Goal: Information Seeking & Learning: Learn about a topic

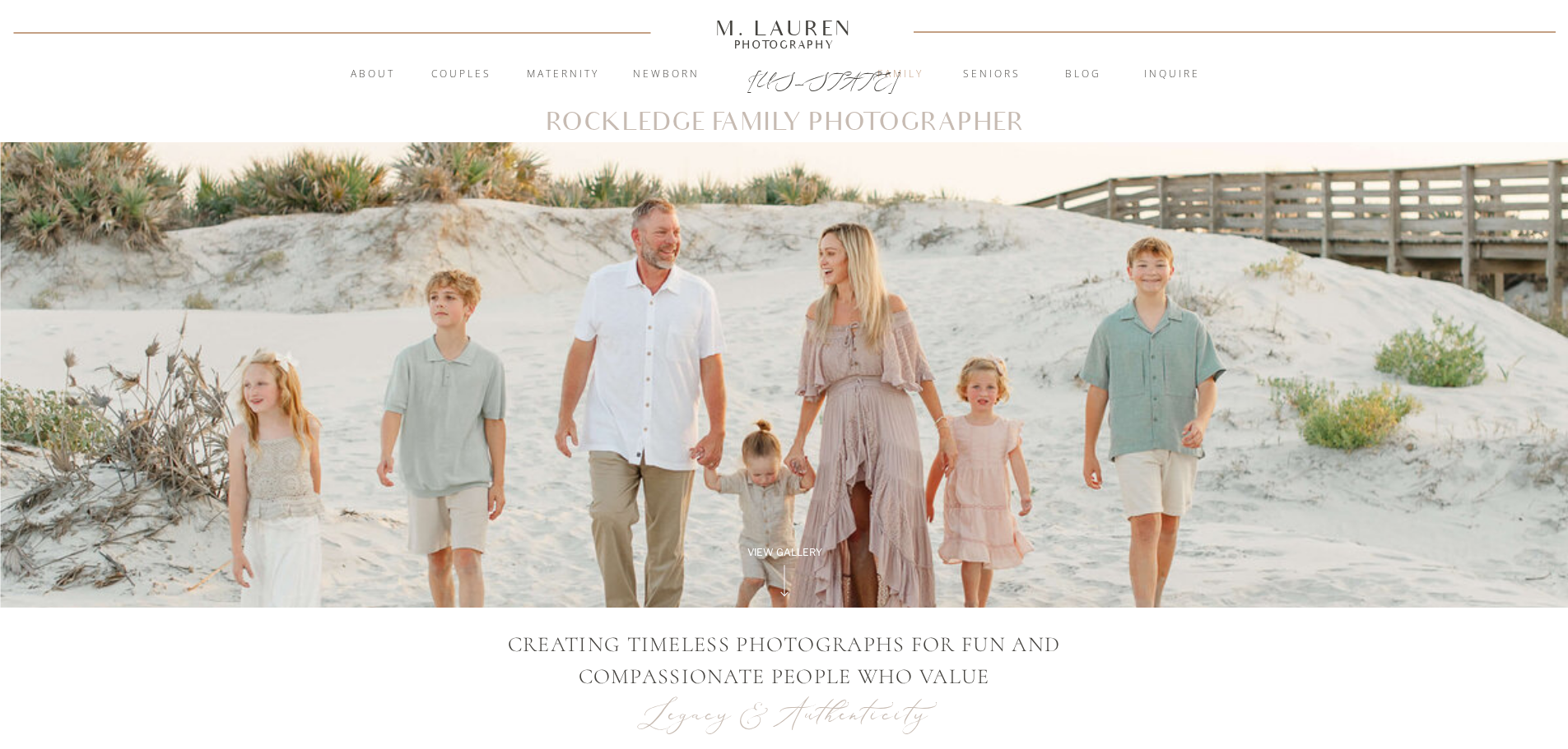
click at [894, 74] on nav "Family" at bounding box center [900, 74] width 89 height 16
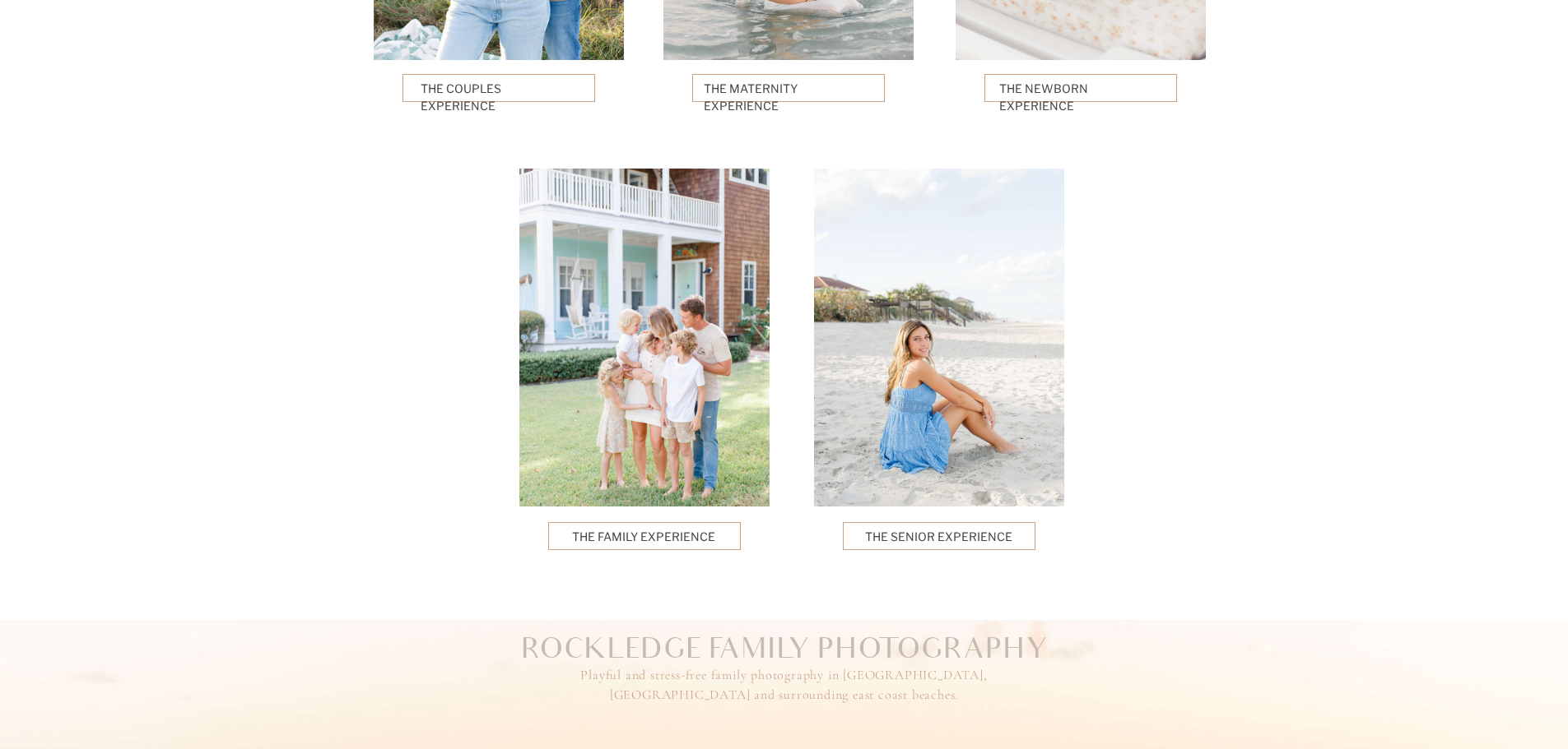
scroll to position [3783, 0]
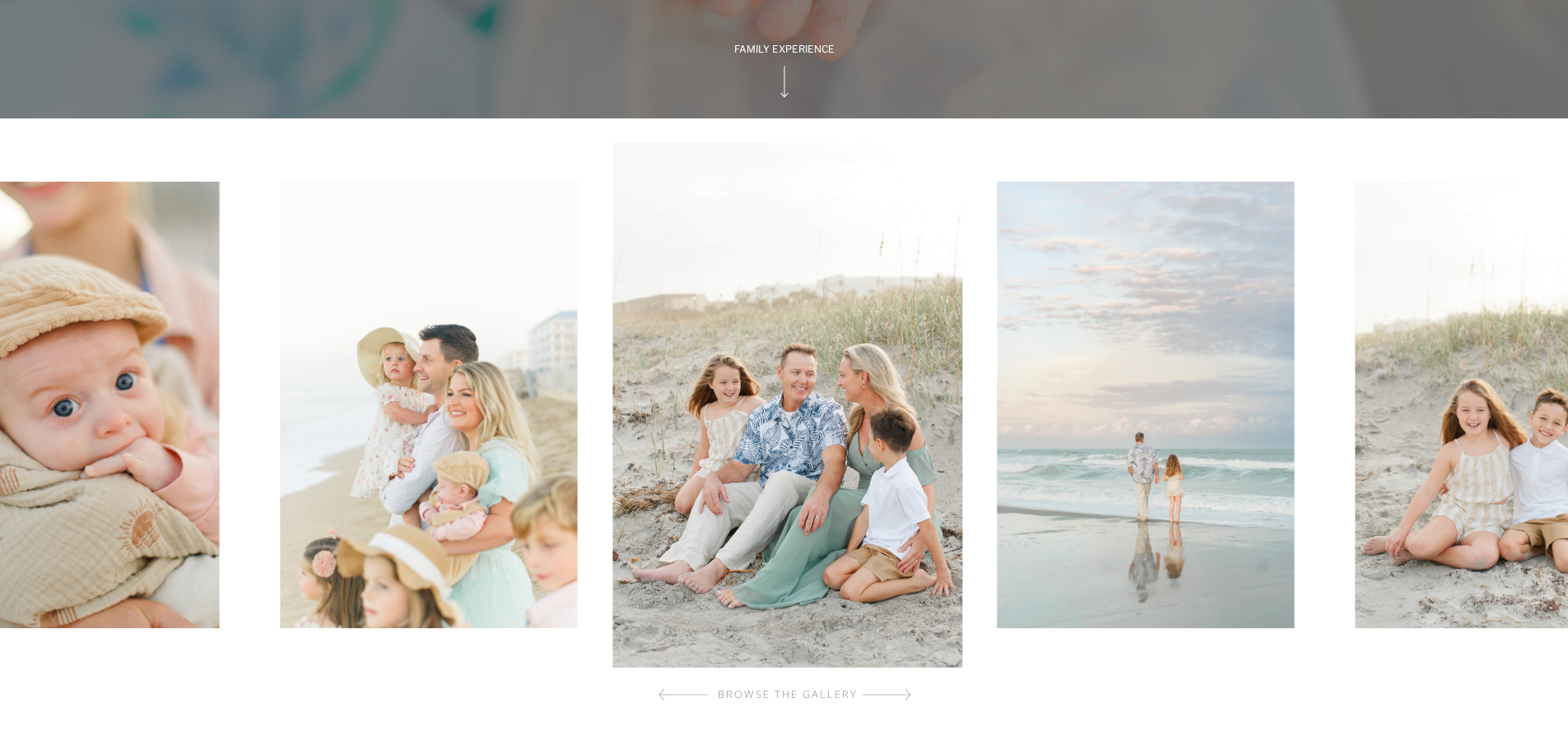
scroll to position [493, 0]
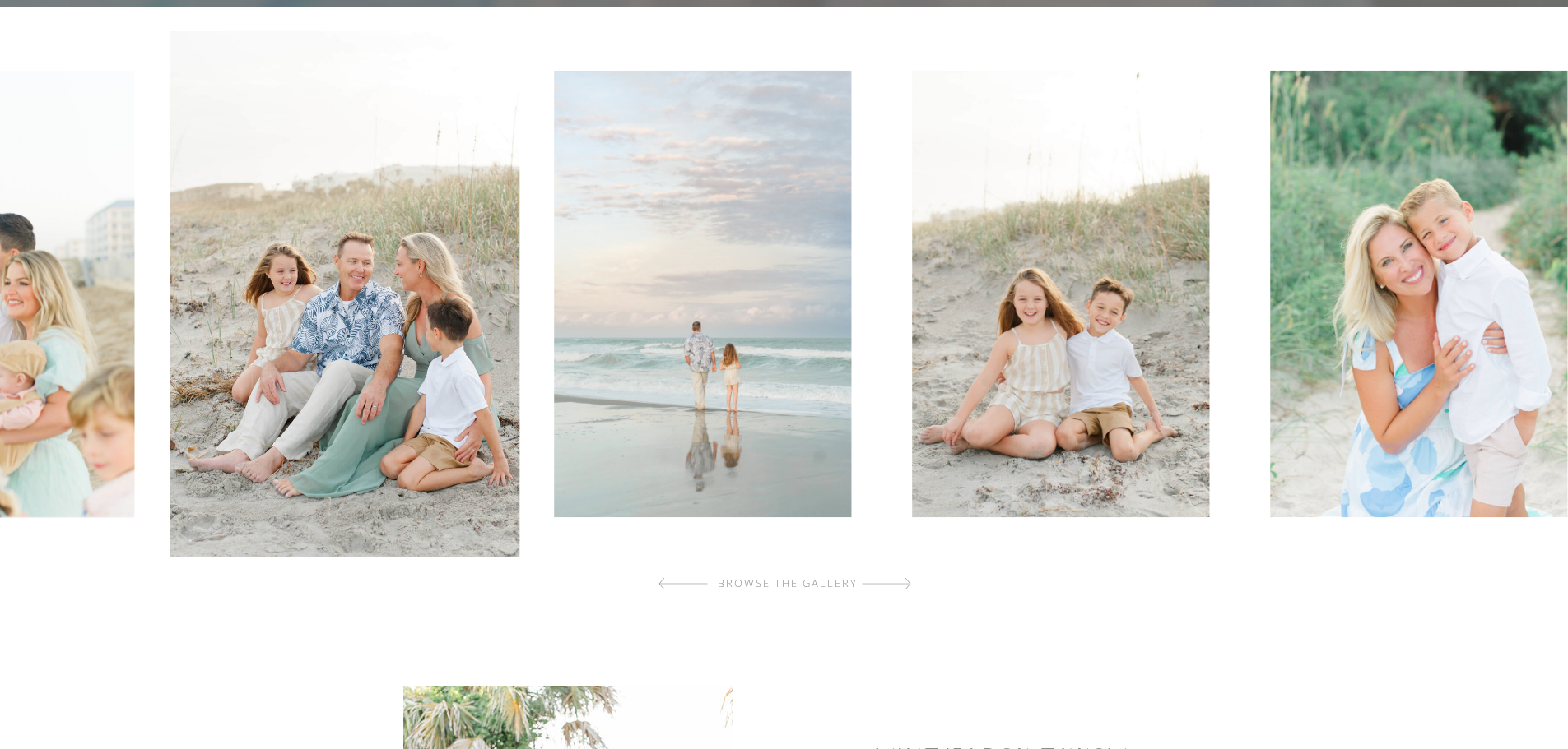
click at [727, 429] on img at bounding box center [703, 294] width 297 height 447
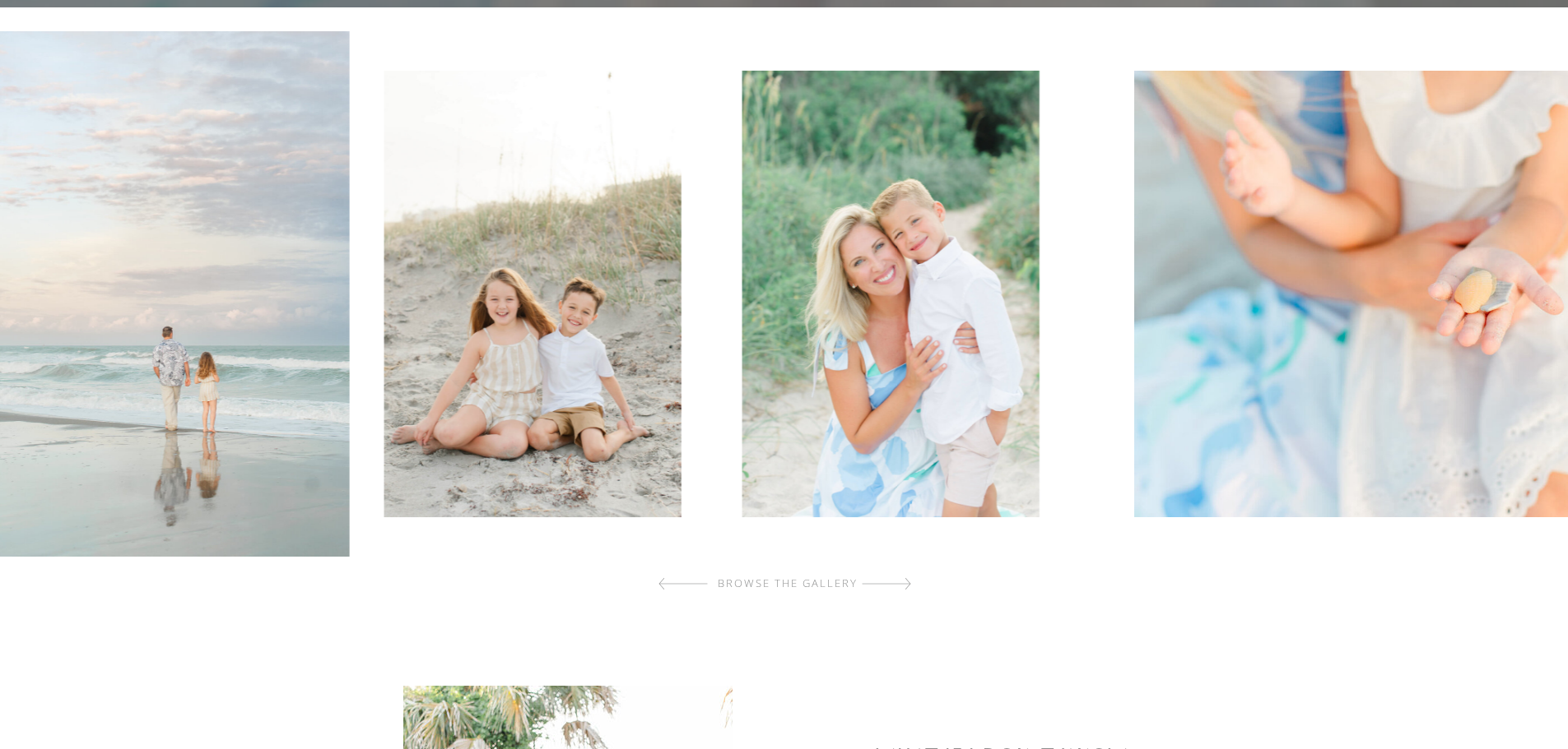
click at [807, 379] on img at bounding box center [891, 294] width 297 height 447
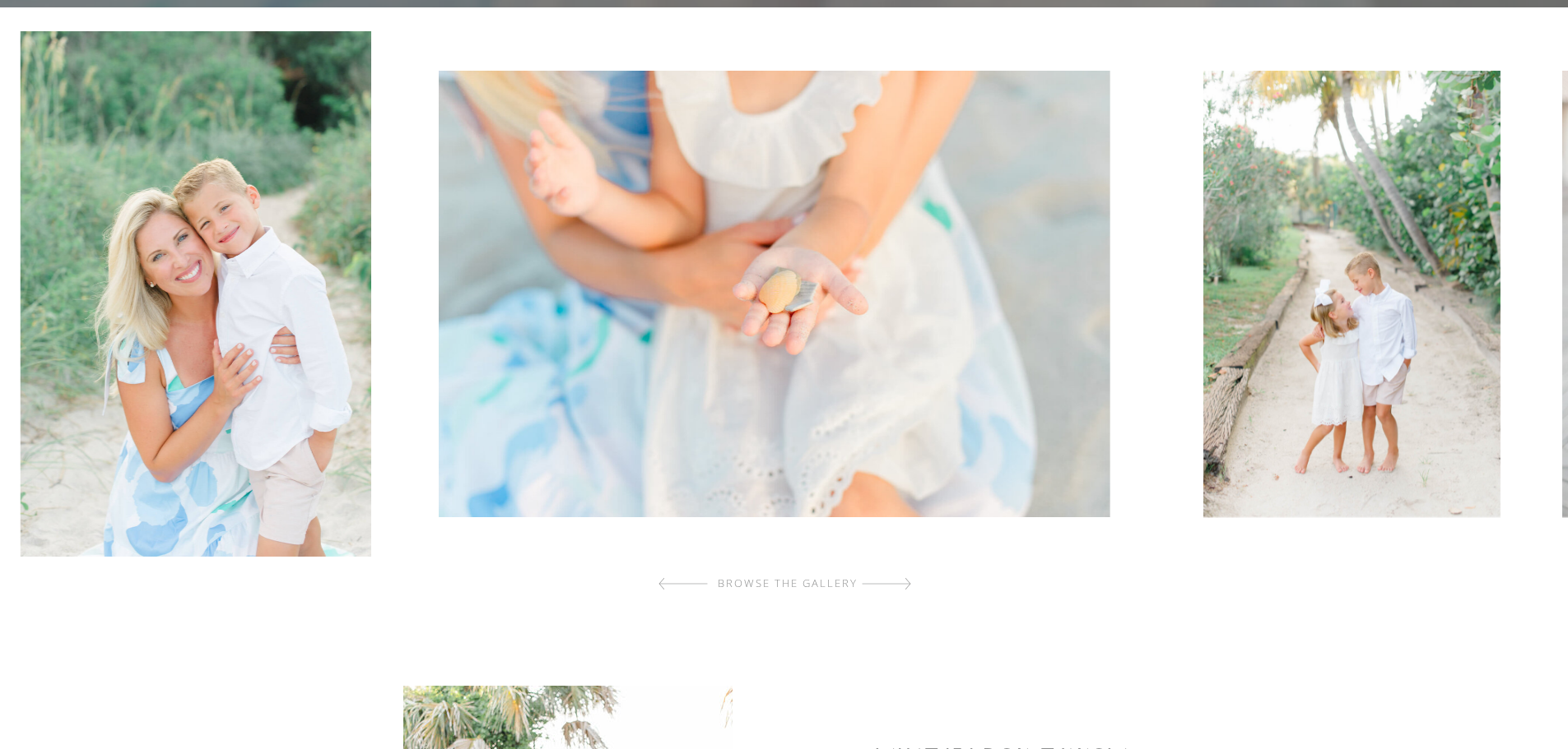
click at [737, 320] on img at bounding box center [773, 294] width 672 height 447
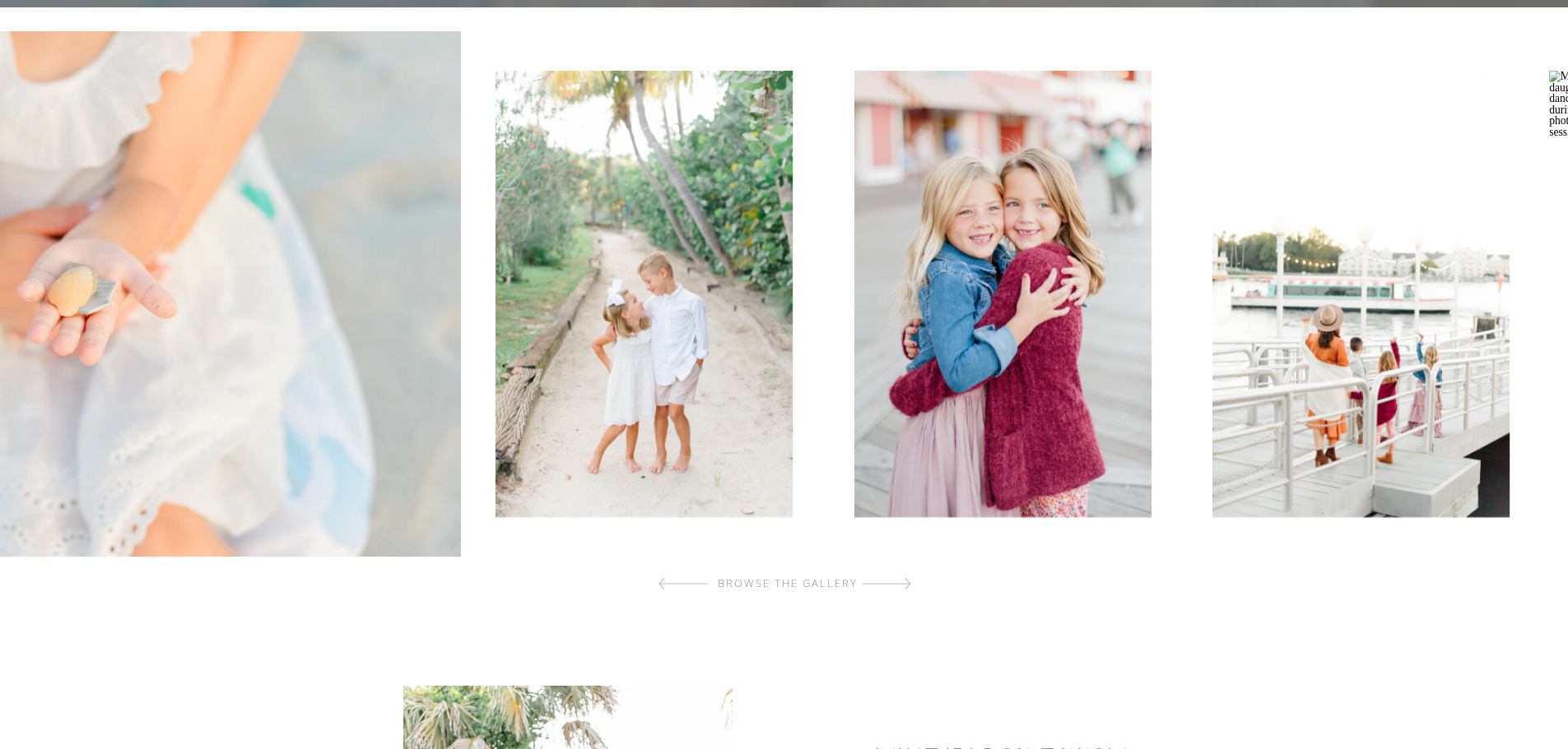
click at [587, 372] on img at bounding box center [644, 294] width 297 height 447
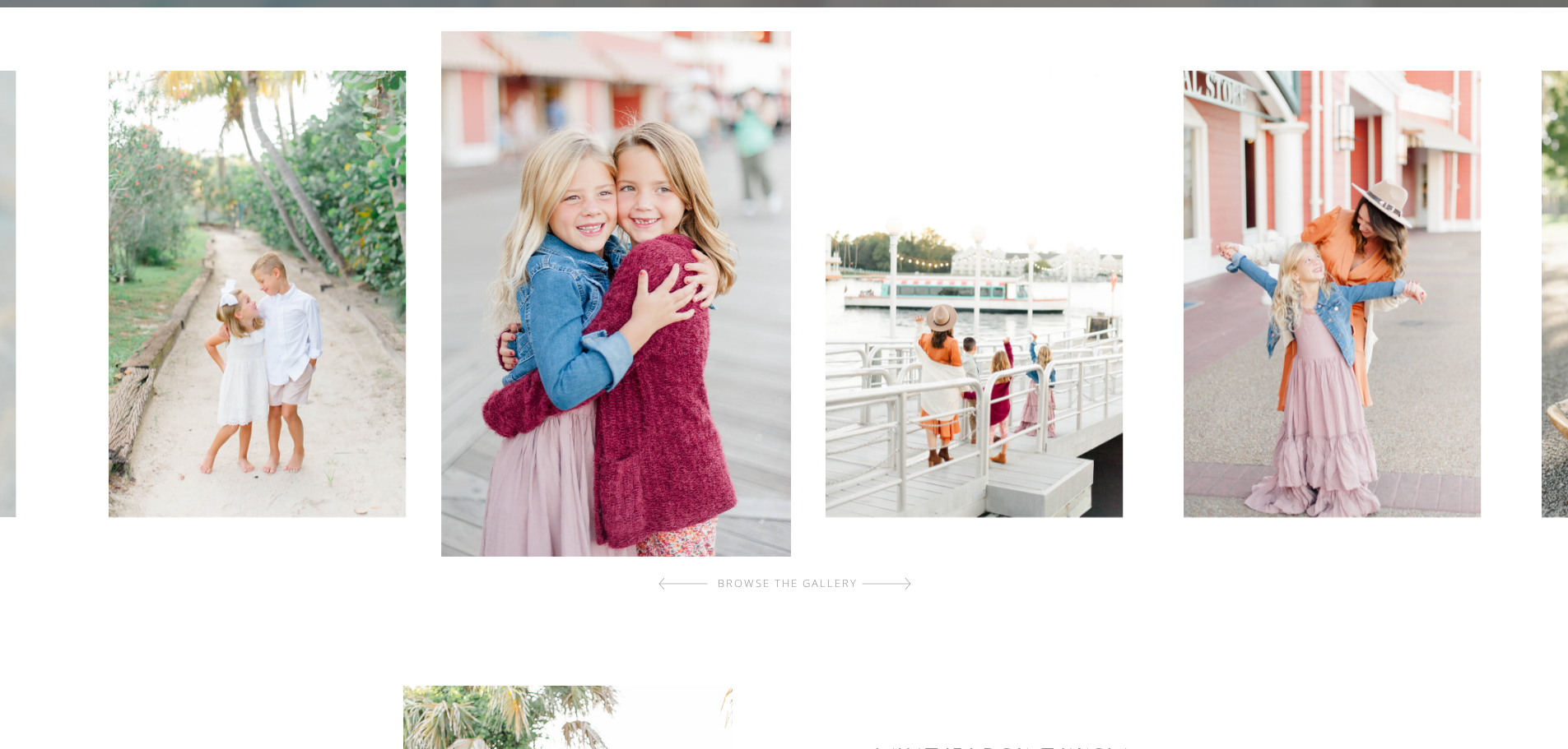
click at [825, 358] on img at bounding box center [974, 294] width 297 height 447
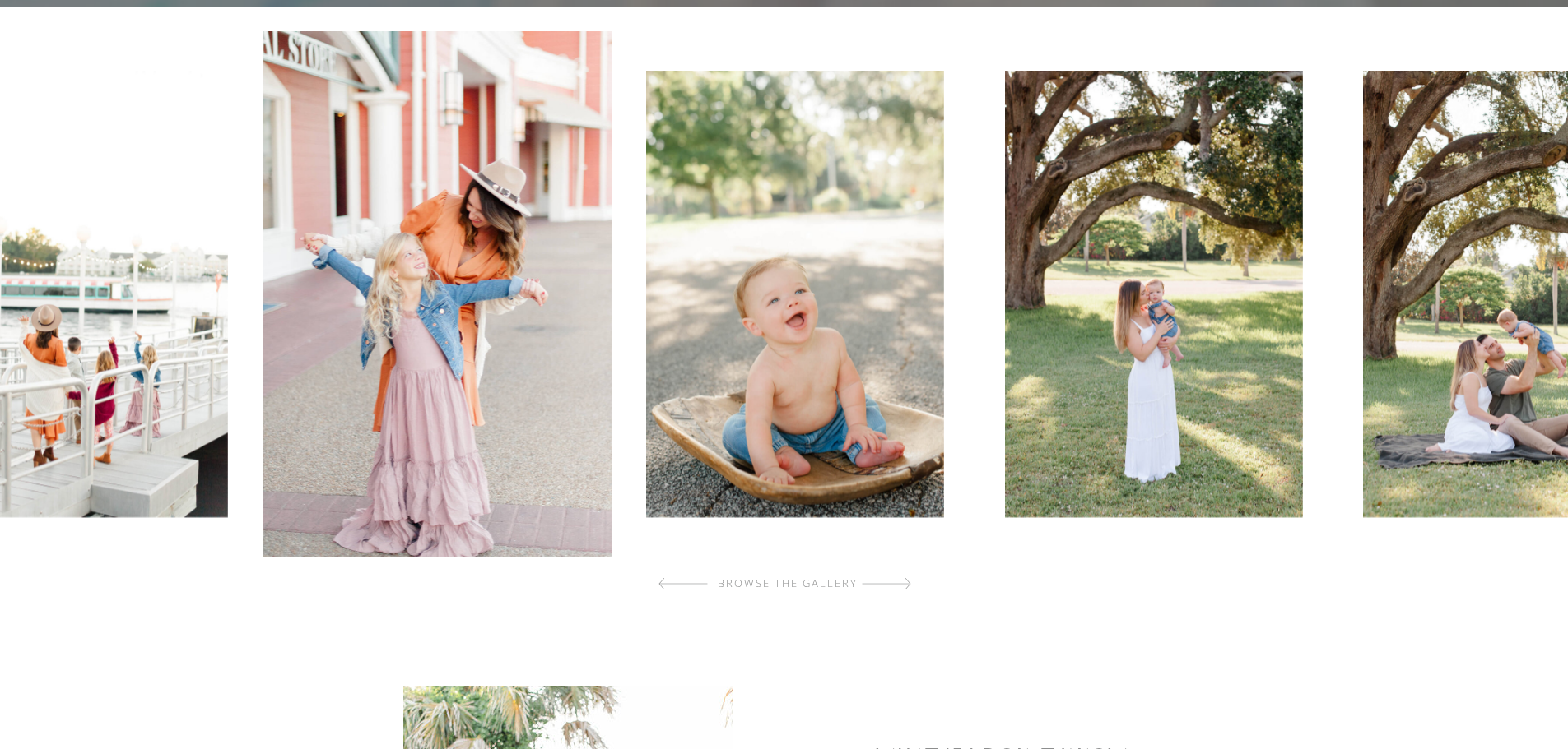
click at [751, 331] on img at bounding box center [796, 294] width 297 height 447
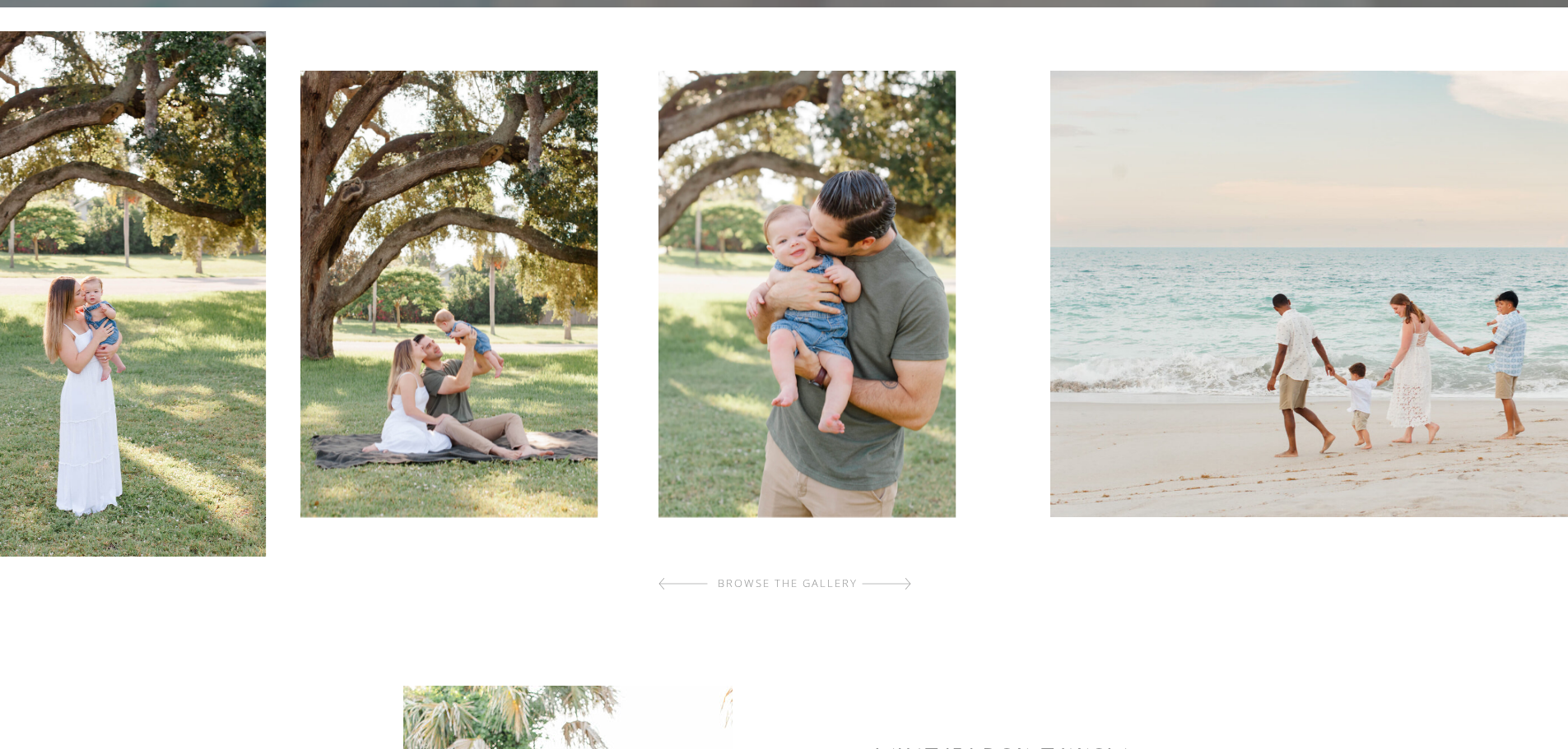
click at [562, 271] on div at bounding box center [787, 294] width 1576 height 526
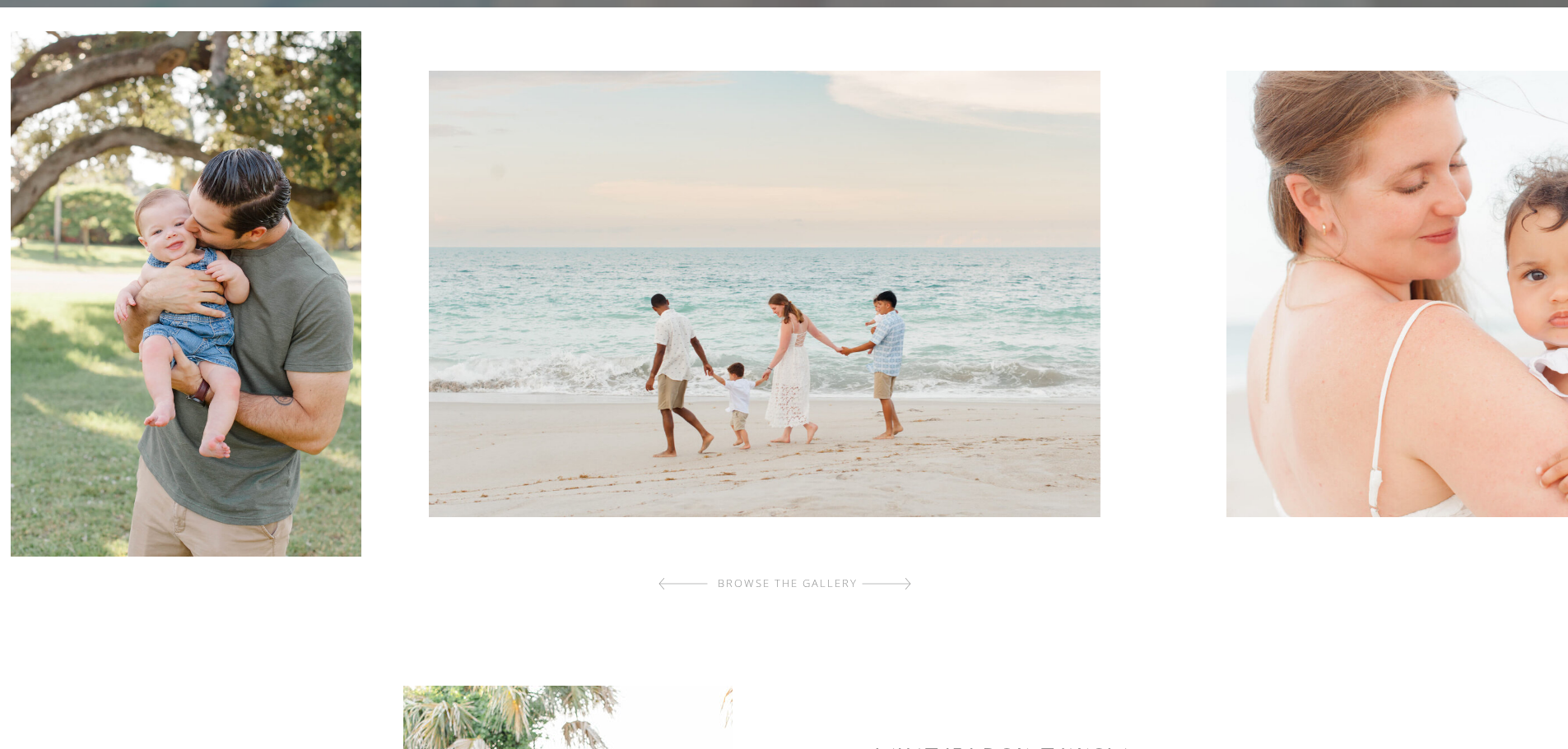
click at [626, 292] on img at bounding box center [765, 294] width 672 height 447
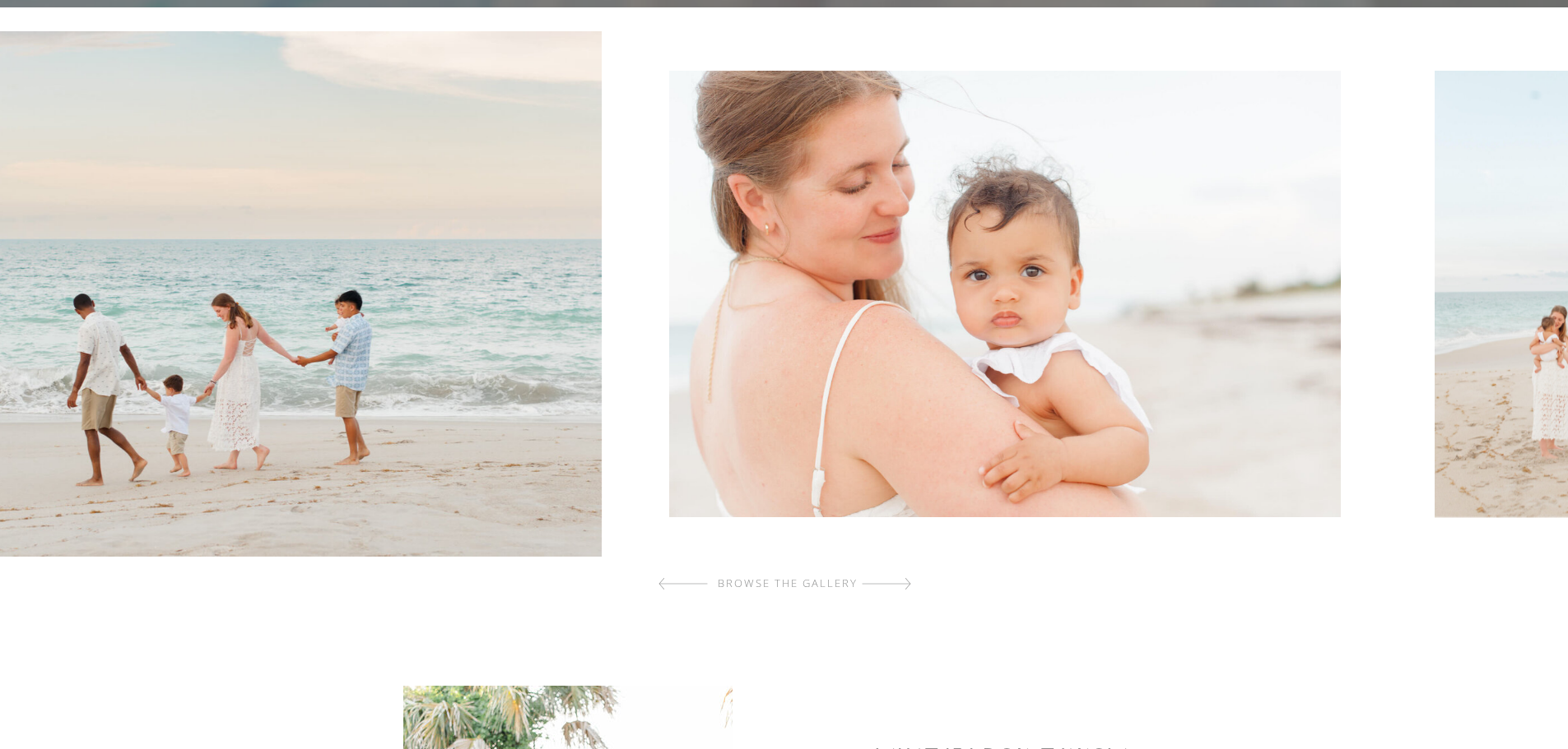
click at [495, 317] on img at bounding box center [207, 294] width 790 height 526
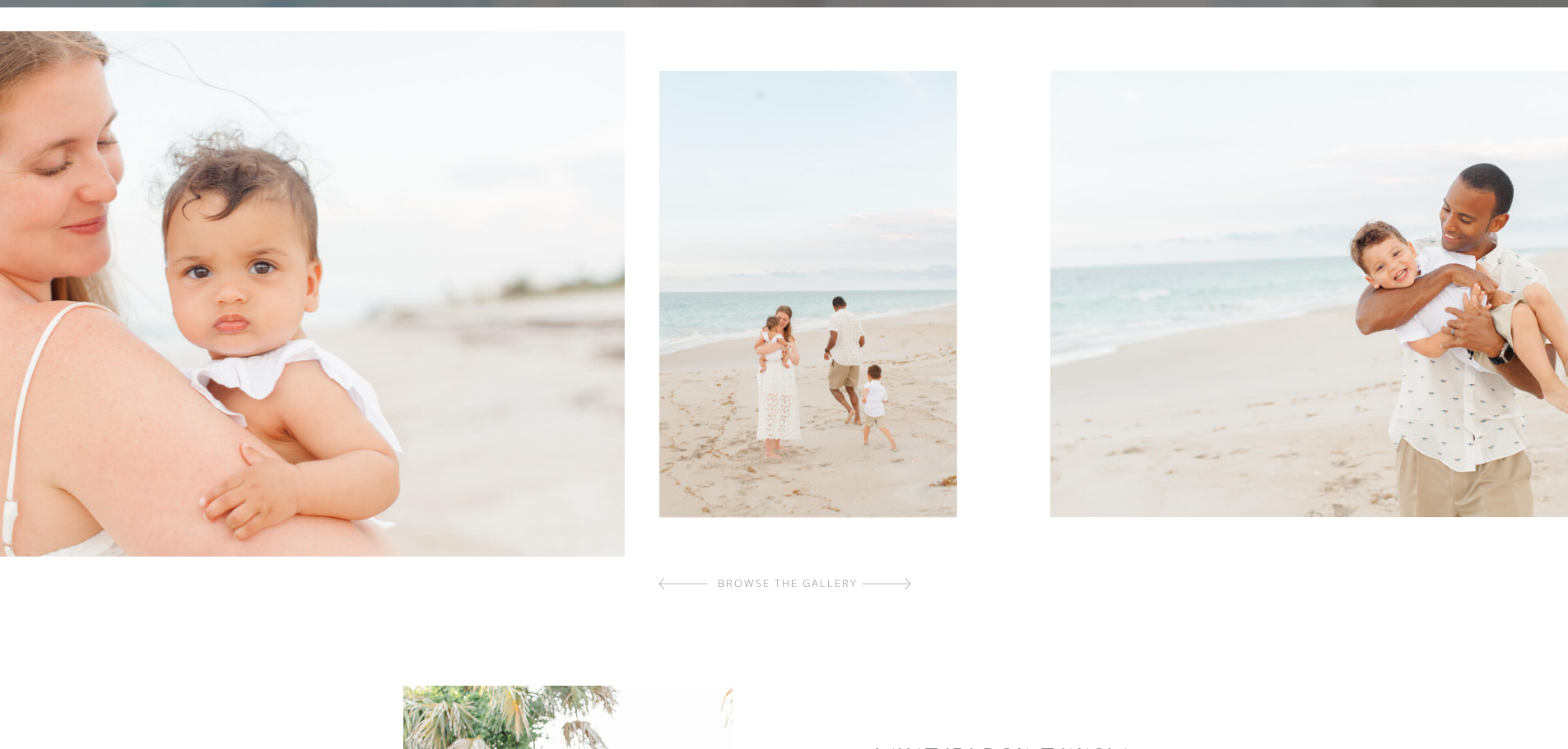
click at [543, 389] on img at bounding box center [230, 294] width 790 height 526
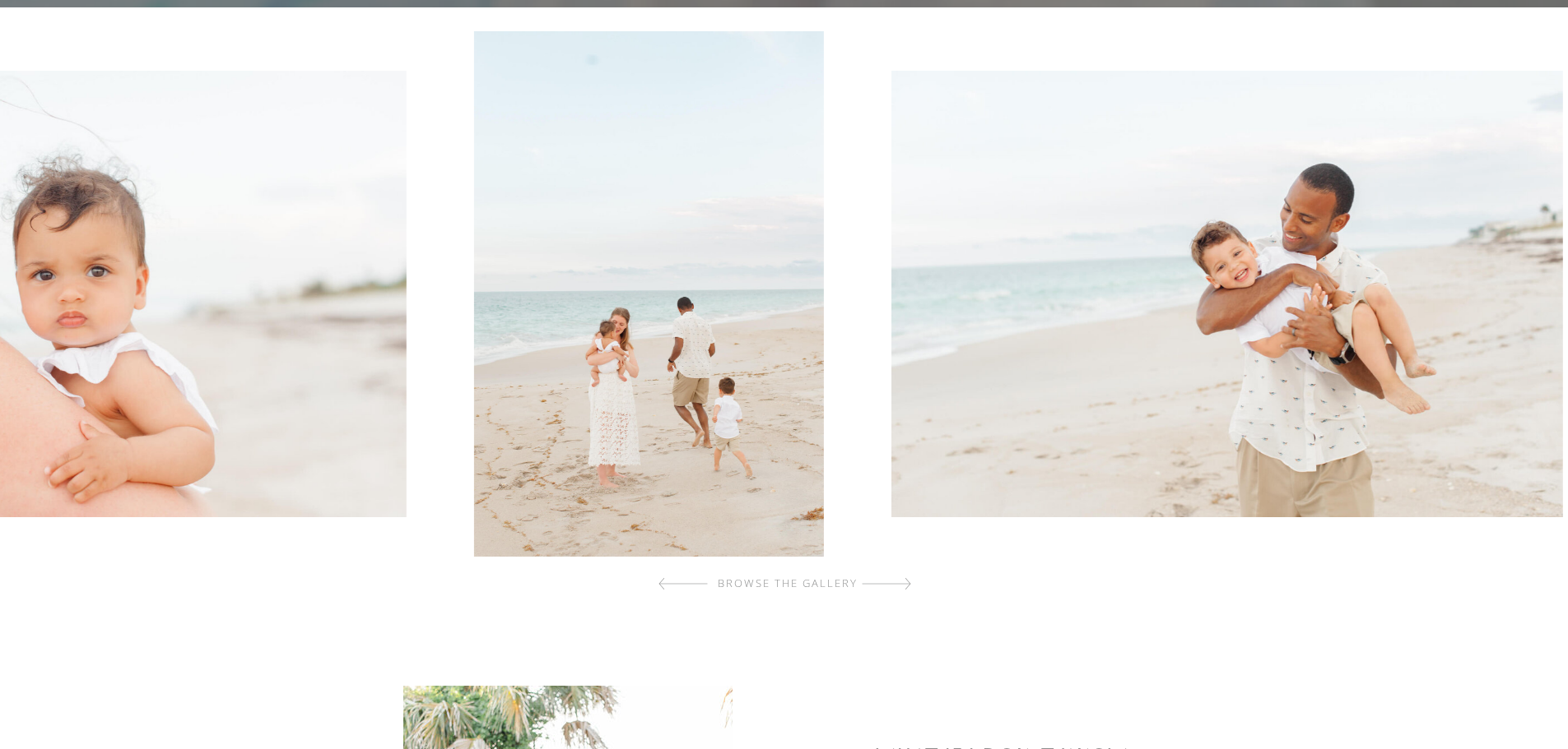
click at [891, 366] on img at bounding box center [1227, 294] width 672 height 447
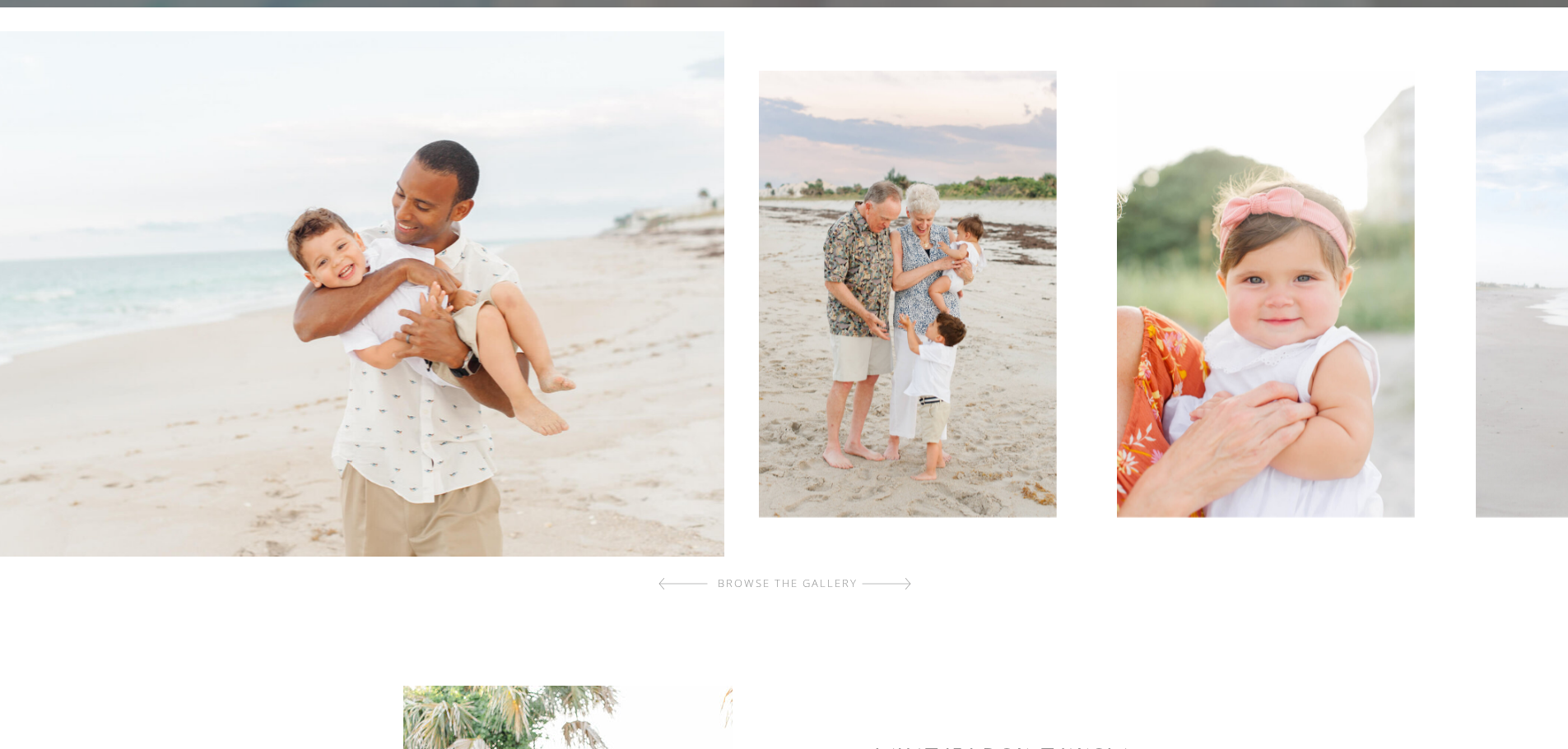
click at [759, 349] on img at bounding box center [907, 294] width 297 height 447
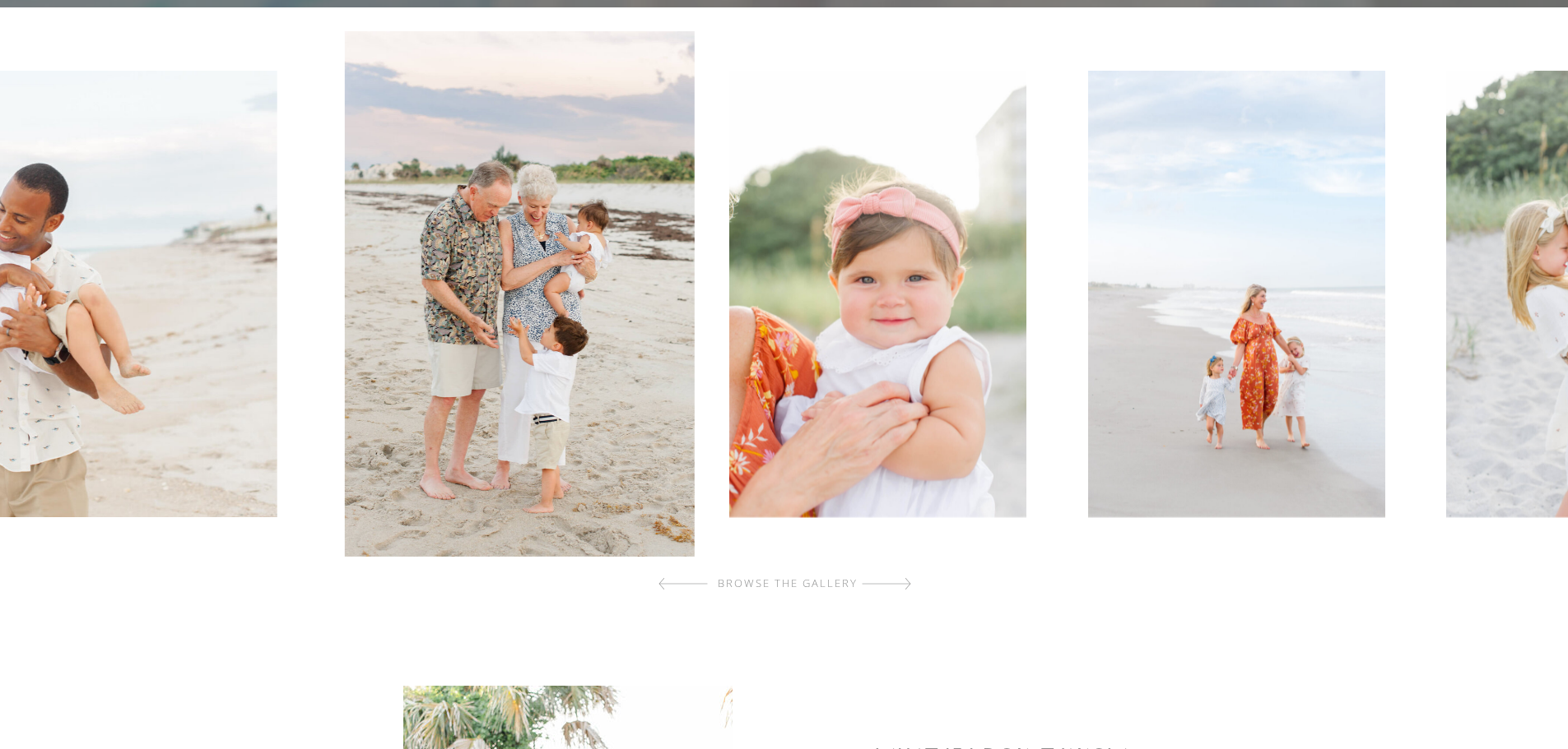
click at [1087, 358] on img at bounding box center [1235, 294] width 297 height 447
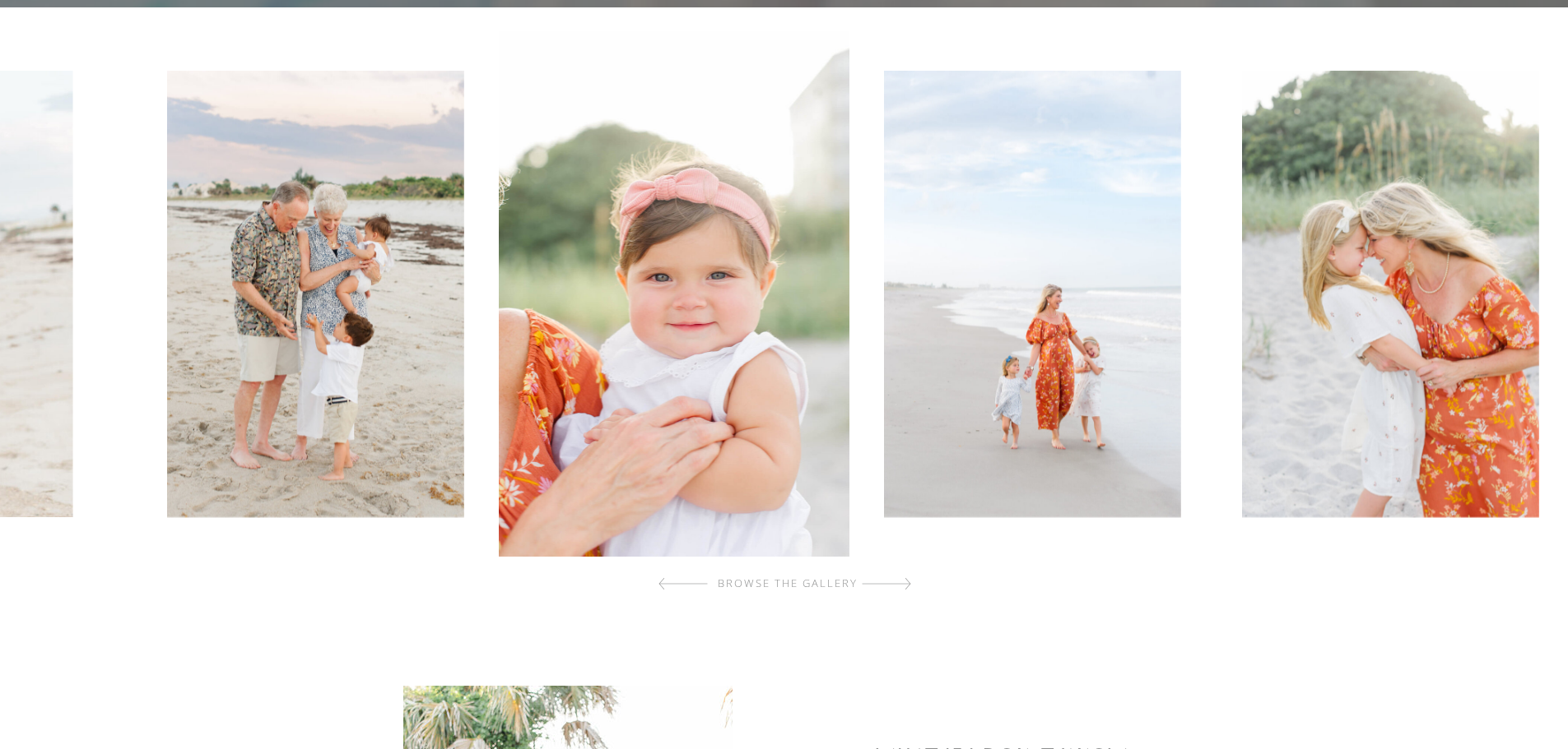
click at [667, 367] on div at bounding box center [787, 294] width 1576 height 526
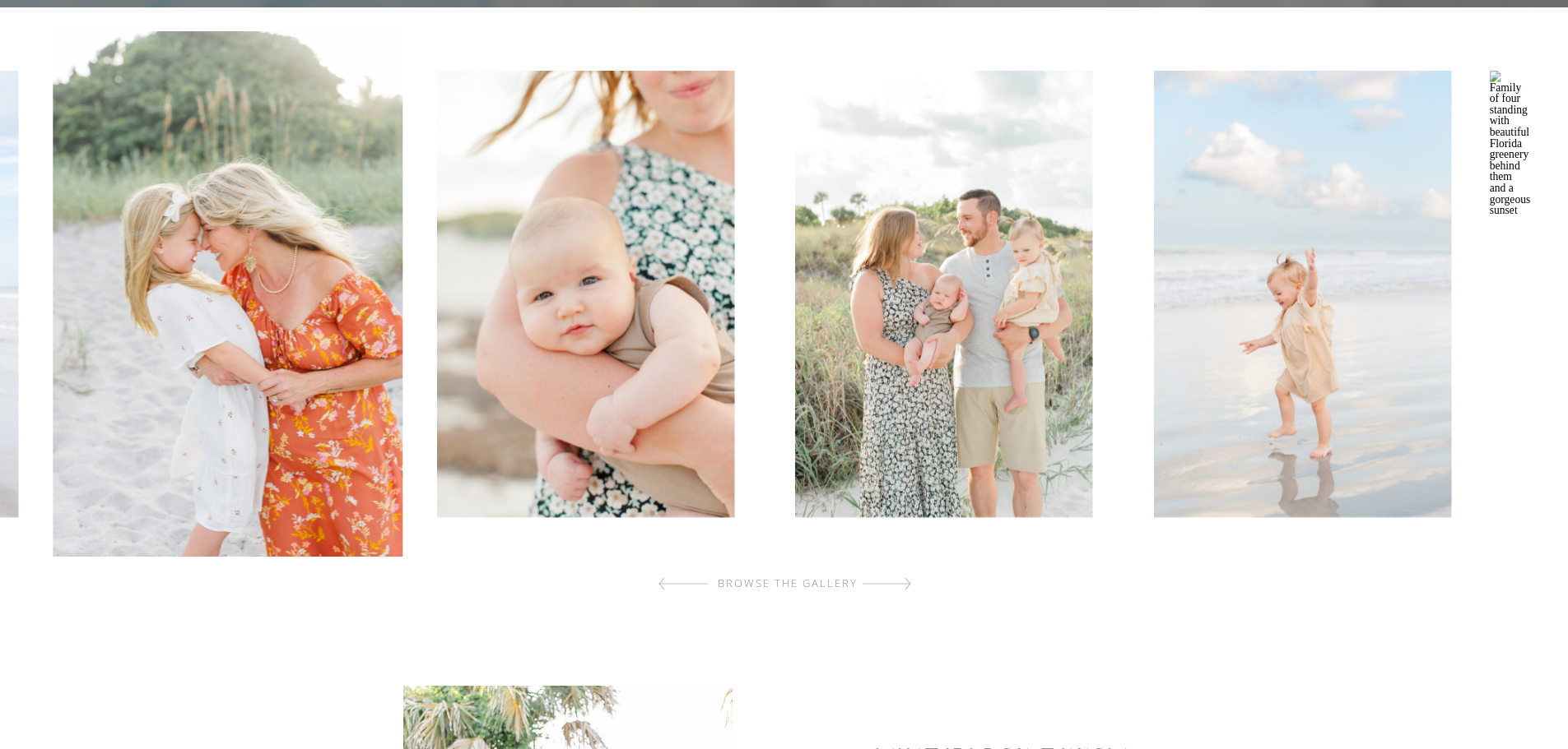
click at [829, 380] on img at bounding box center [944, 294] width 297 height 447
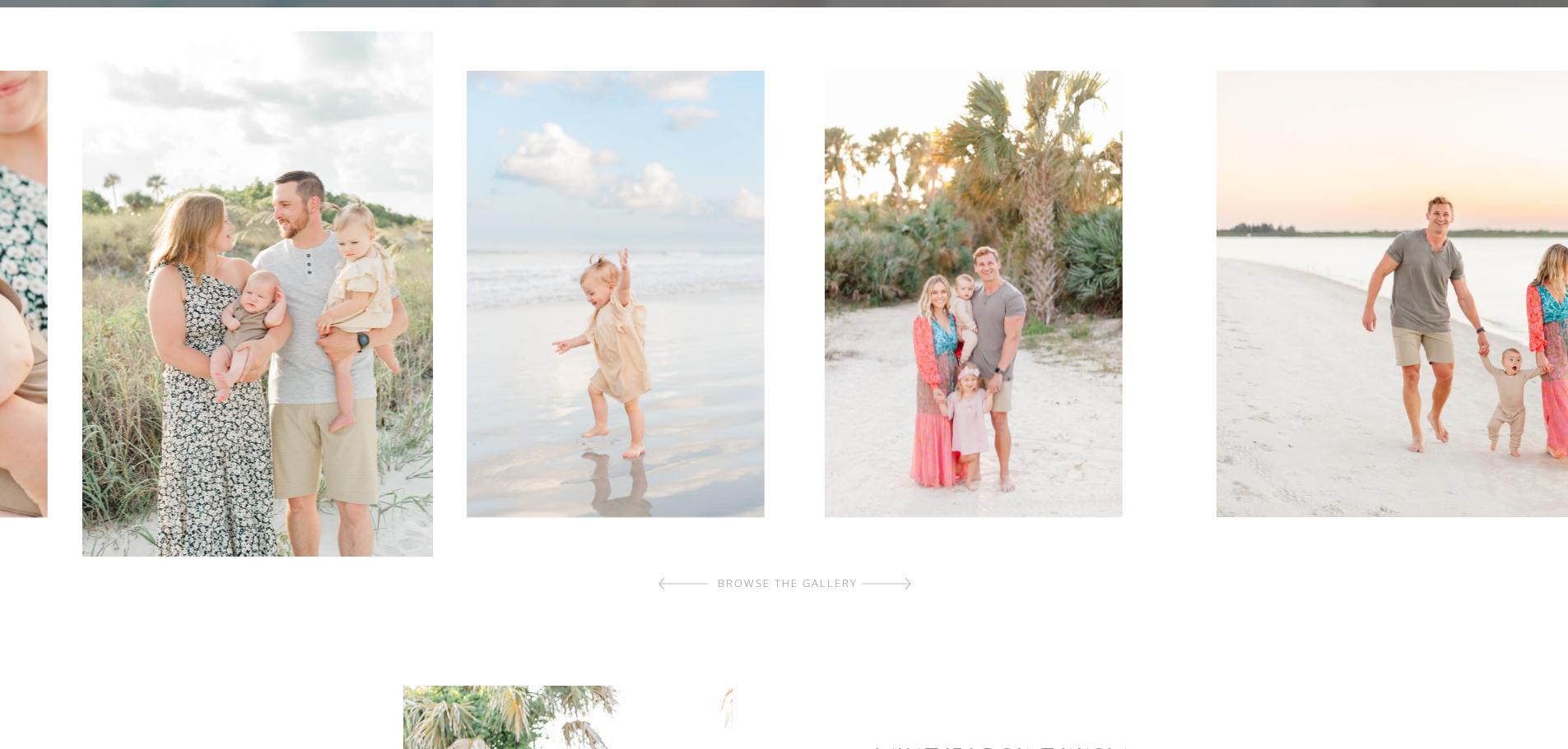
click at [761, 389] on div at bounding box center [787, 294] width 1576 height 526
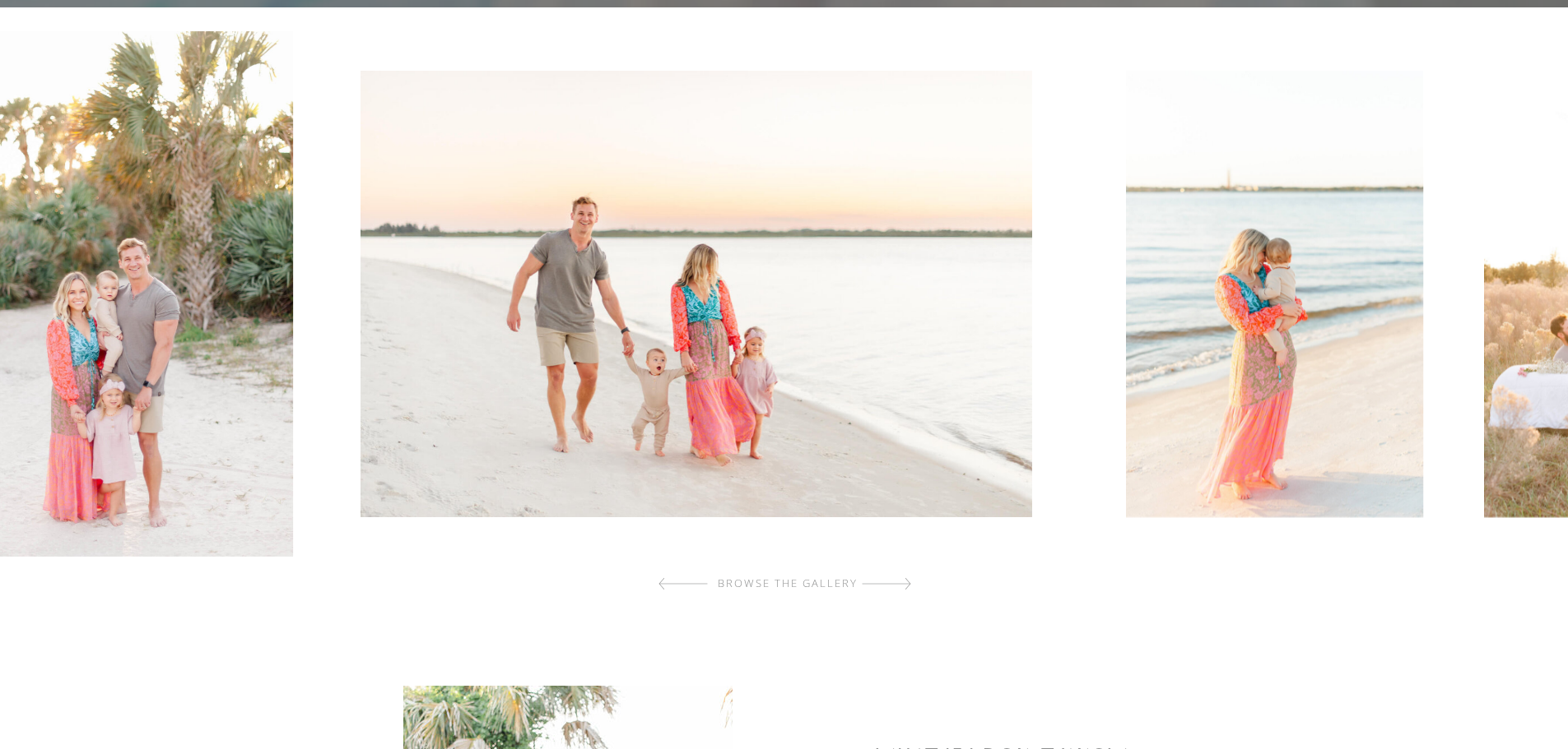
click at [724, 360] on img at bounding box center [697, 294] width 672 height 447
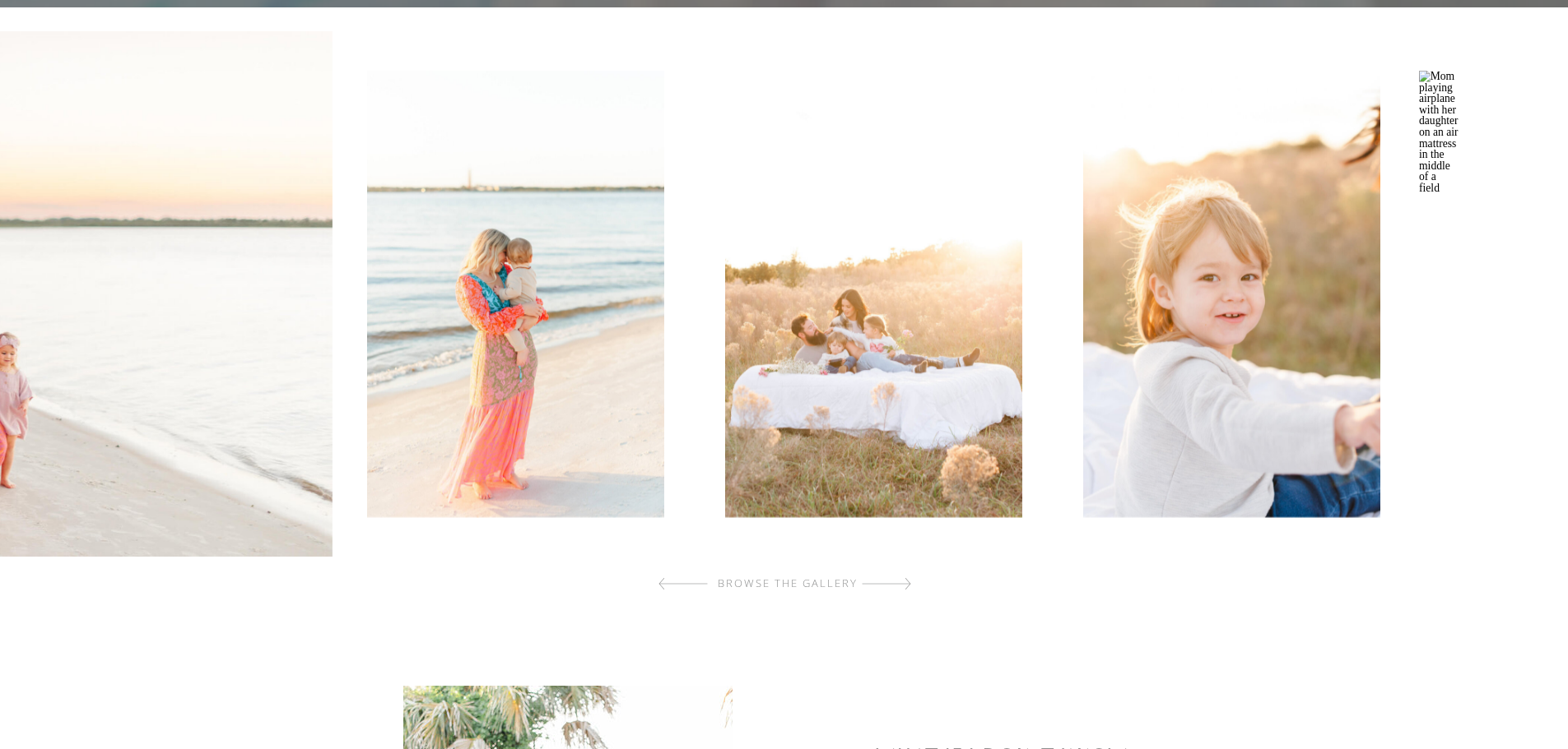
click at [381, 361] on img at bounding box center [514, 294] width 297 height 447
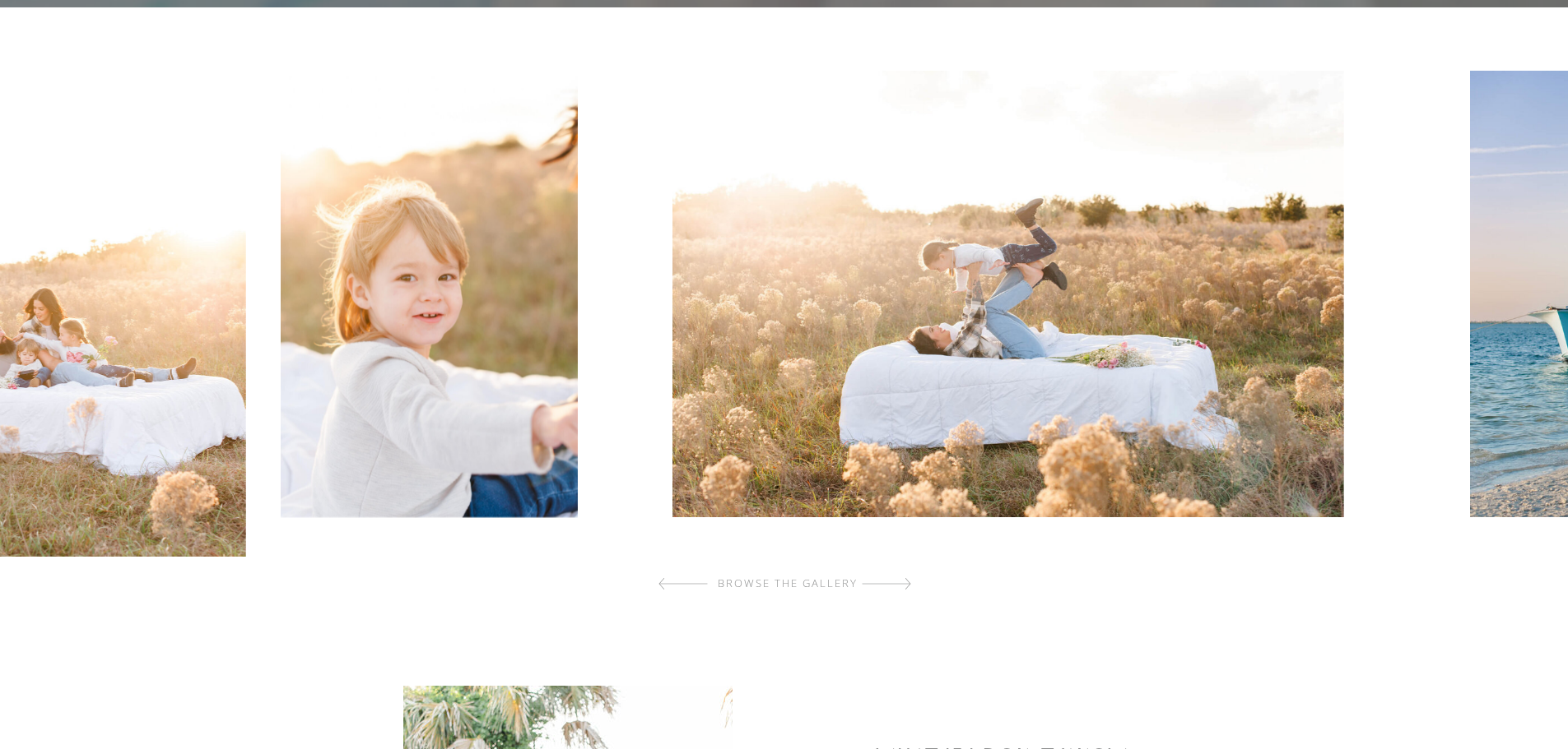
click at [672, 376] on img at bounding box center [1008, 294] width 672 height 447
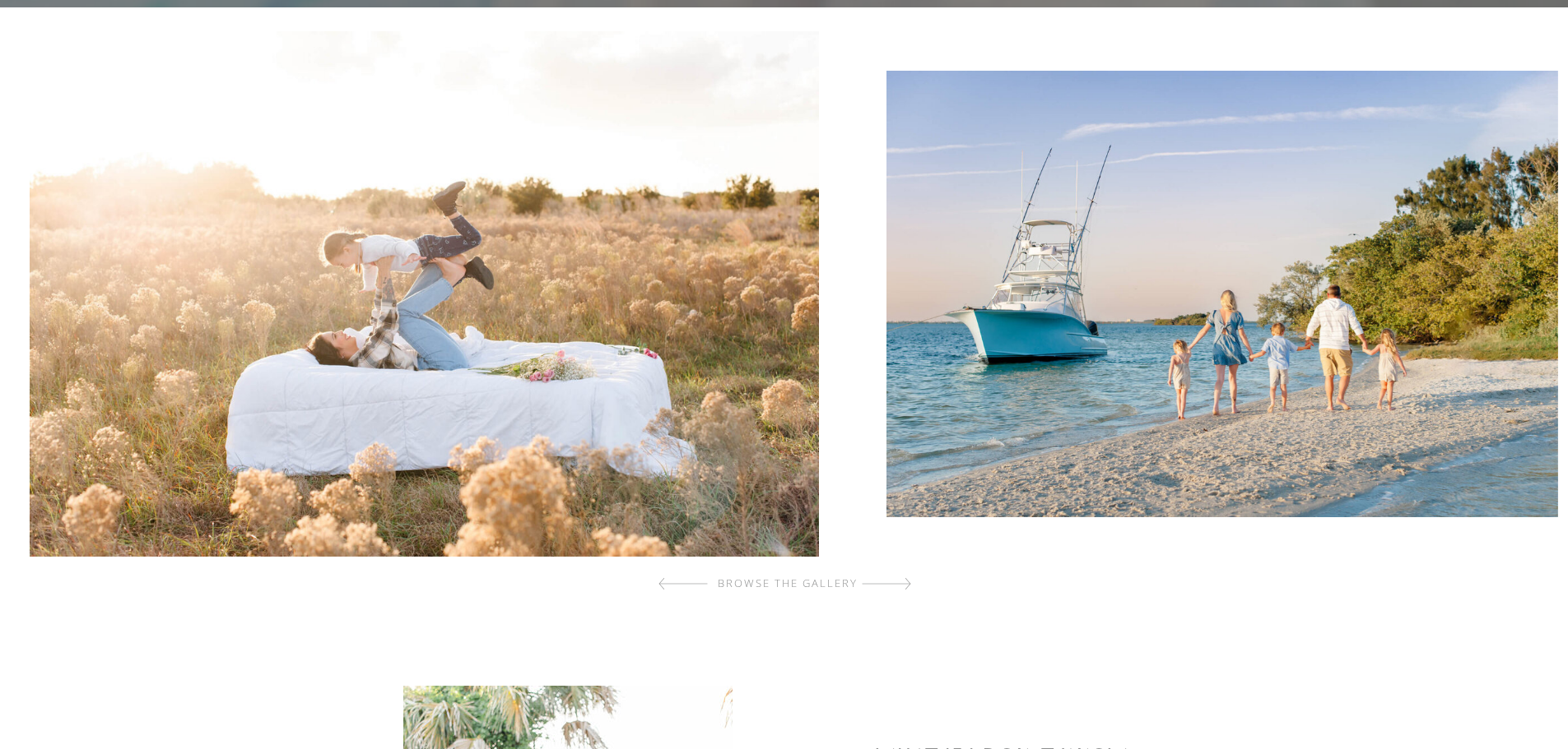
click at [932, 380] on img at bounding box center [1222, 294] width 672 height 447
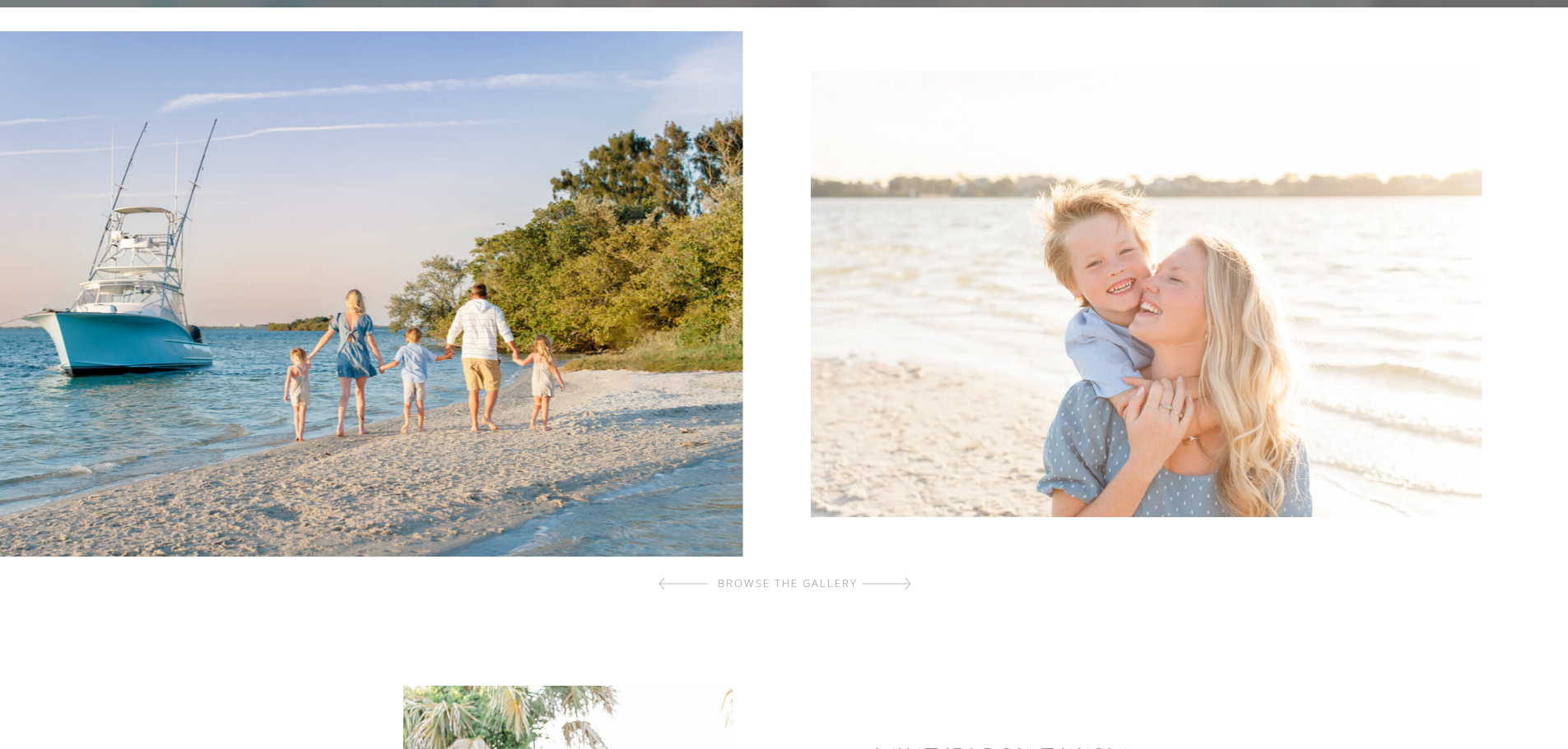
click at [883, 403] on img at bounding box center [1147, 294] width 672 height 447
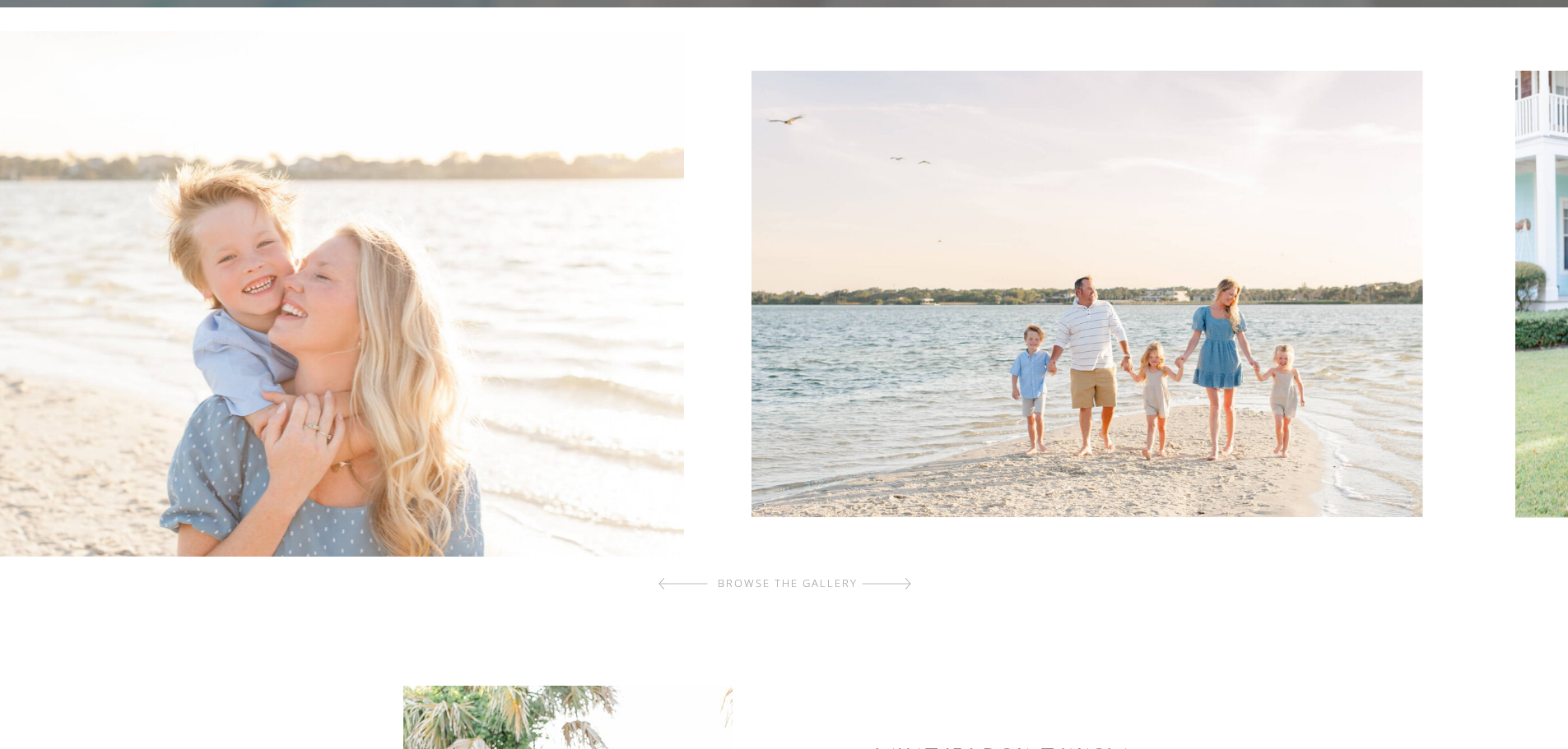
click at [708, 334] on div at bounding box center [787, 294] width 1576 height 526
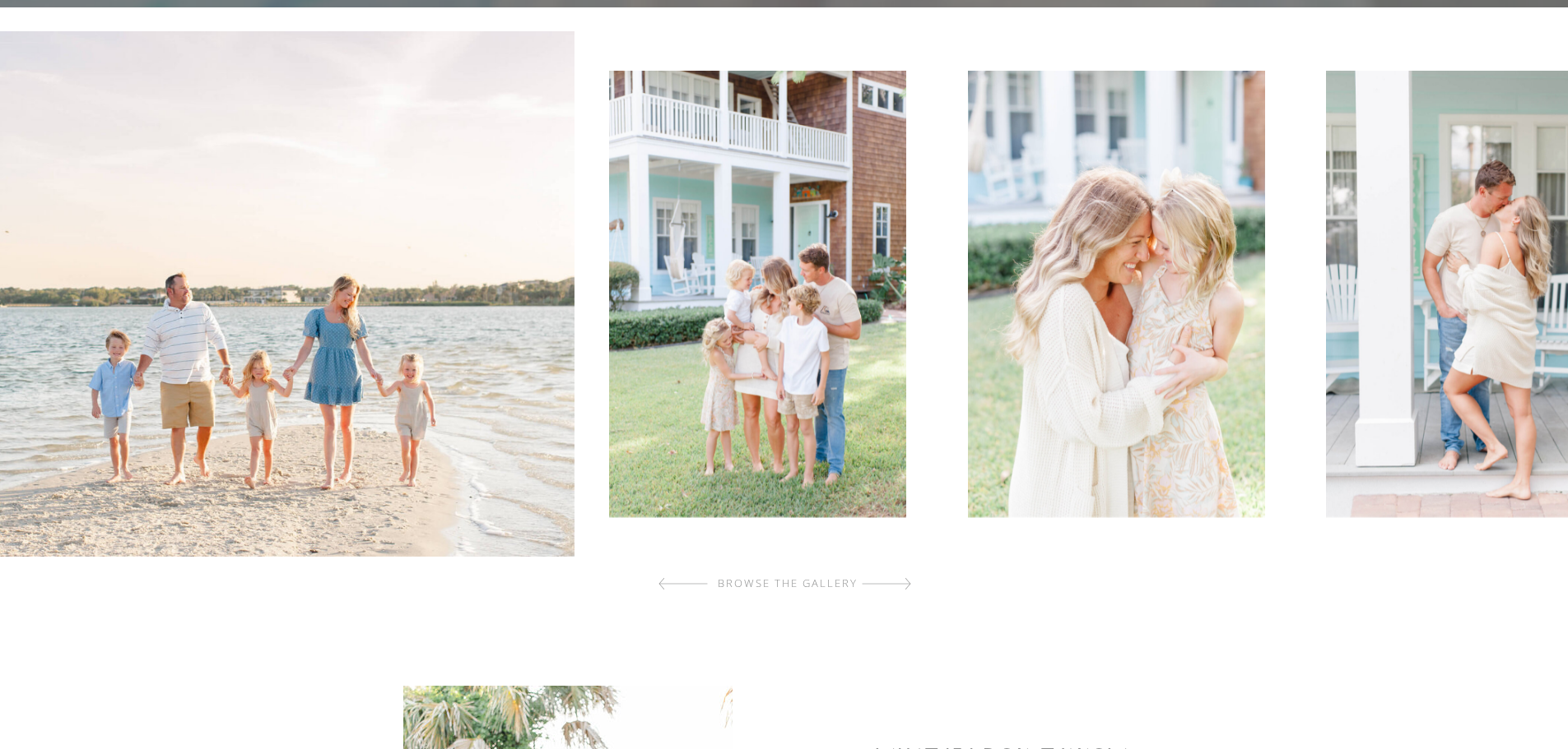
click at [609, 430] on img at bounding box center [757, 294] width 297 height 447
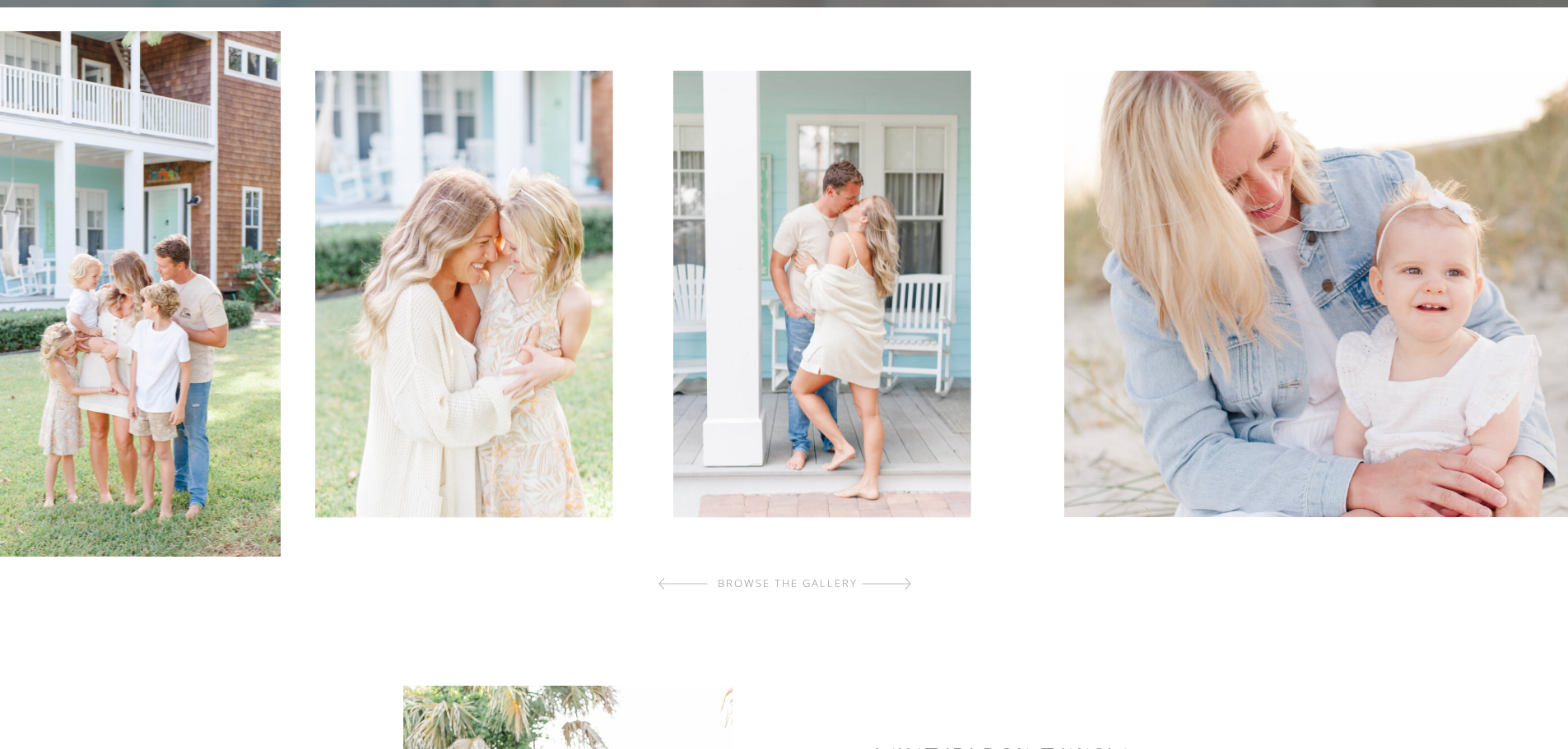
click at [673, 498] on img at bounding box center [821, 294] width 297 height 447
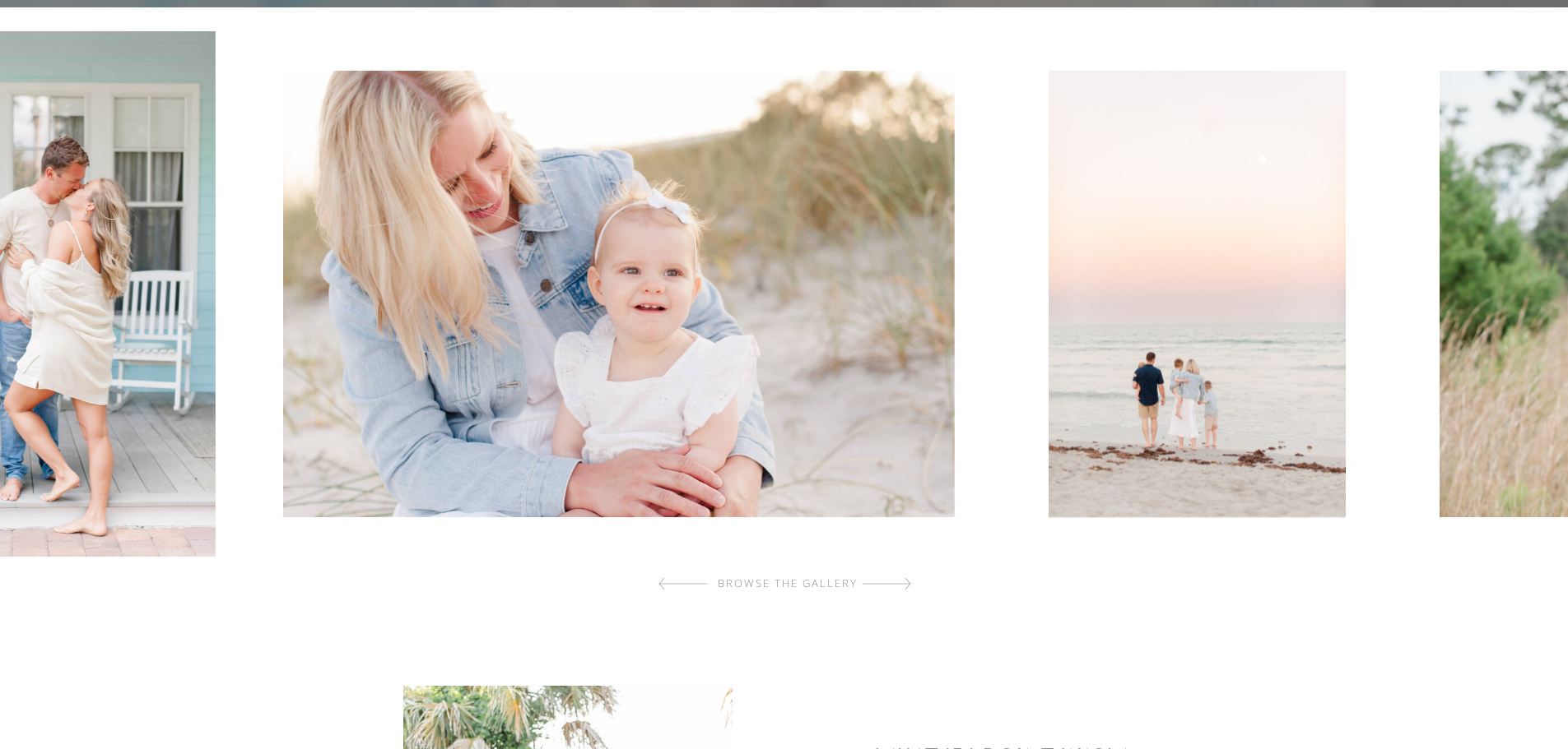
click at [344, 372] on img at bounding box center [619, 294] width 672 height 447
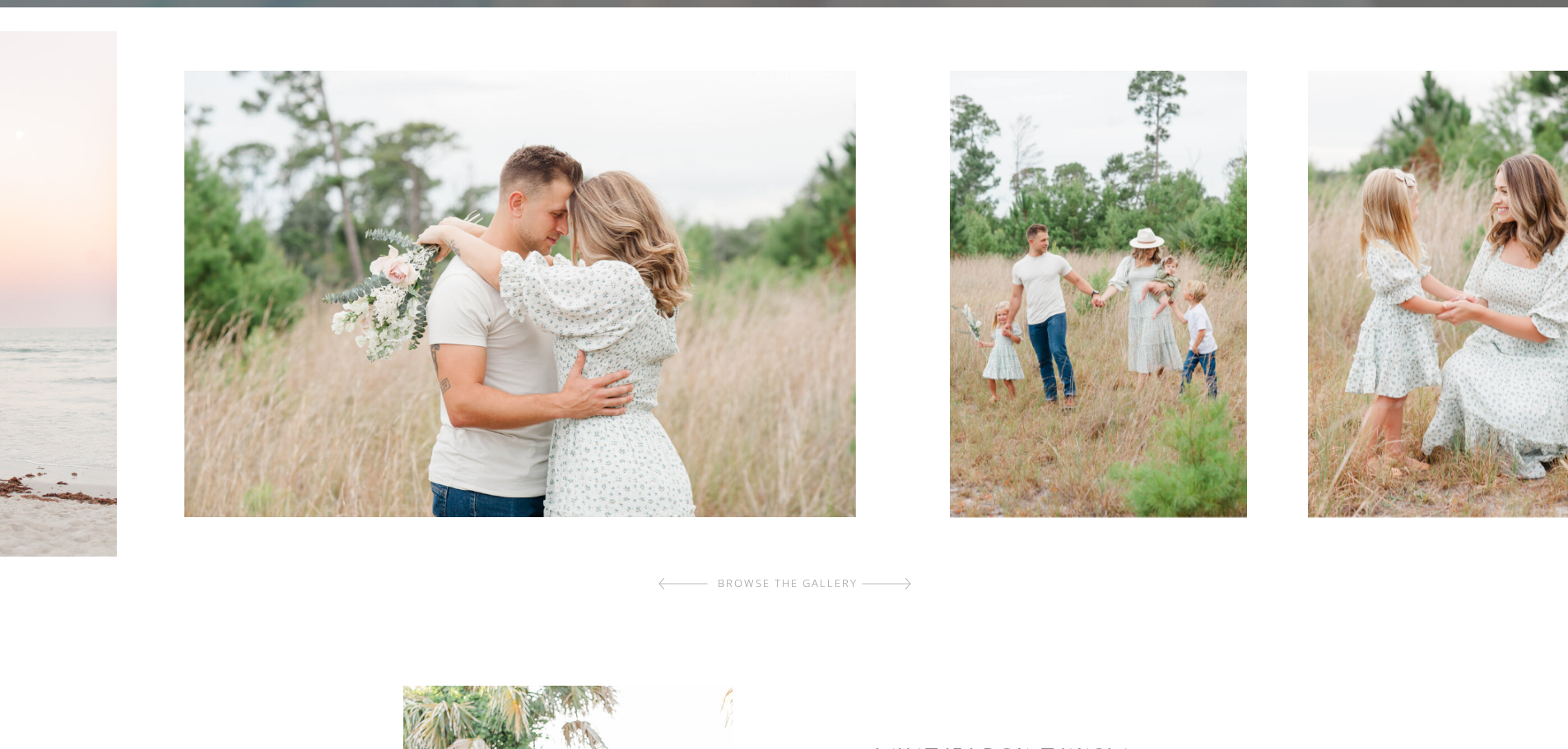
click at [418, 439] on img at bounding box center [520, 294] width 672 height 447
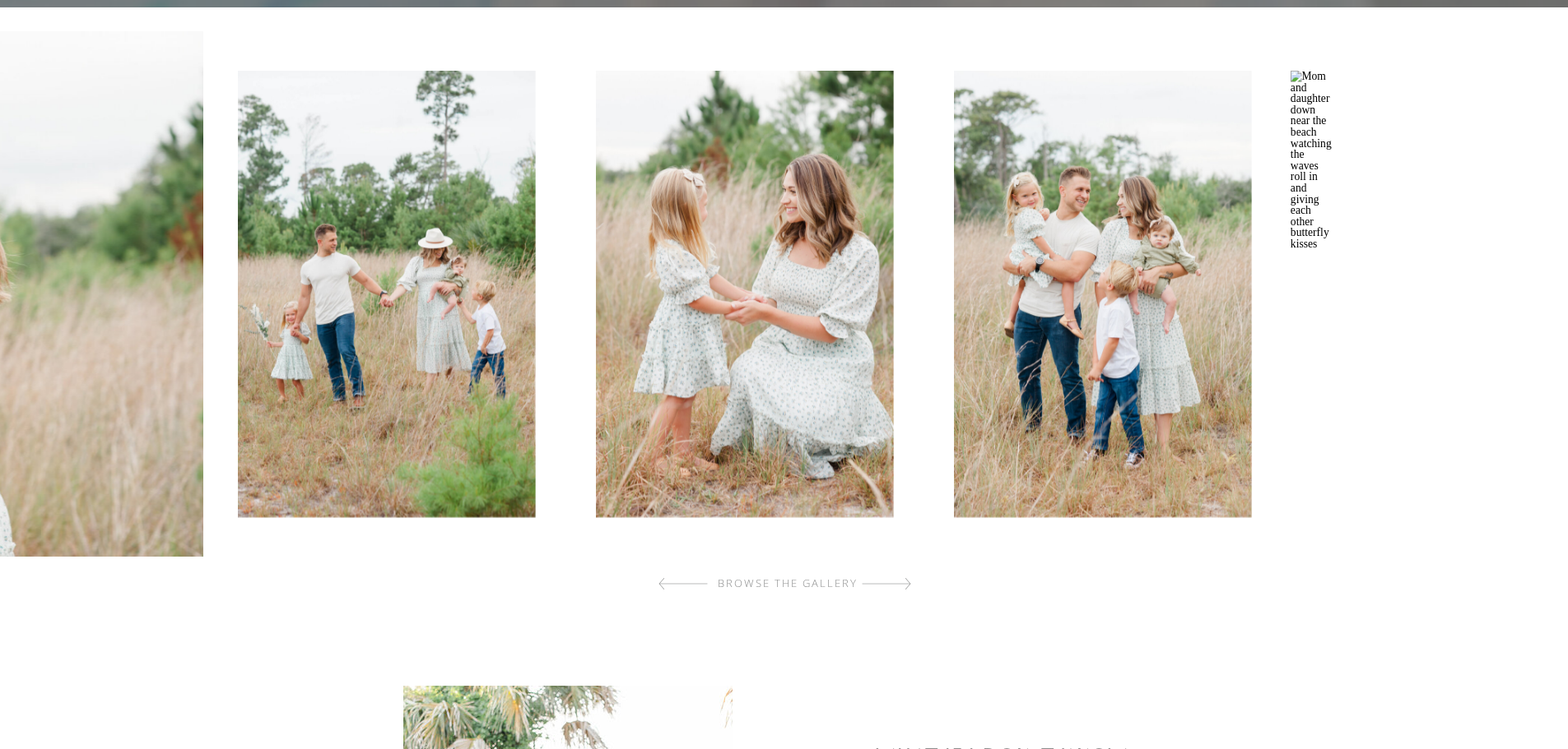
click at [275, 389] on img at bounding box center [386, 294] width 297 height 447
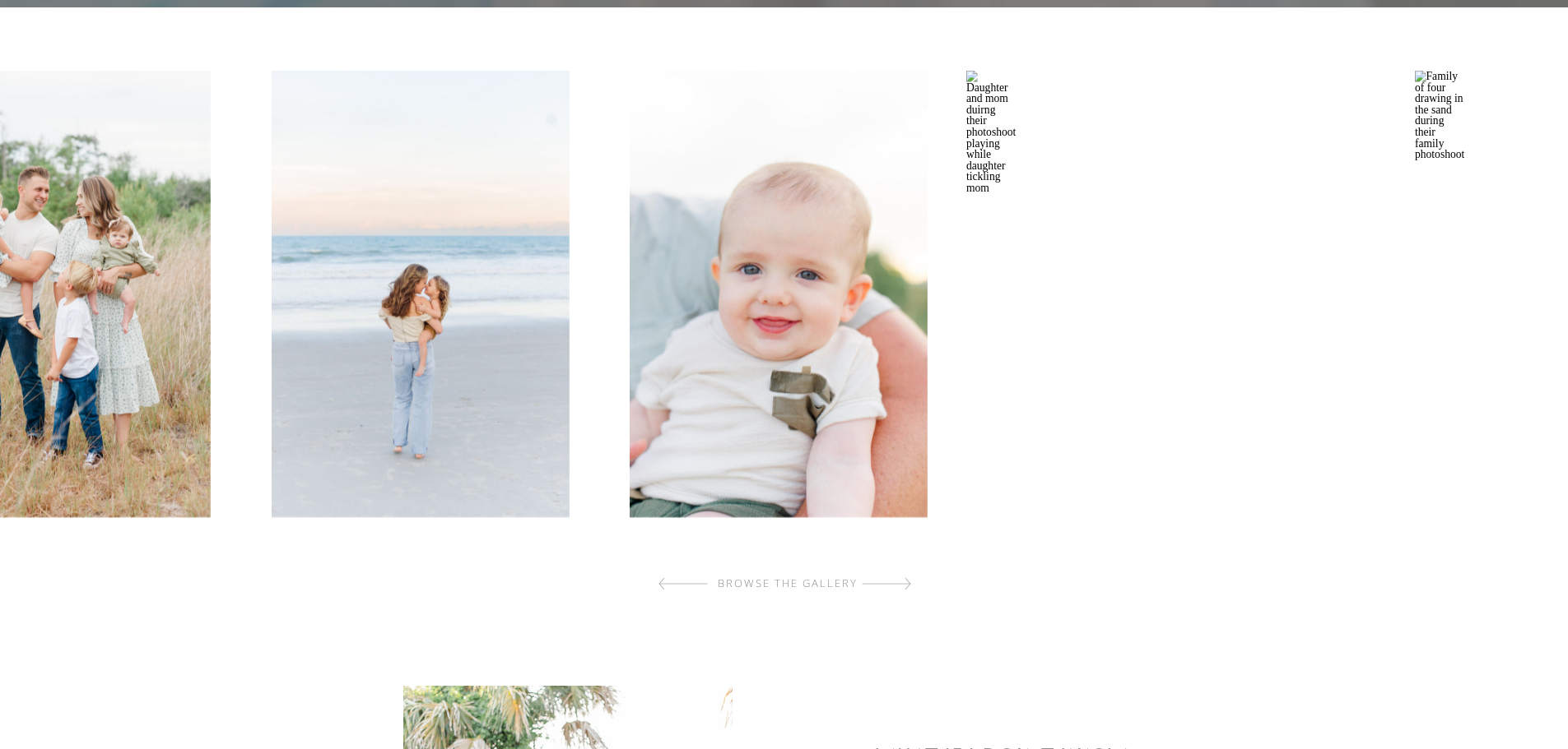
click at [372, 320] on img at bounding box center [419, 294] width 297 height 447
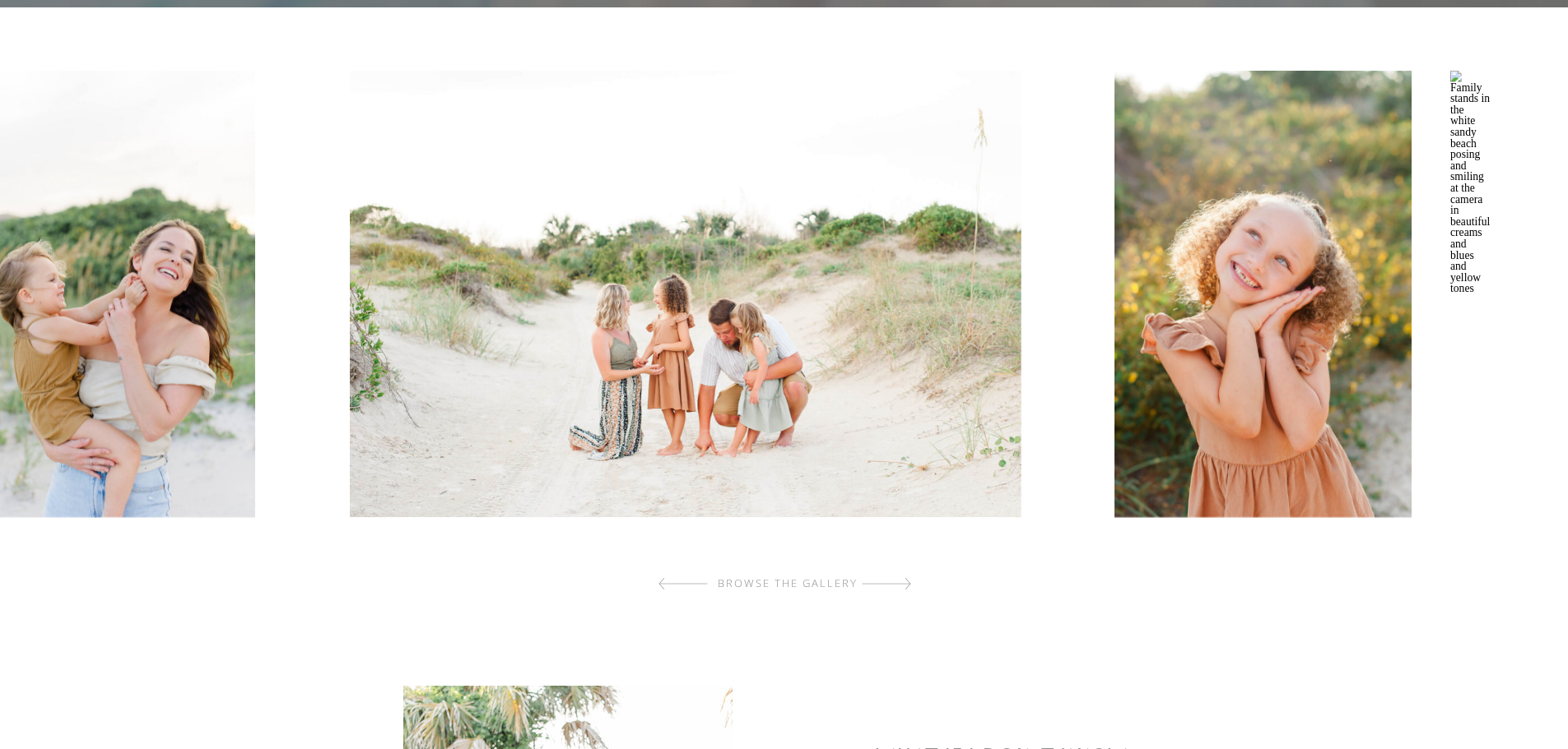
click at [305, 449] on div at bounding box center [787, 294] width 1576 height 526
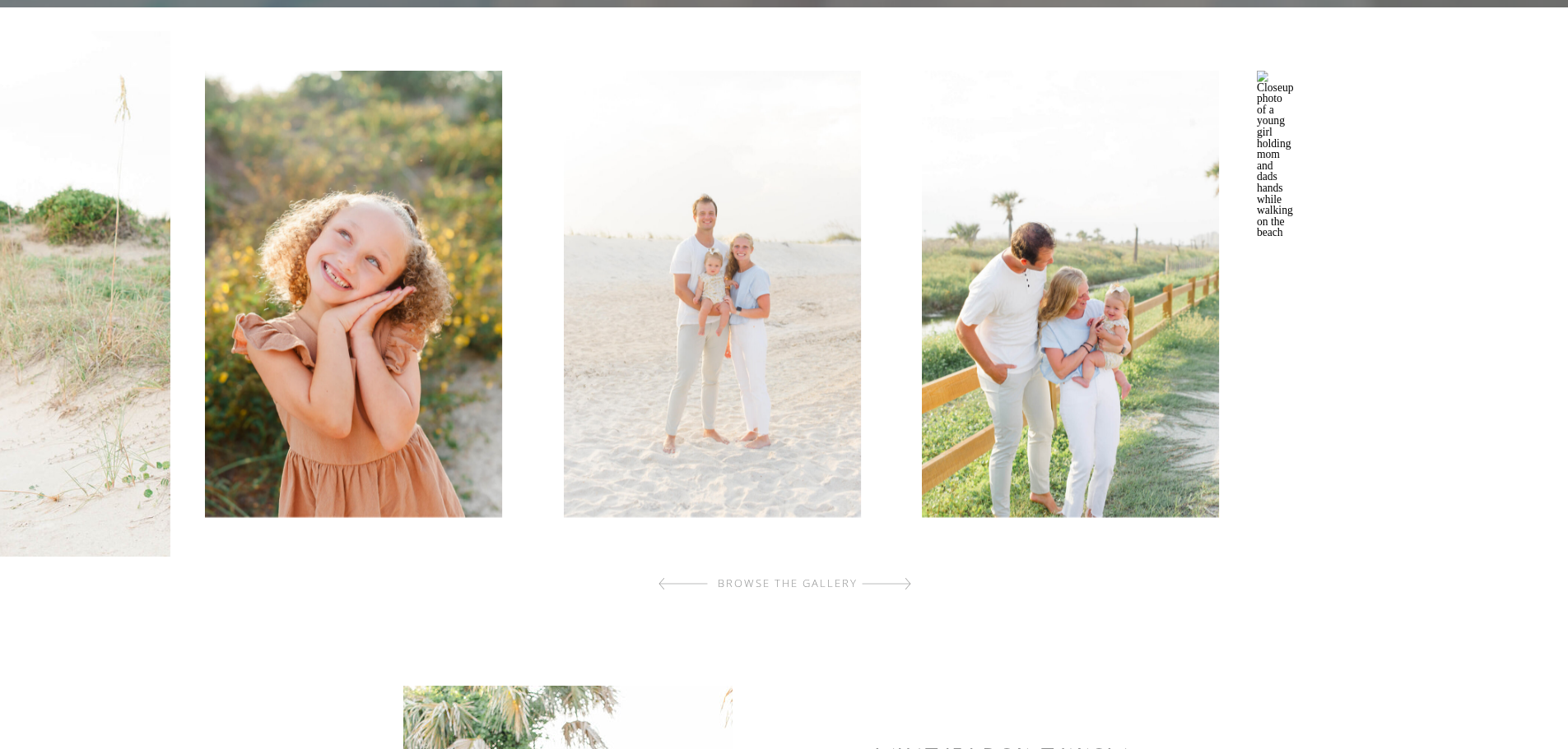
click at [345, 477] on img at bounding box center [353, 294] width 297 height 447
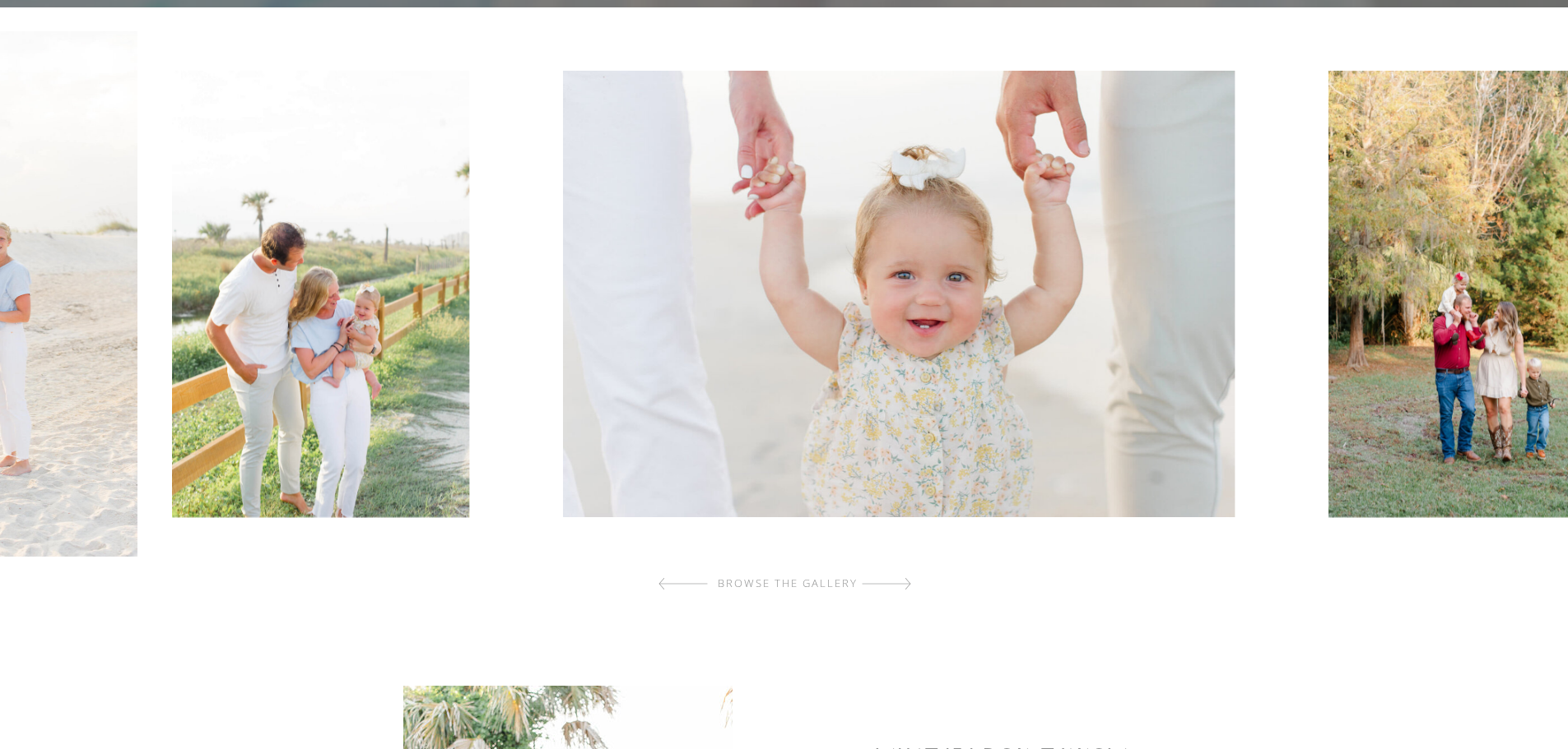
click at [541, 438] on div at bounding box center [787, 294] width 1576 height 526
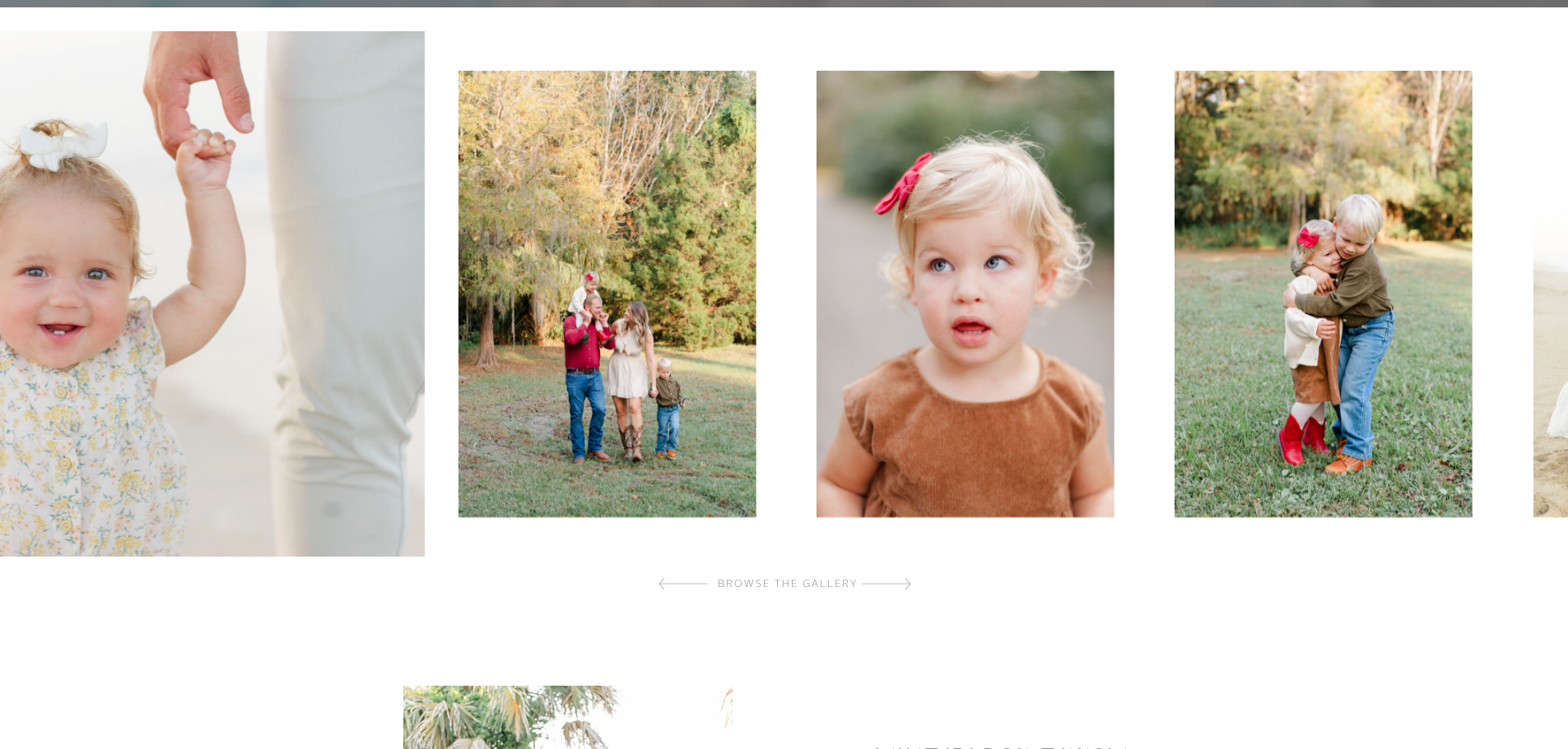
click at [34, 413] on img at bounding box center [29, 294] width 790 height 526
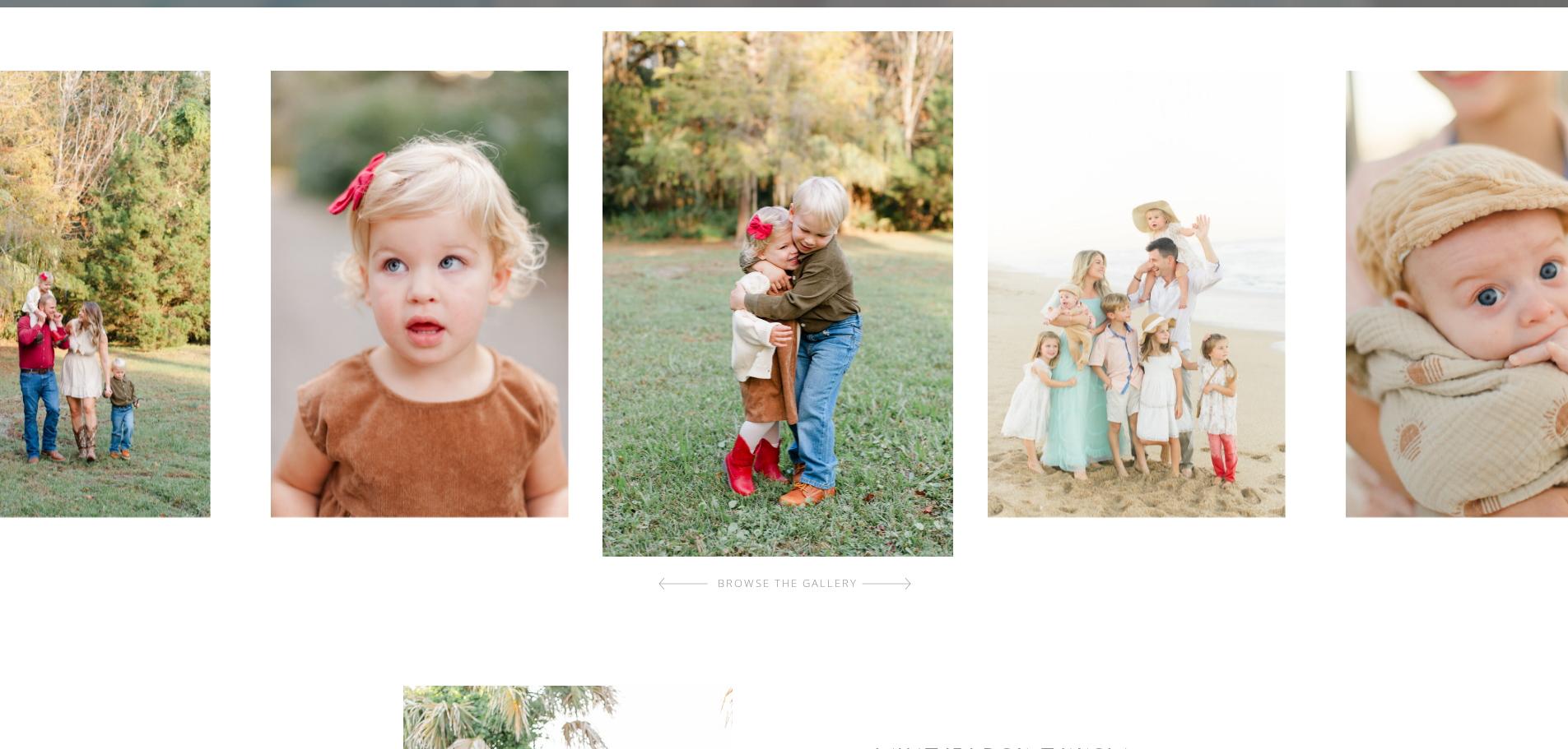
click at [1345, 291] on img at bounding box center [1494, 294] width 297 height 447
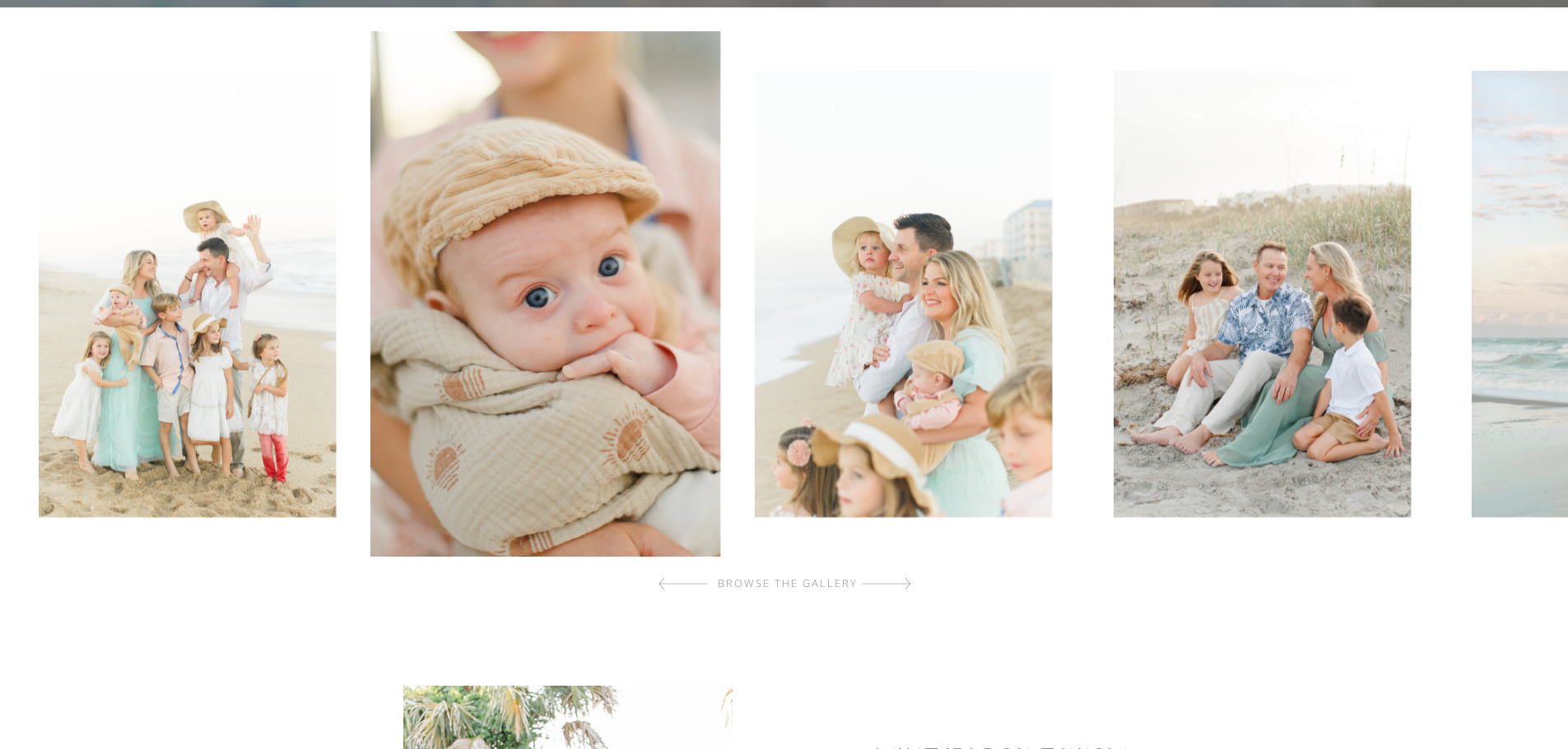
click at [1114, 351] on img at bounding box center [1262, 294] width 297 height 447
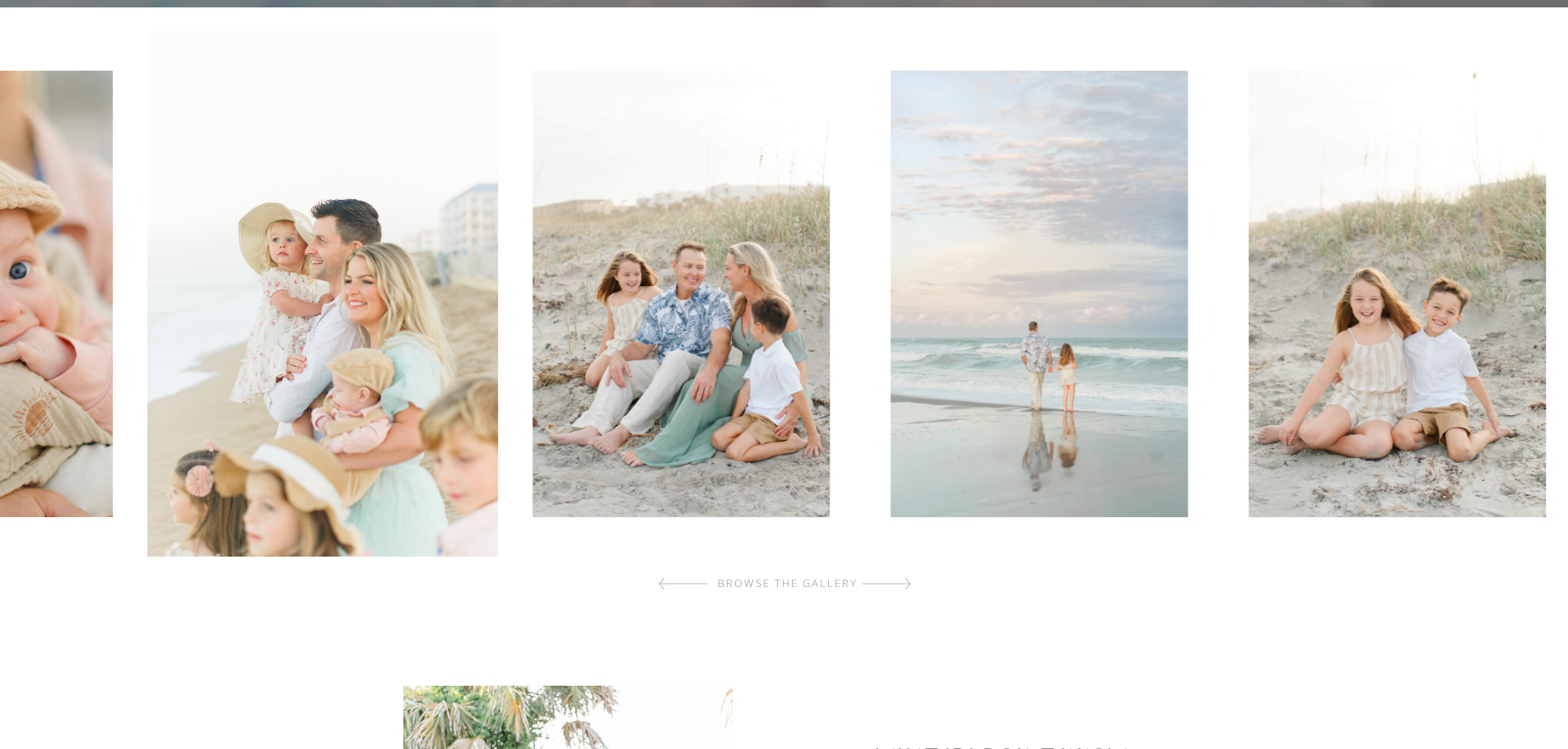
click at [890, 356] on img at bounding box center [1039, 294] width 297 height 447
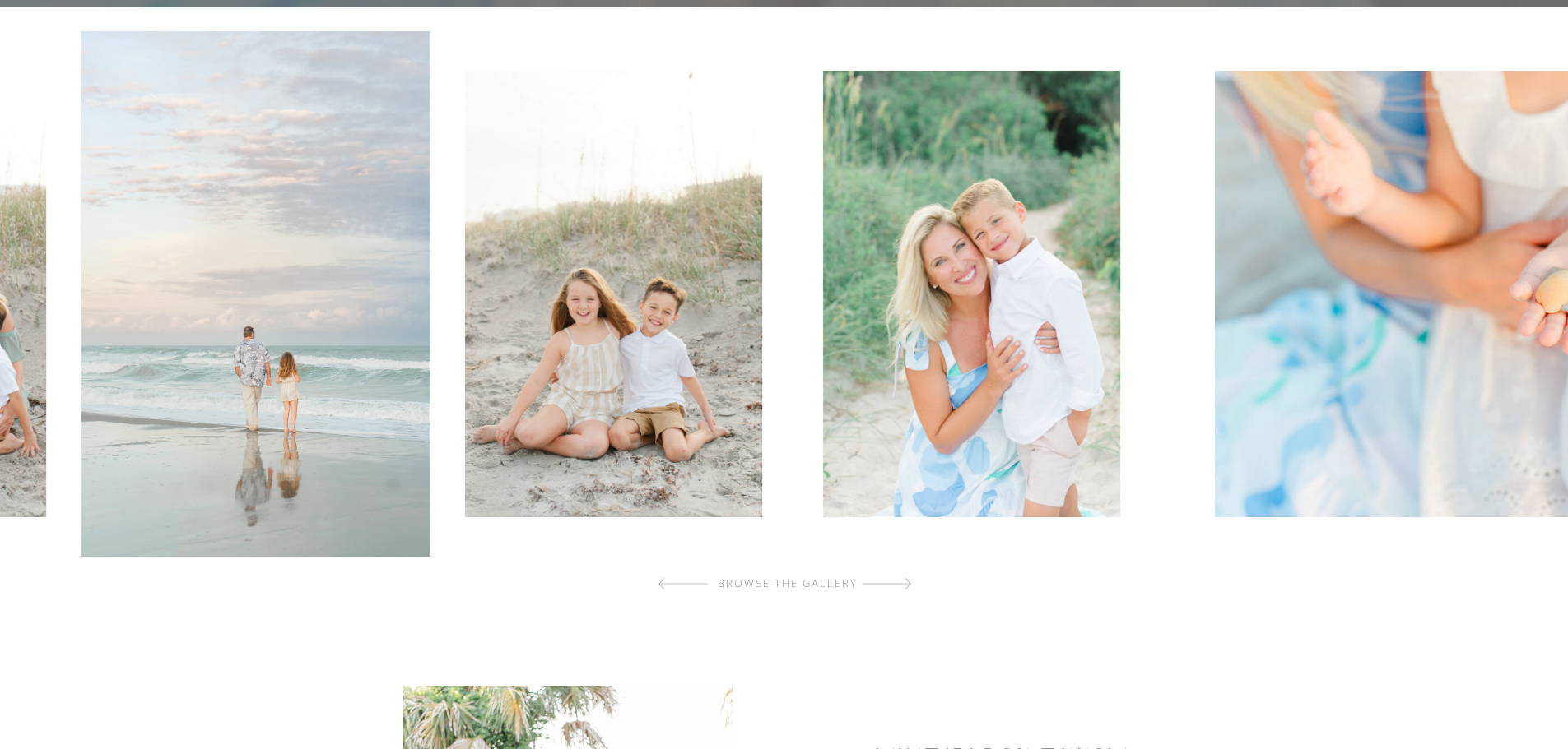
click at [941, 357] on img at bounding box center [971, 294] width 297 height 447
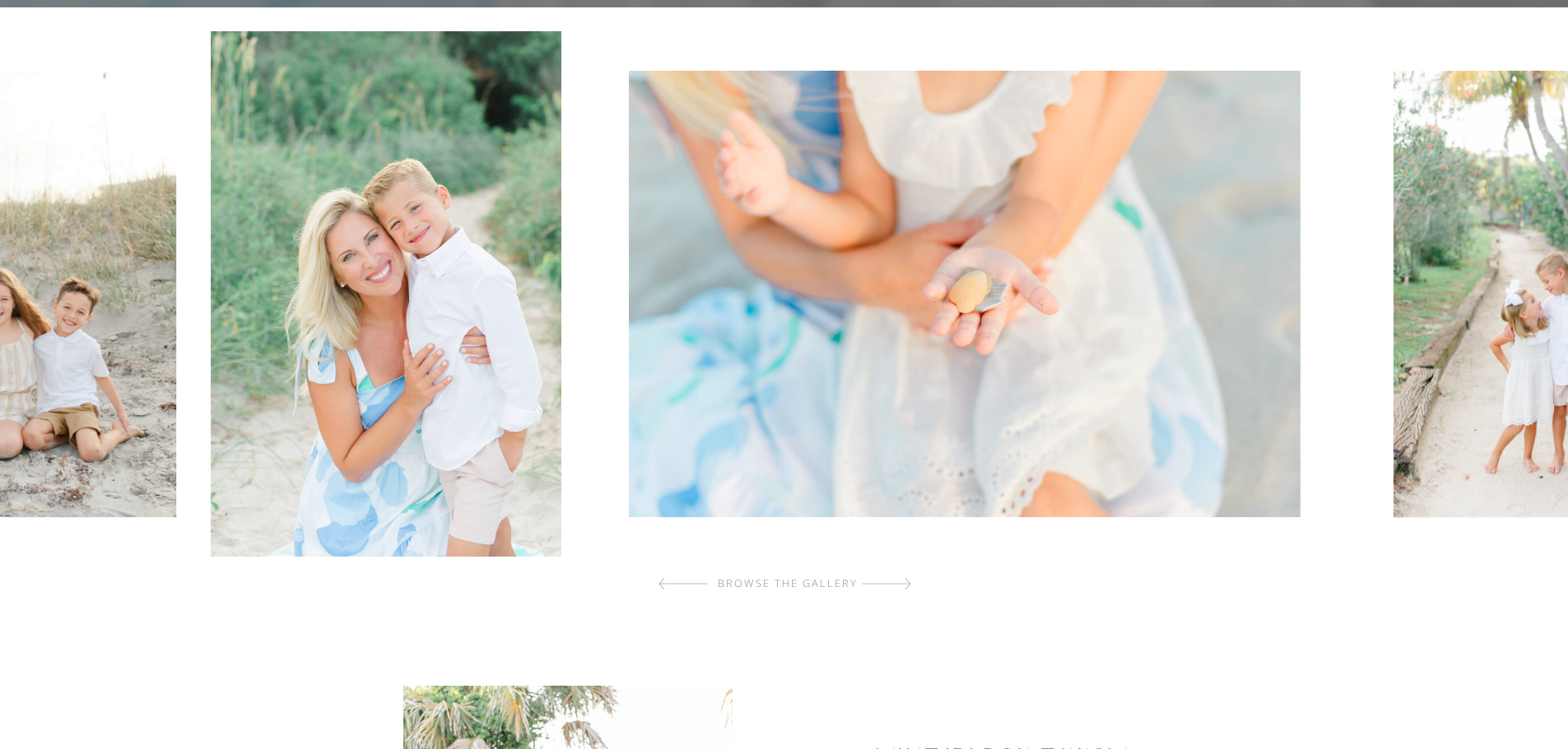
click at [1025, 346] on img at bounding box center [964, 294] width 672 height 447
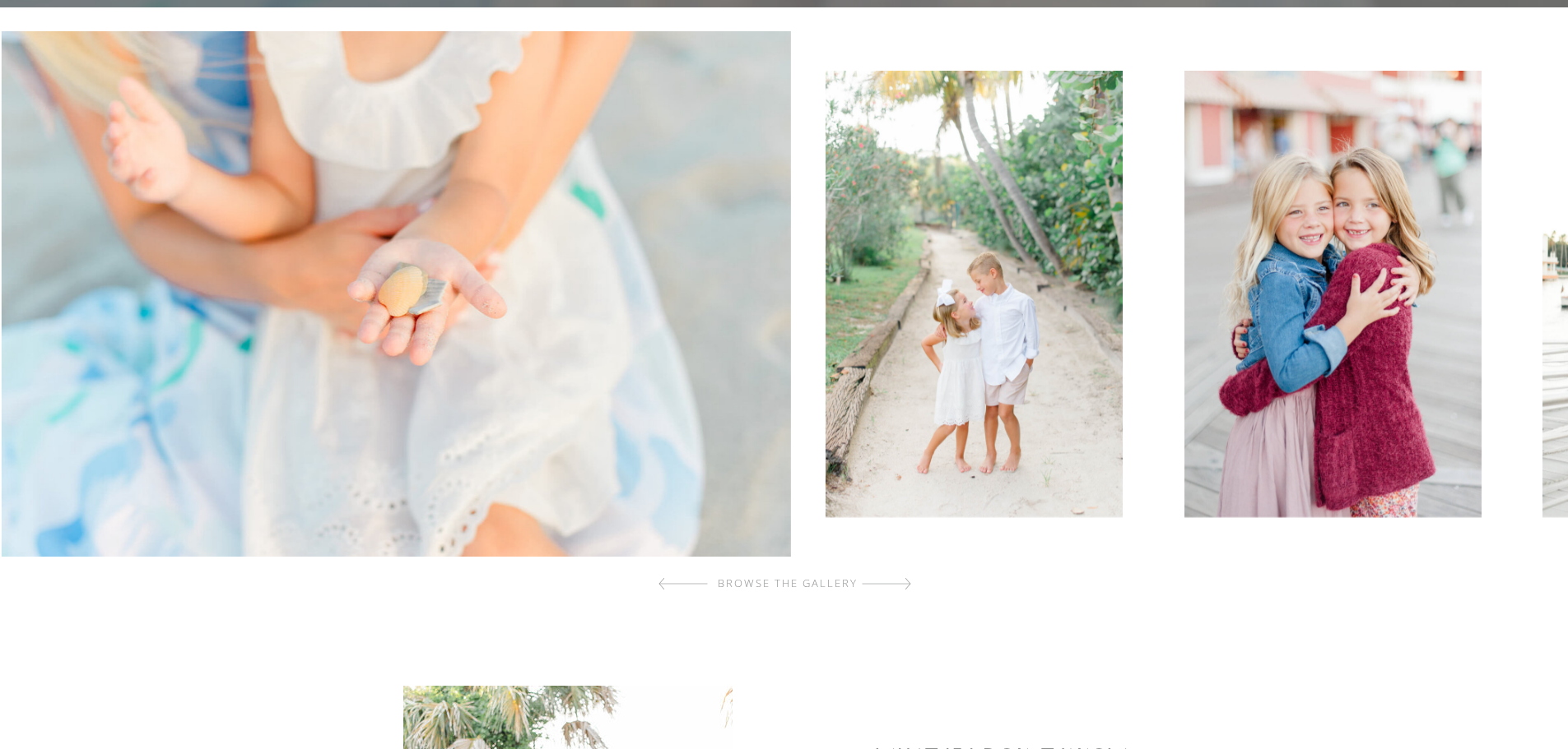
click at [1042, 316] on img at bounding box center [974, 294] width 297 height 447
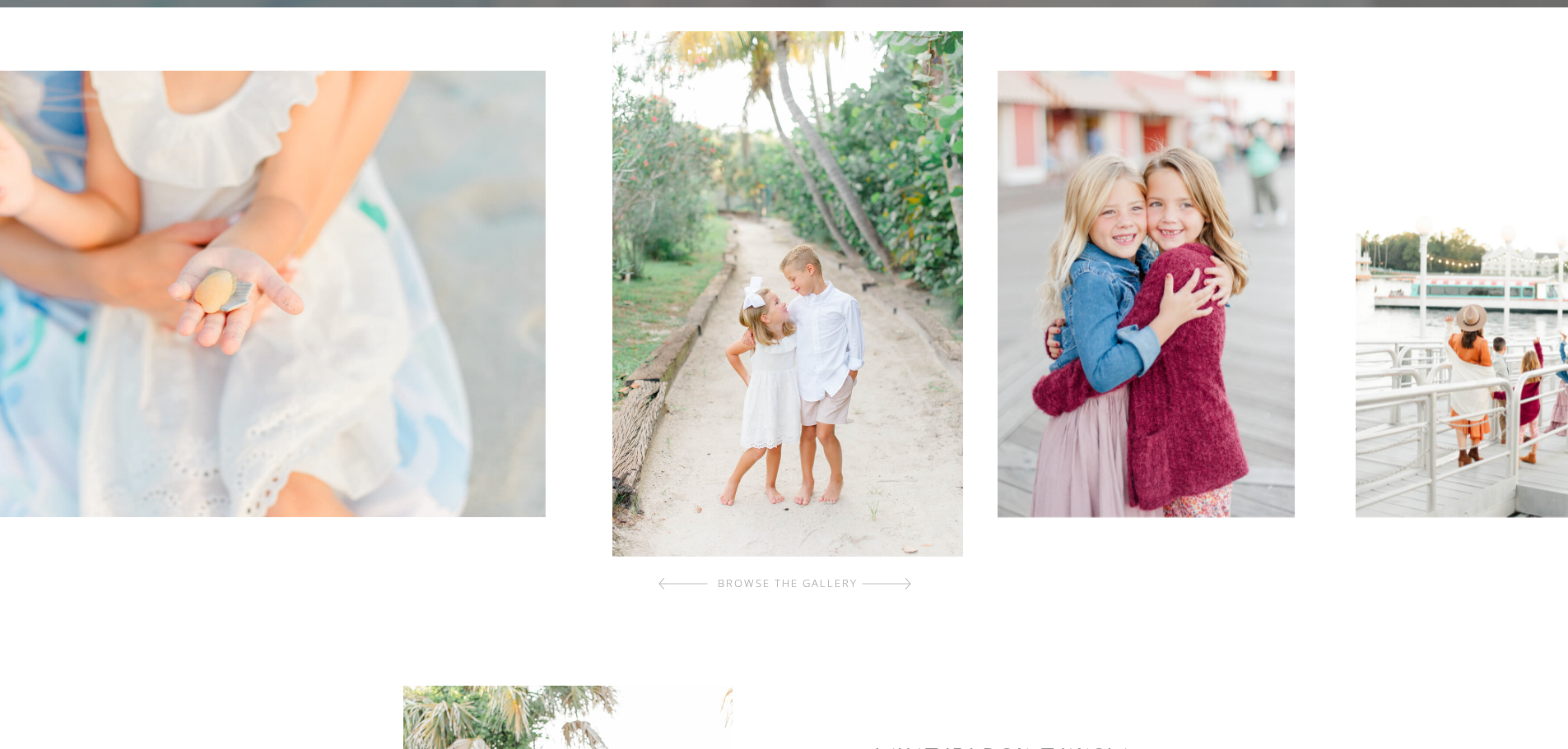
click at [1356, 290] on img at bounding box center [1504, 294] width 297 height 447
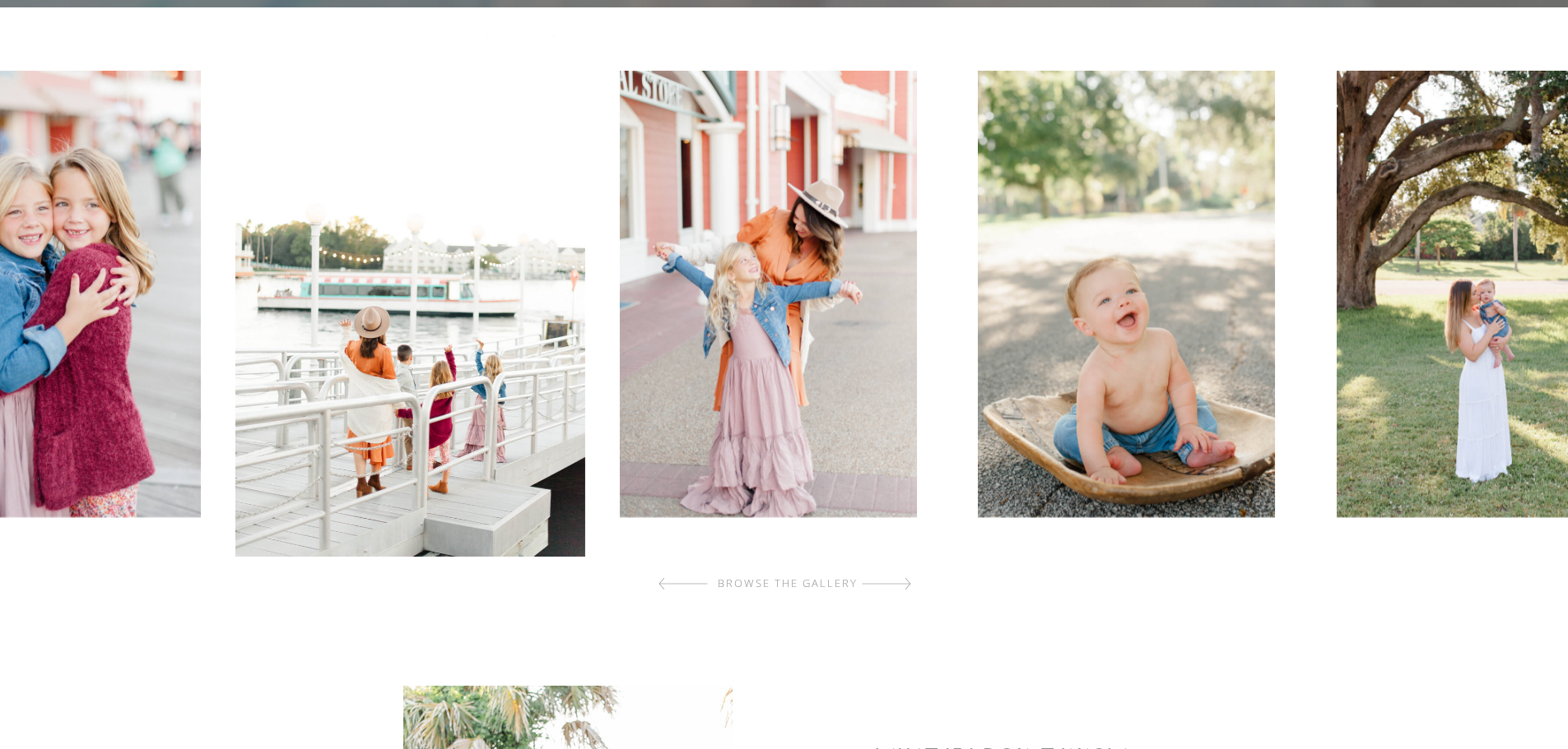
click at [1007, 337] on img at bounding box center [1126, 294] width 297 height 447
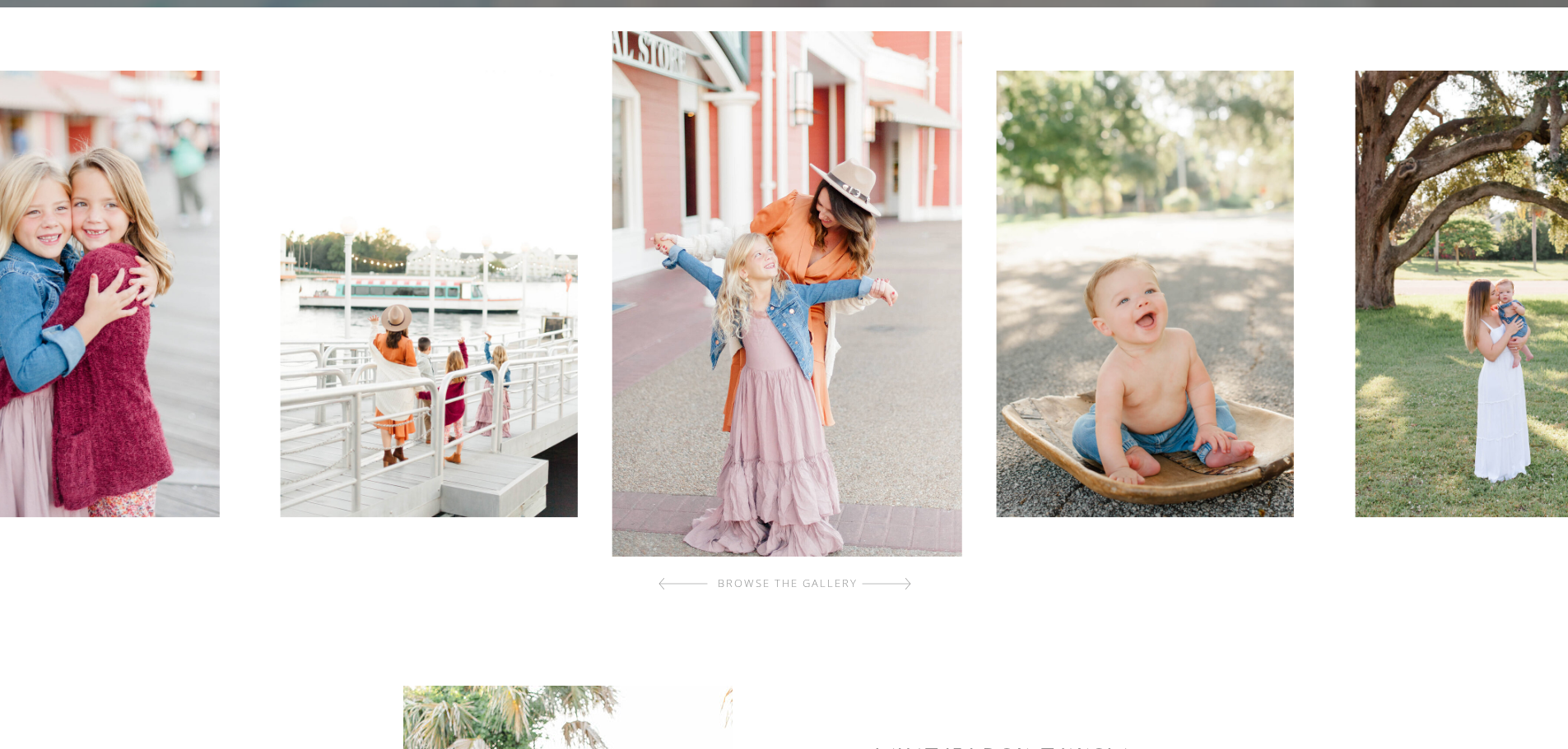
click at [1355, 384] on img at bounding box center [1503, 294] width 297 height 447
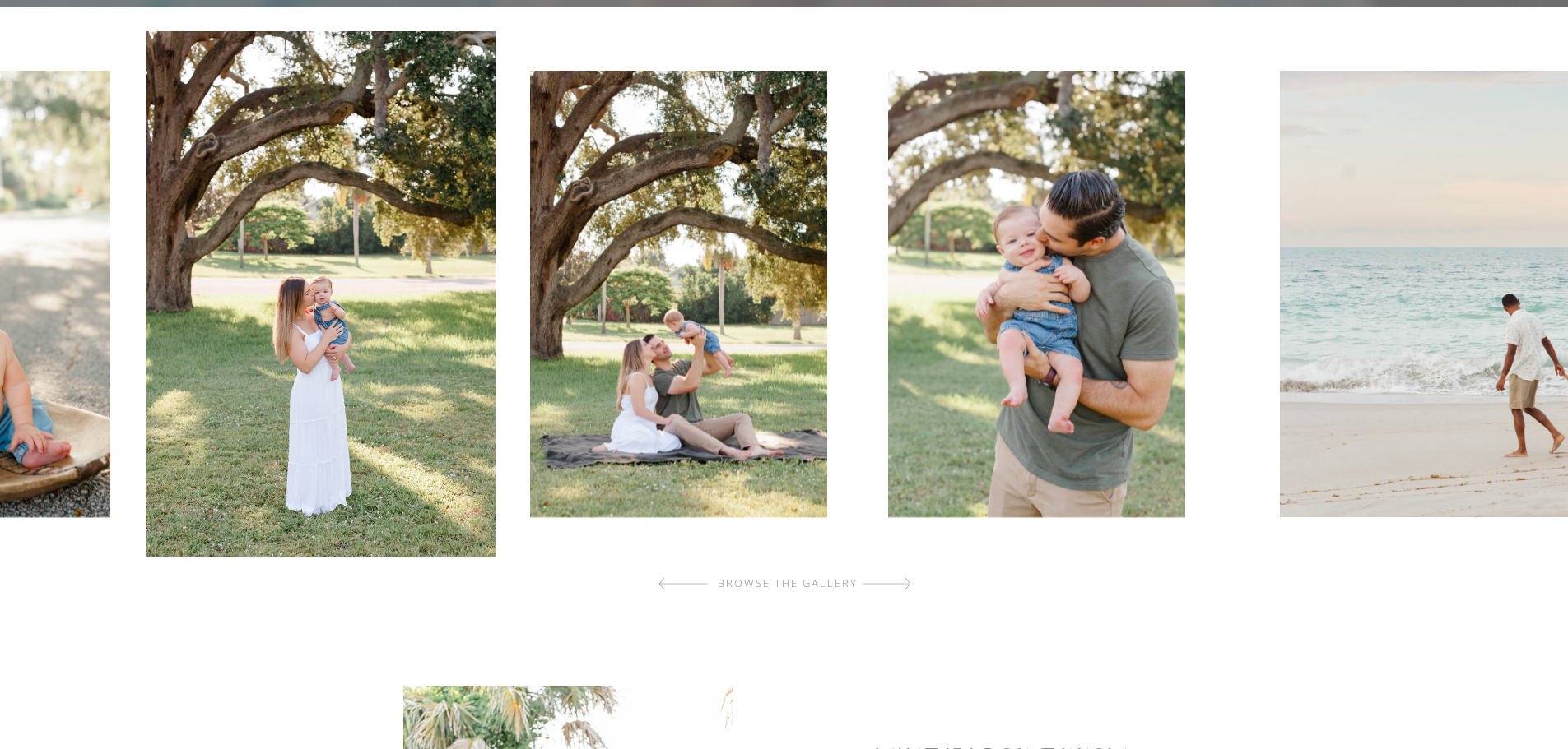
click at [1015, 350] on img at bounding box center [1036, 294] width 297 height 447
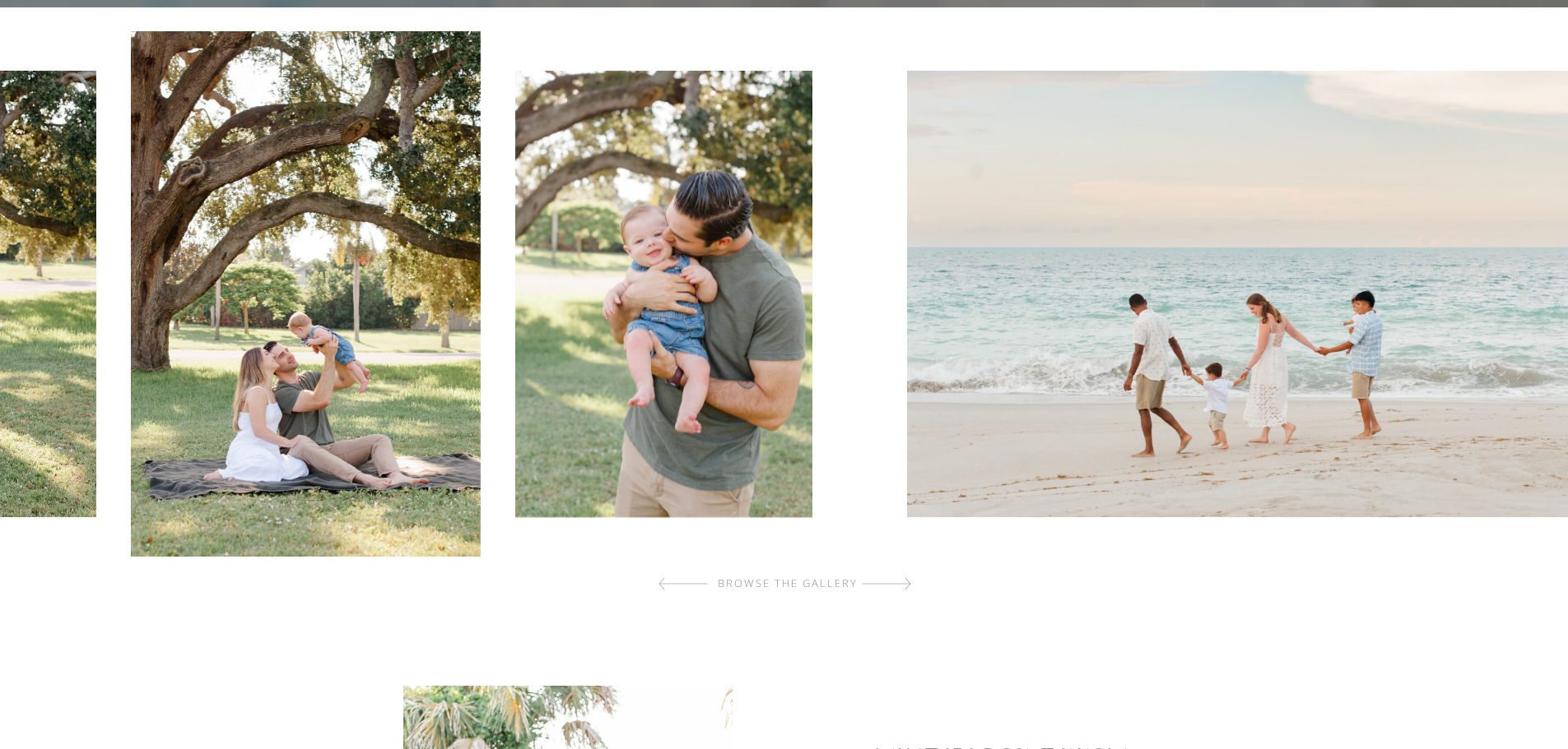
click at [976, 322] on img at bounding box center [1242, 294] width 672 height 447
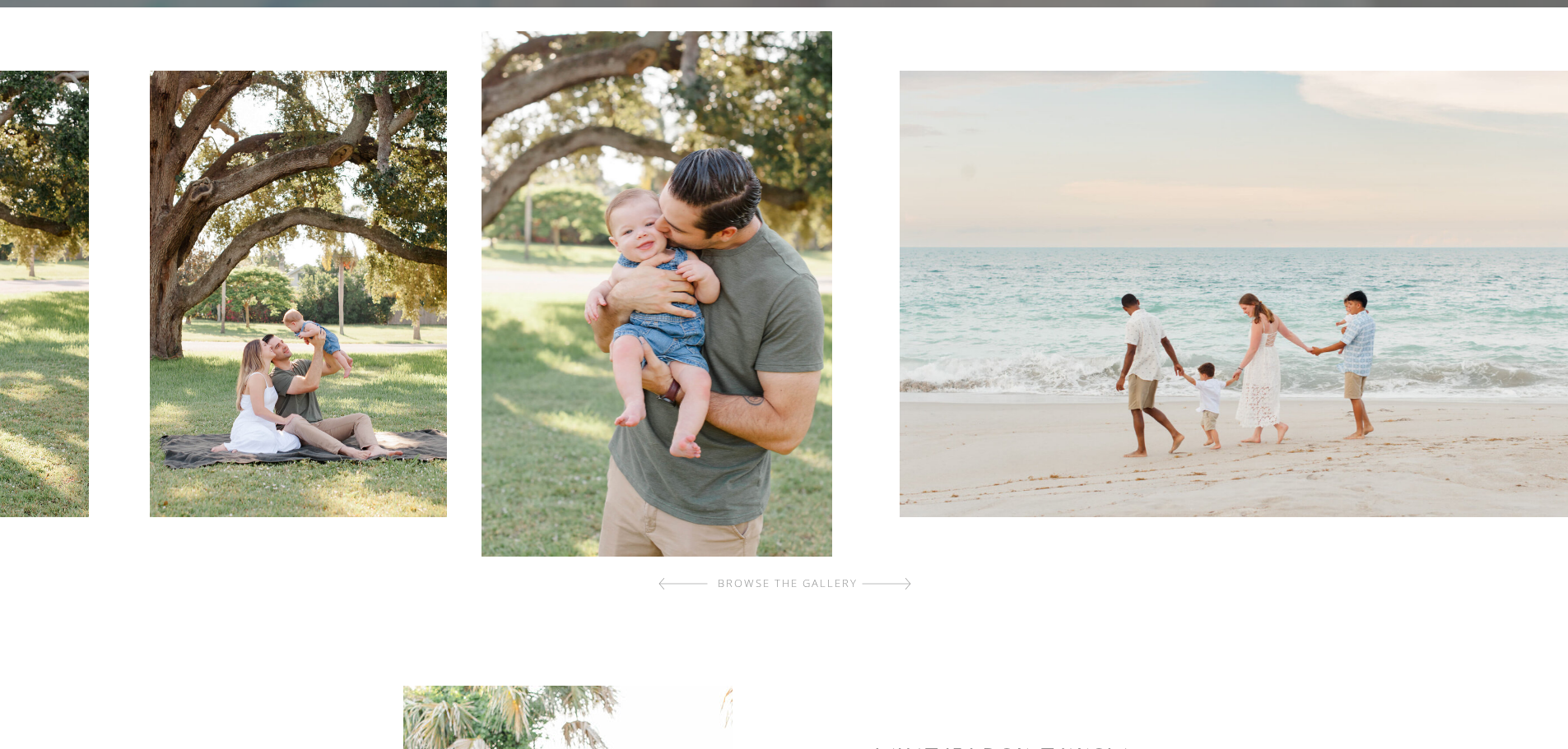
click at [945, 282] on img at bounding box center [1235, 294] width 672 height 447
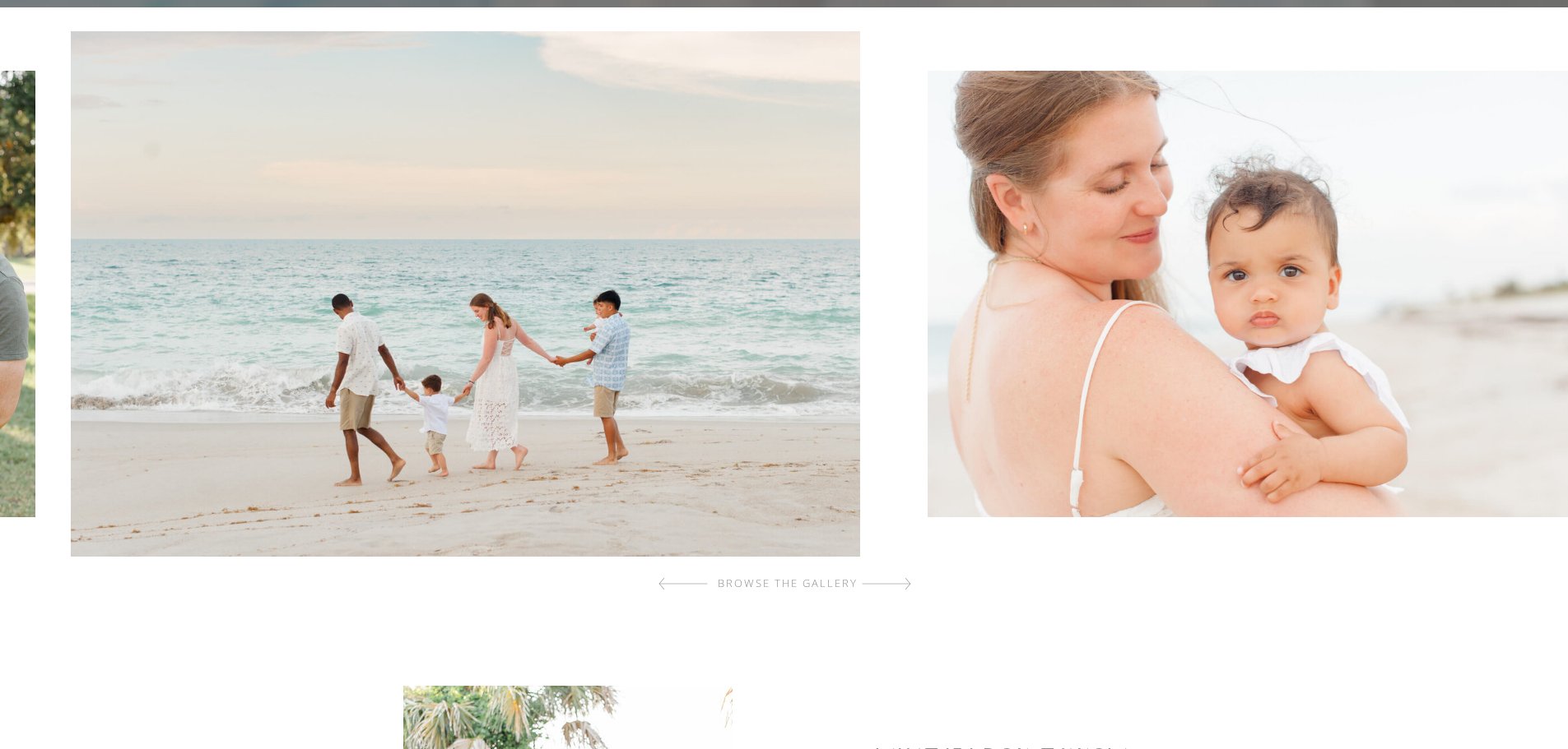
click at [1081, 331] on img at bounding box center [1264, 294] width 672 height 447
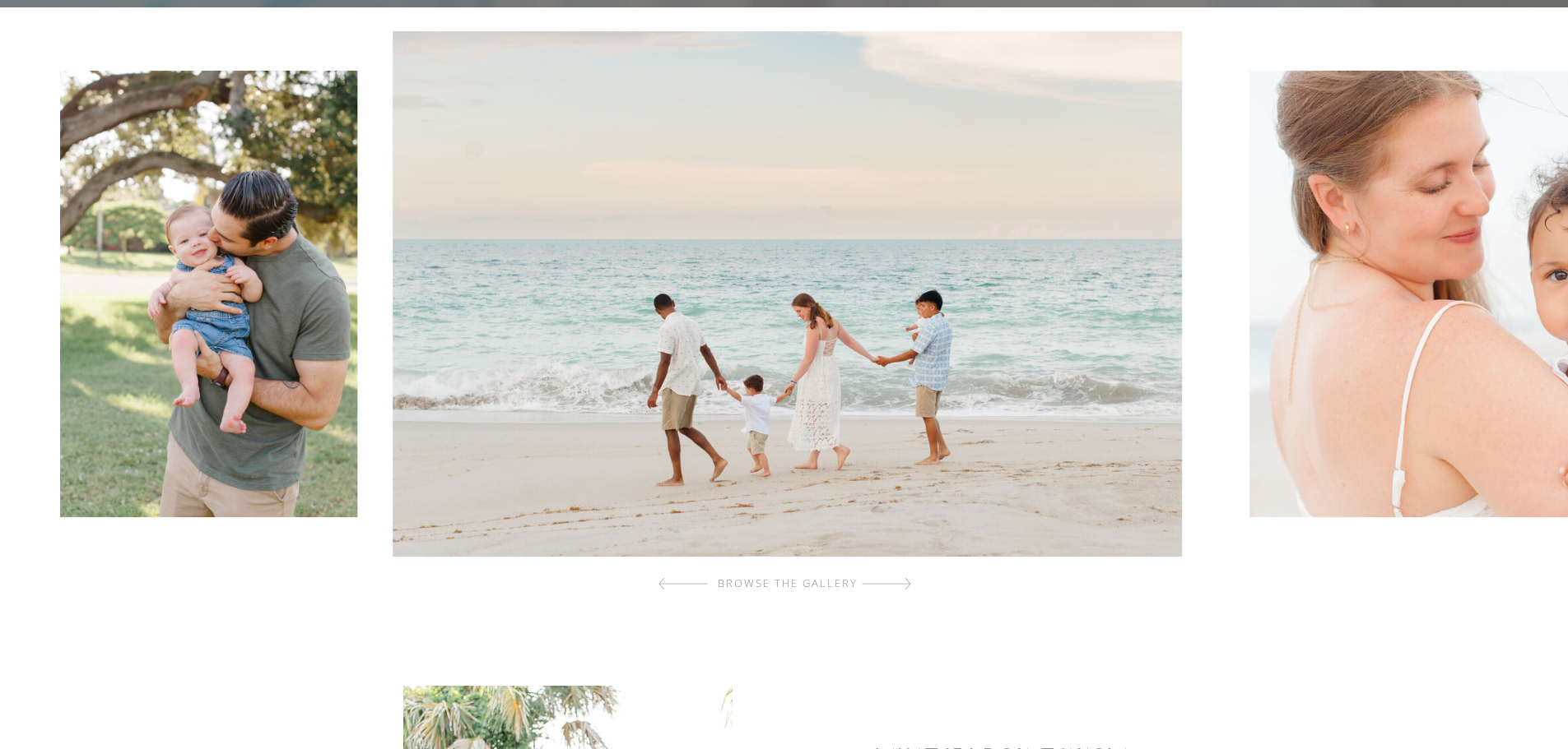
click at [583, 399] on div at bounding box center [787, 294] width 1576 height 526
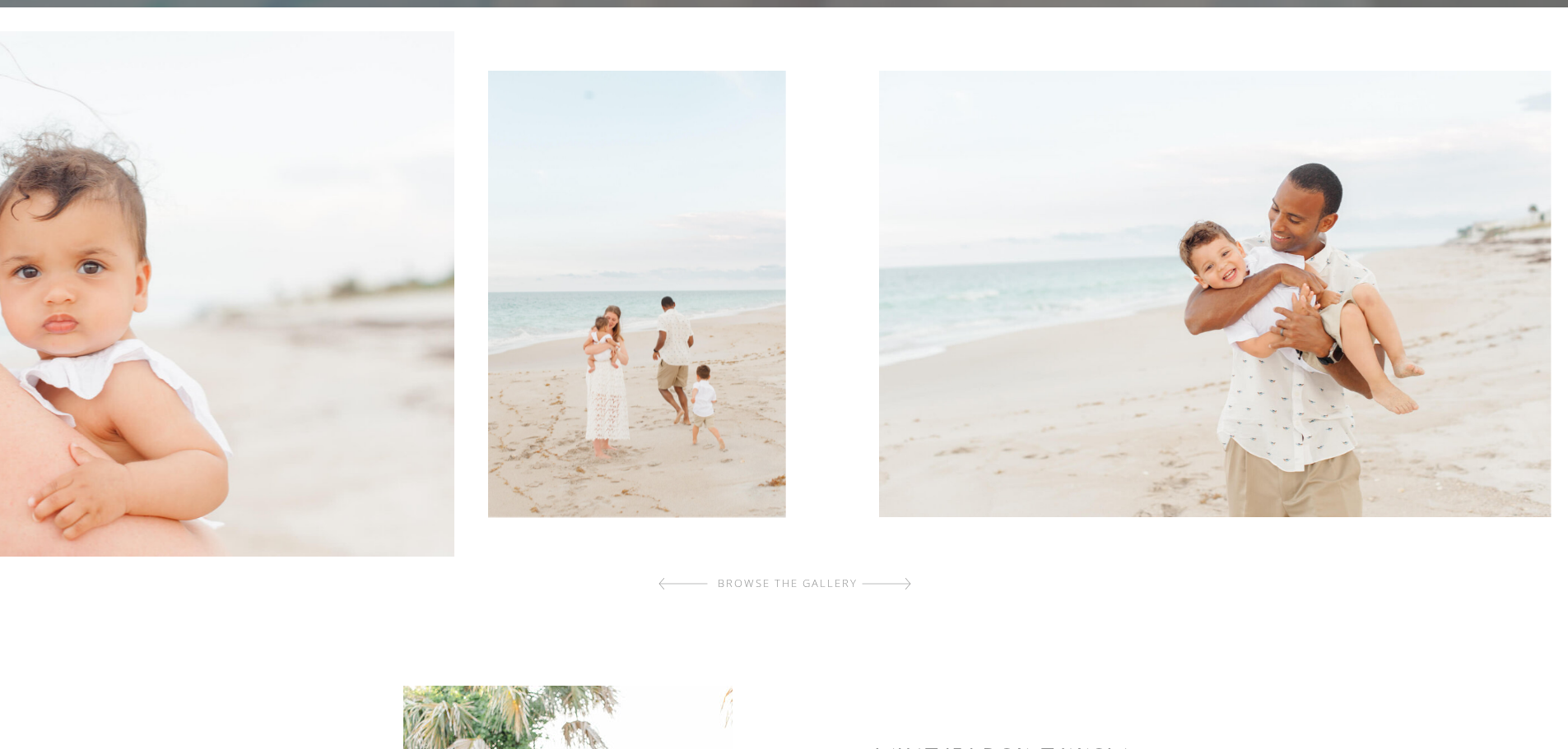
click at [488, 400] on img at bounding box center [636, 294] width 297 height 447
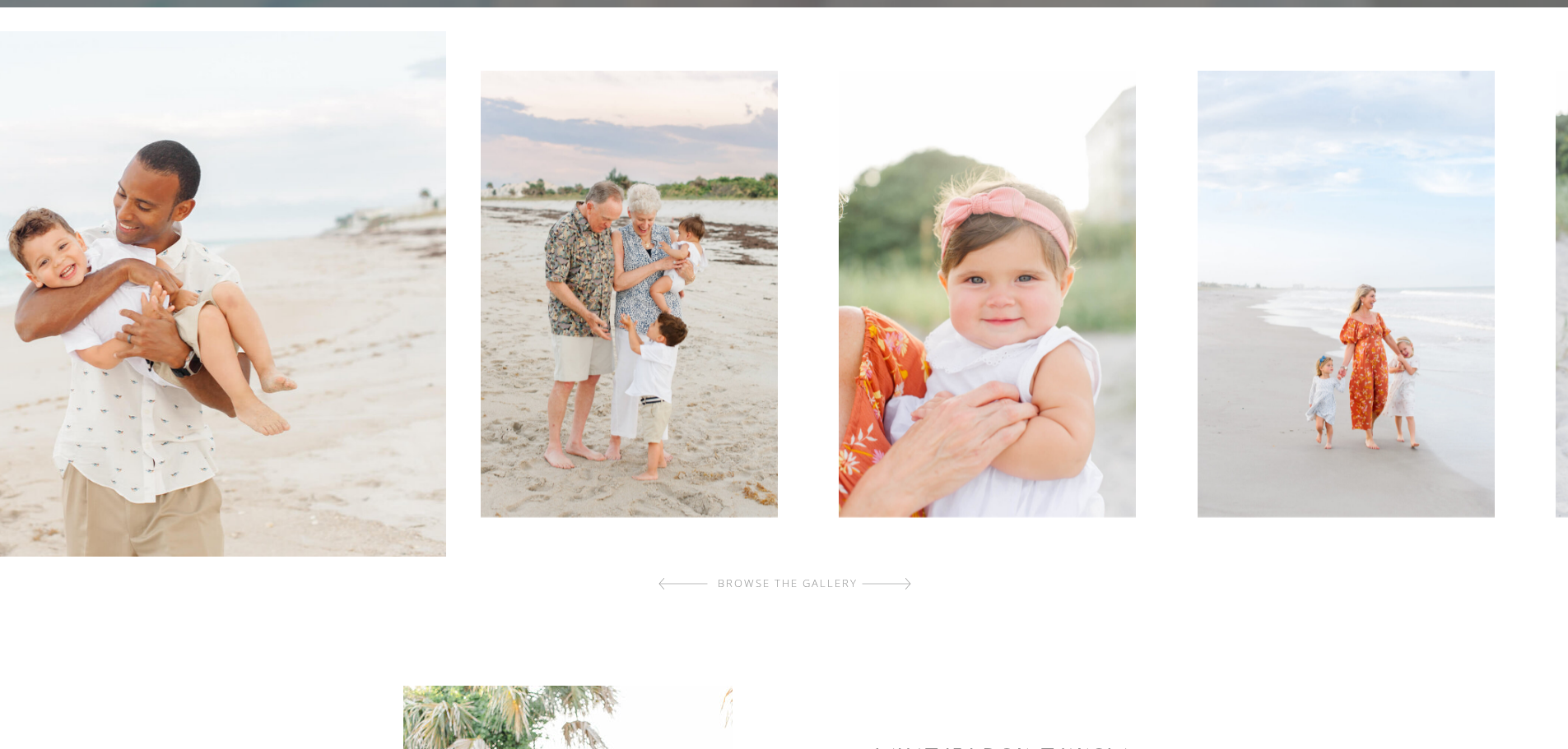
click at [547, 413] on img at bounding box center [629, 294] width 297 height 447
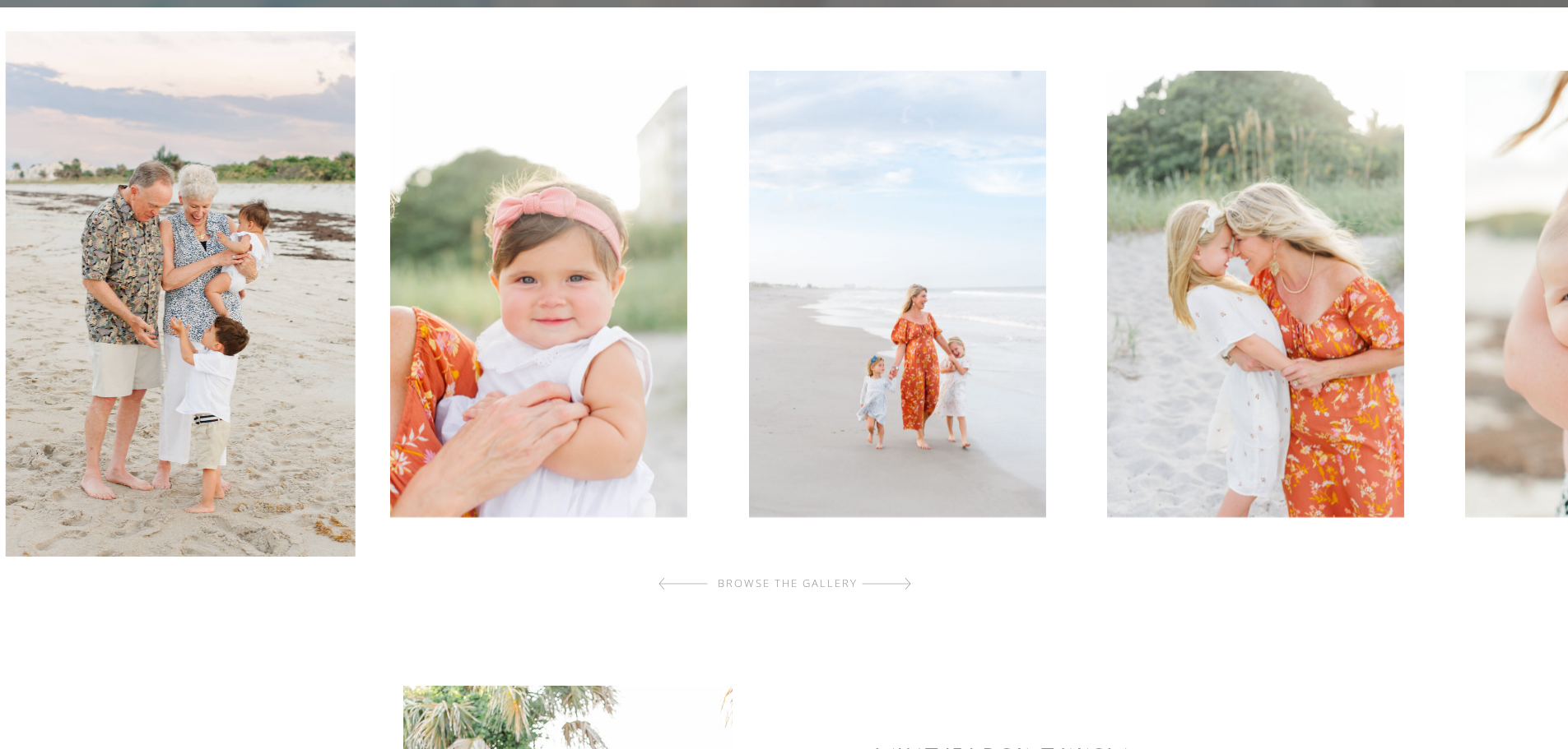
click at [748, 507] on img at bounding box center [896, 294] width 297 height 447
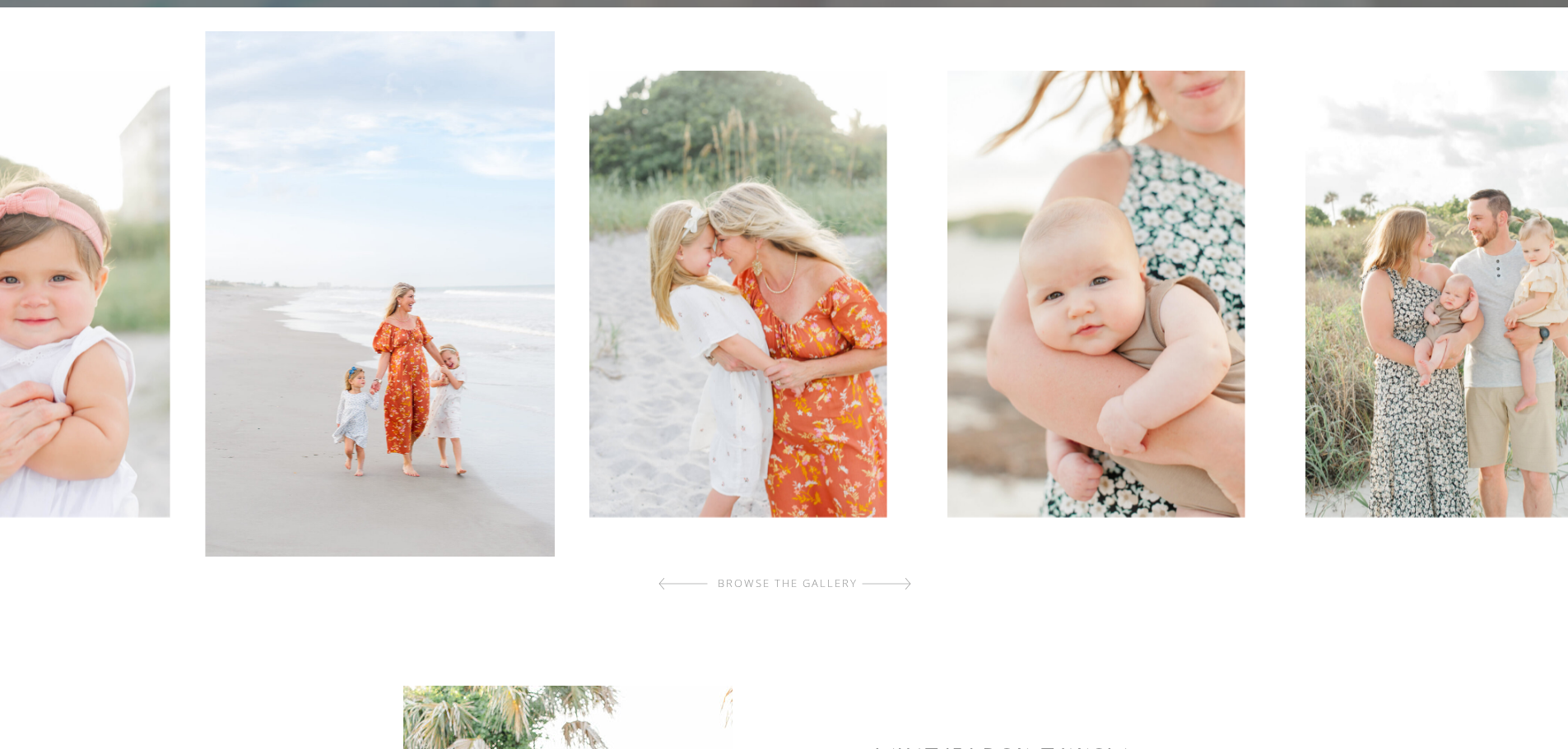
click at [570, 499] on div at bounding box center [787, 294] width 1576 height 526
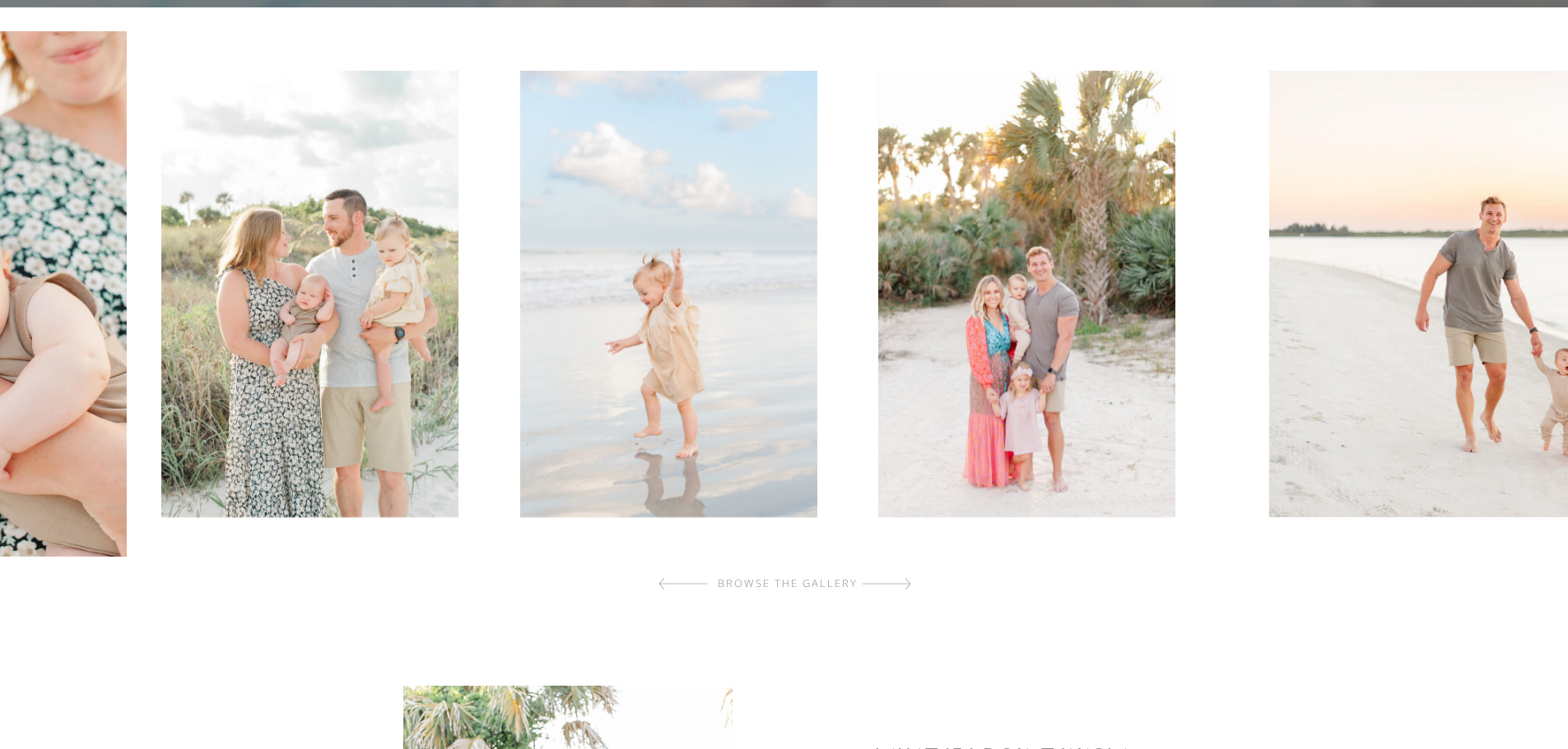
click at [602, 428] on img at bounding box center [668, 294] width 297 height 447
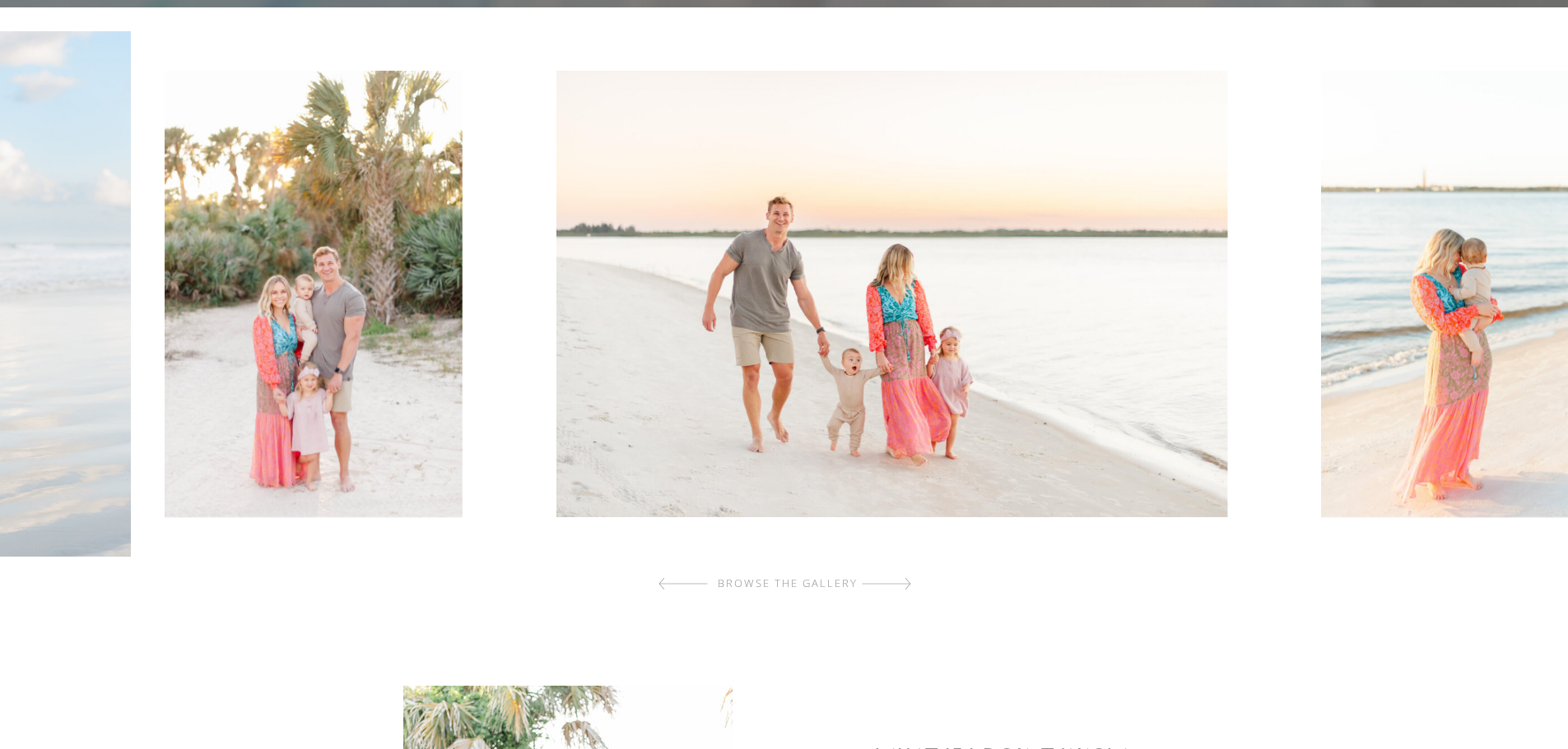
click at [479, 450] on div at bounding box center [787, 294] width 1576 height 526
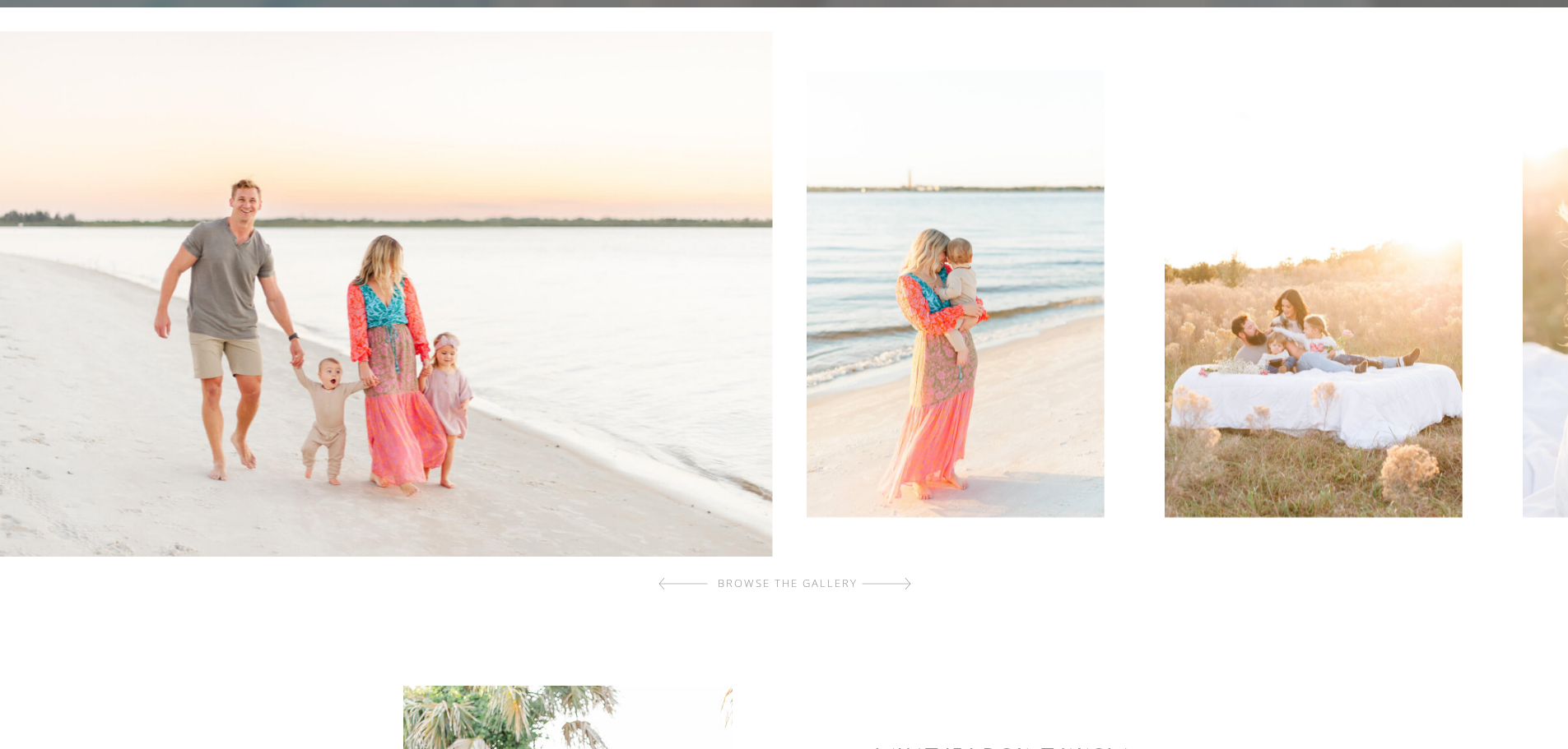
click at [807, 435] on img at bounding box center [955, 294] width 297 height 447
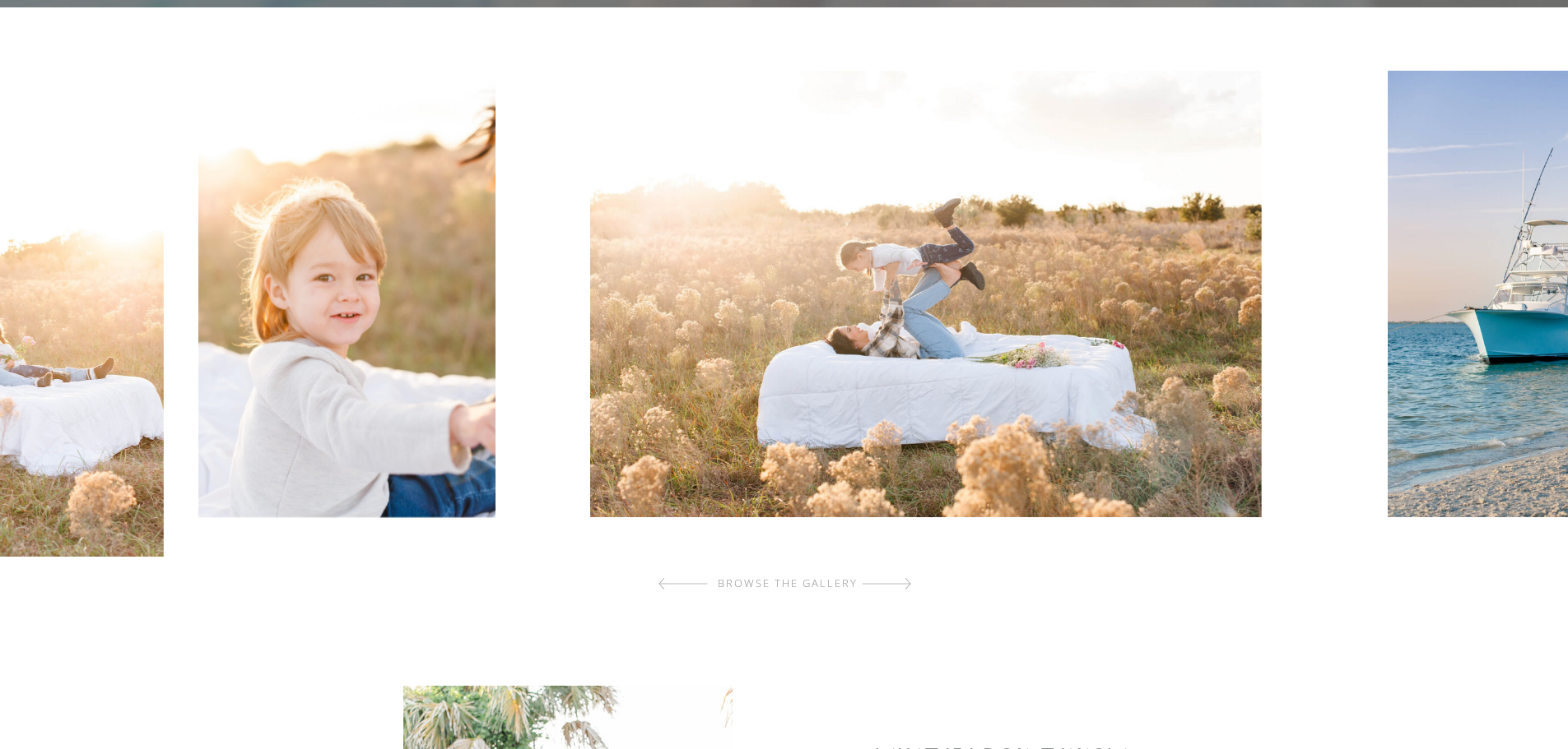
click at [608, 400] on img at bounding box center [925, 294] width 672 height 447
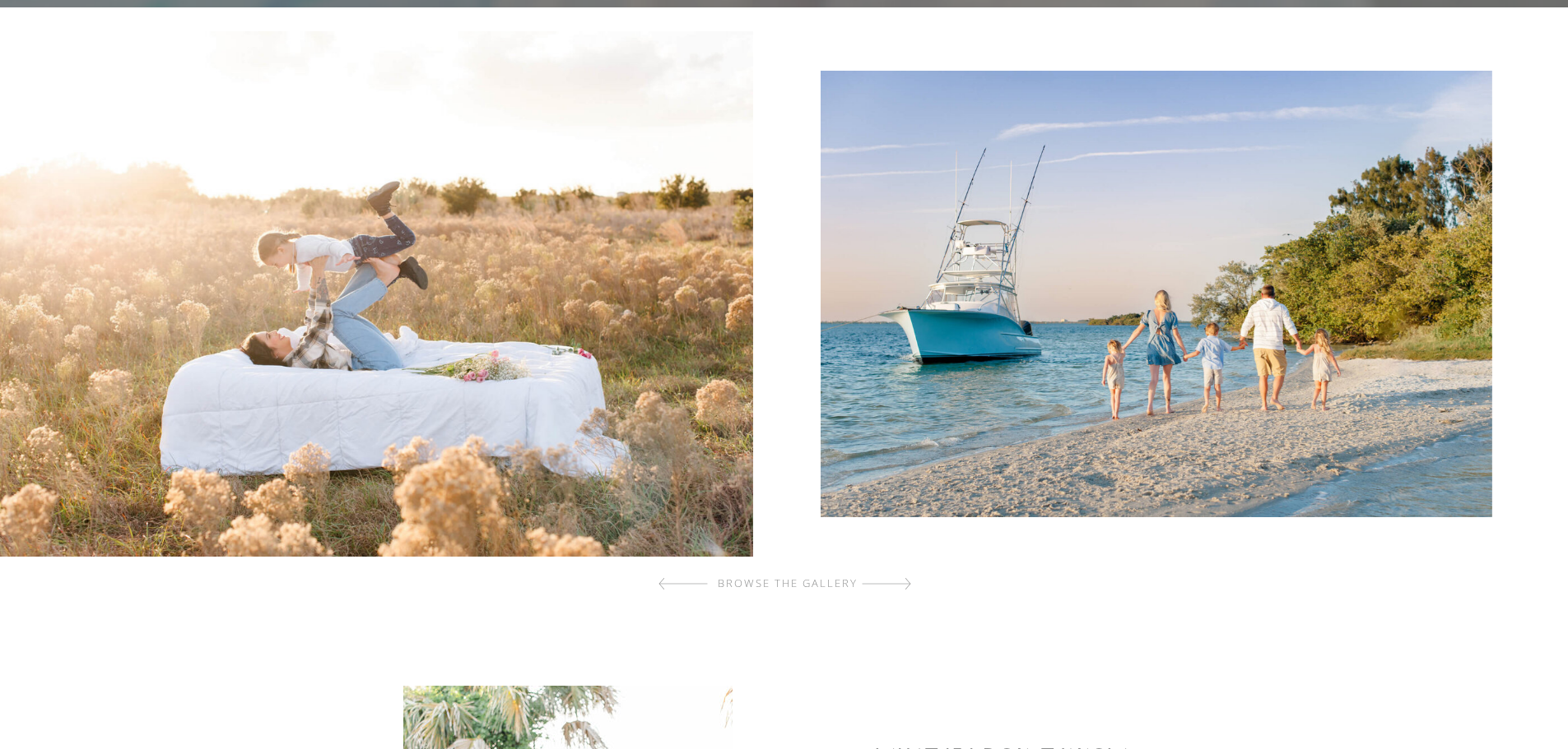
click at [1043, 427] on img at bounding box center [1156, 294] width 672 height 447
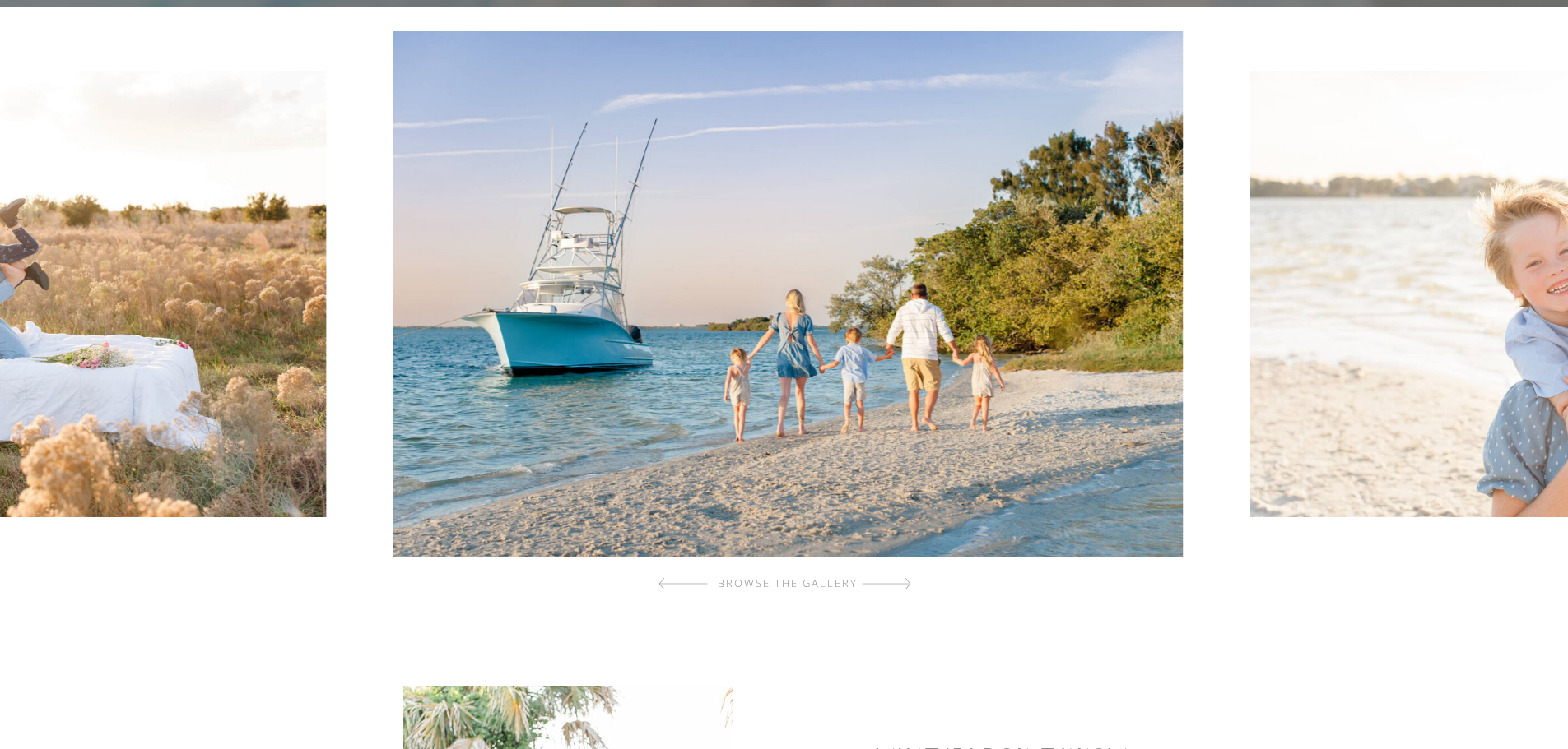
click at [1250, 412] on img at bounding box center [1586, 294] width 672 height 447
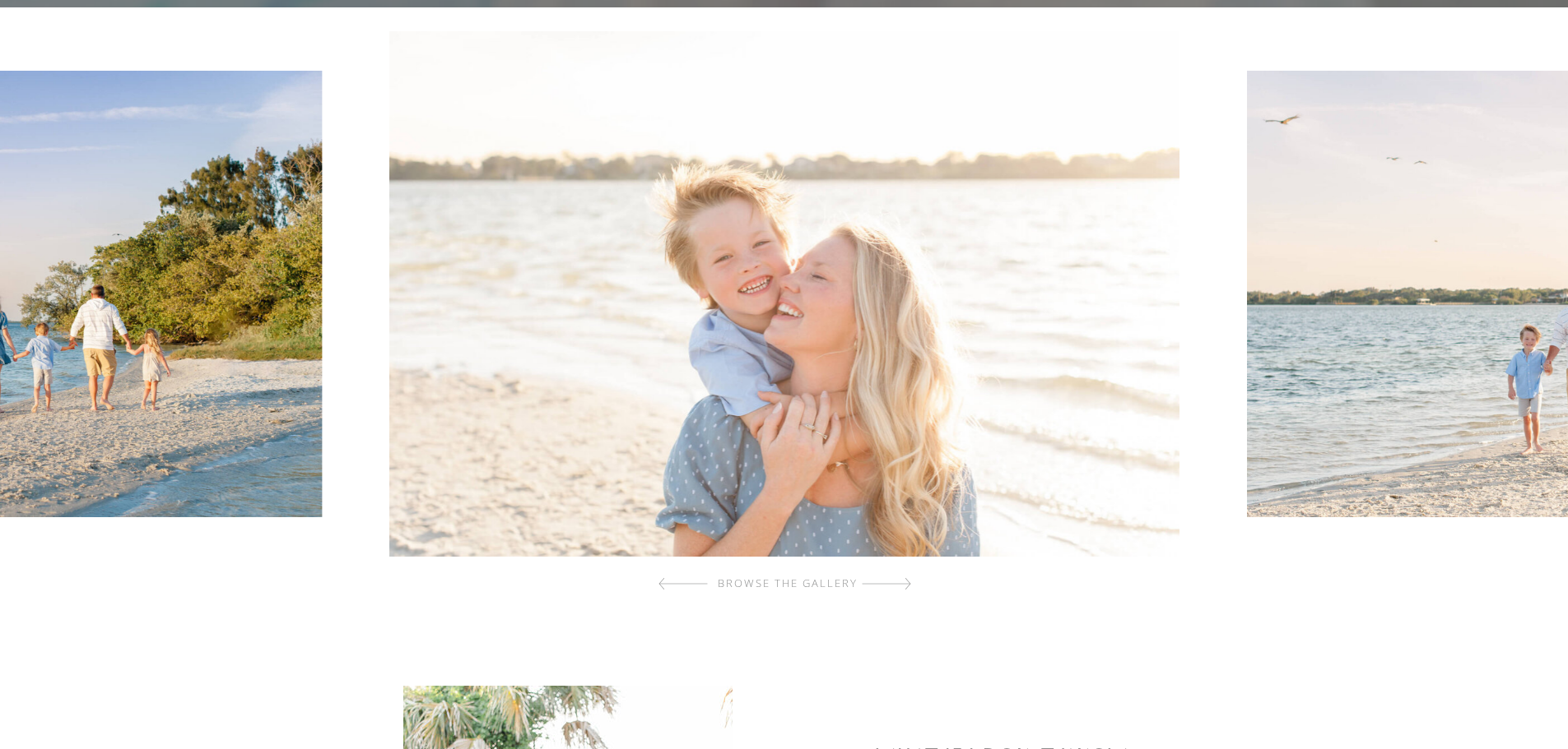
click at [1247, 451] on img at bounding box center [1582, 294] width 672 height 447
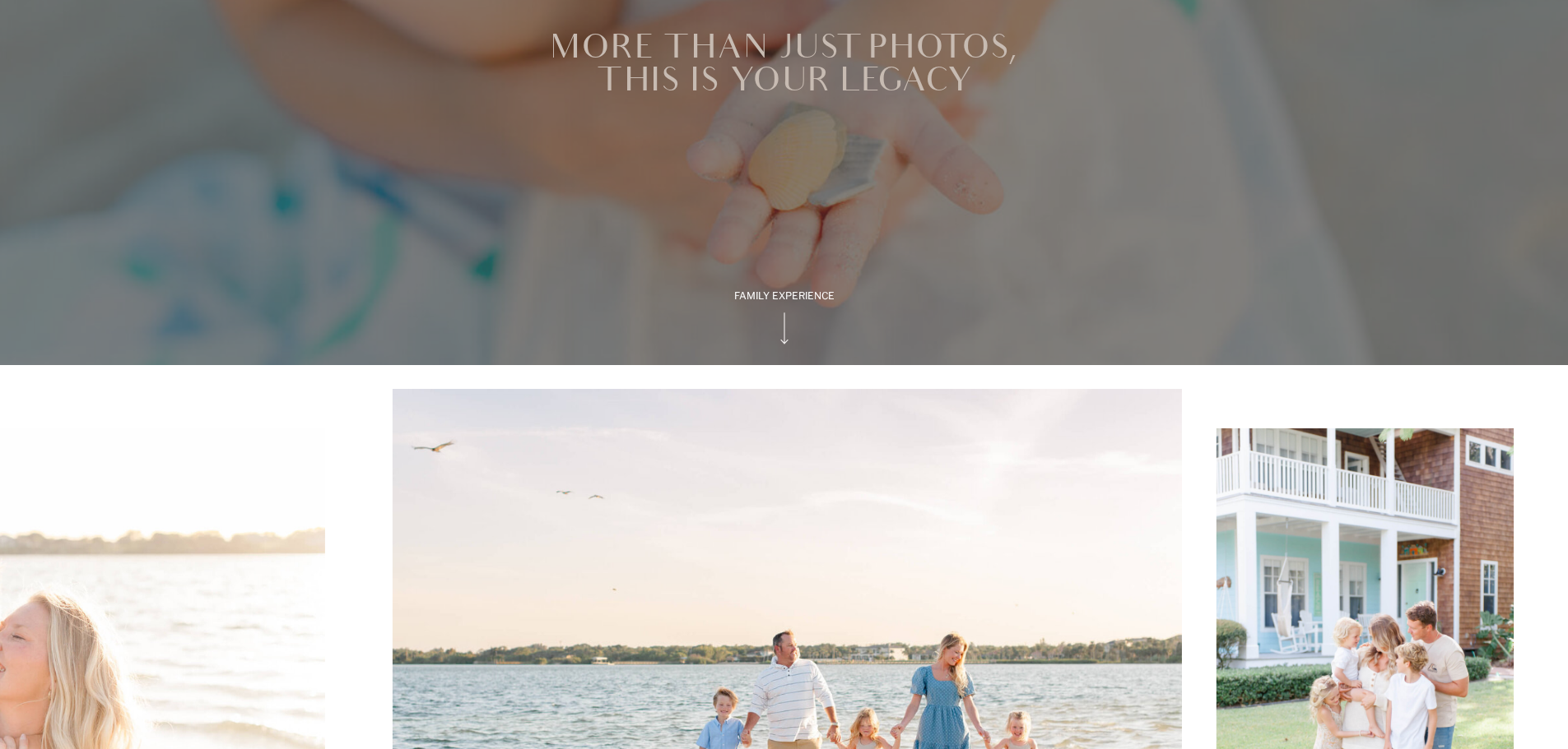
scroll to position [0, 0]
